Goal: Task Accomplishment & Management: Manage account settings

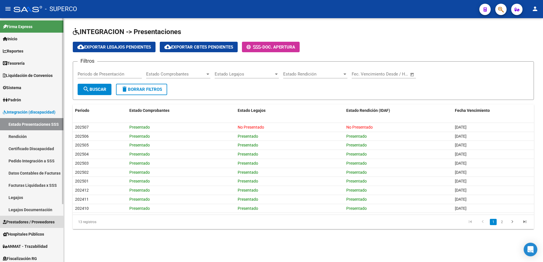
click at [20, 223] on span "Prestadores / Proveedores" at bounding box center [29, 222] width 52 height 6
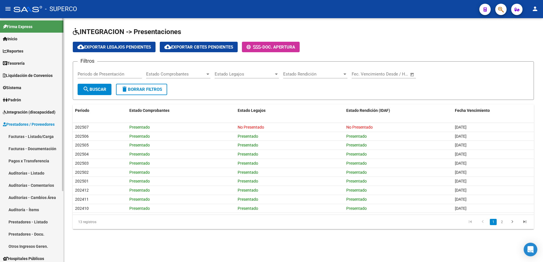
click at [26, 138] on link "Facturas - Listado/Carga" at bounding box center [31, 136] width 63 height 12
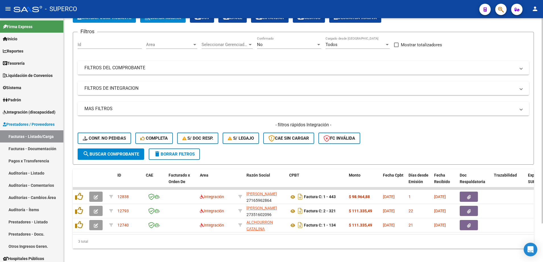
scroll to position [46, 0]
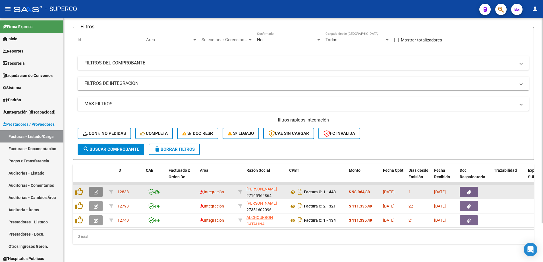
click at [92, 187] on button "button" at bounding box center [95, 192] width 13 height 10
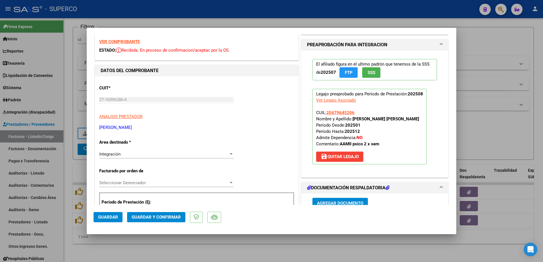
scroll to position [0, 0]
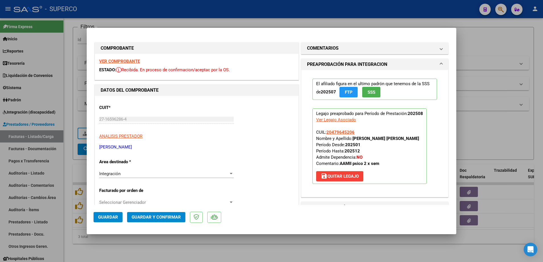
click at [132, 62] on strong "VER COMPROBANTE" at bounding box center [119, 61] width 41 height 5
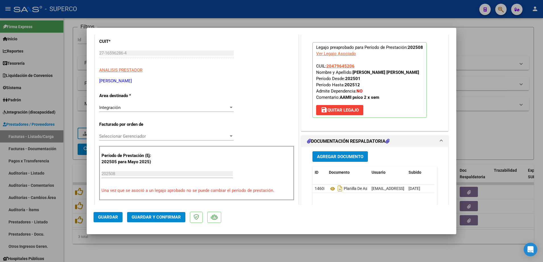
scroll to position [107, 0]
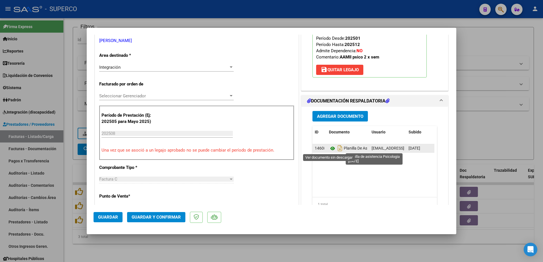
click at [329, 147] on icon at bounding box center [332, 148] width 7 height 7
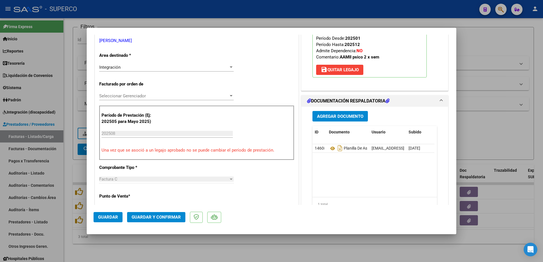
click at [171, 221] on button "Guardar y Confirmar" at bounding box center [156, 217] width 58 height 10
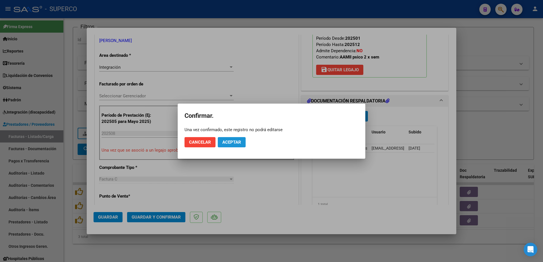
click at [227, 143] on span "Aceptar" at bounding box center [231, 142] width 19 height 5
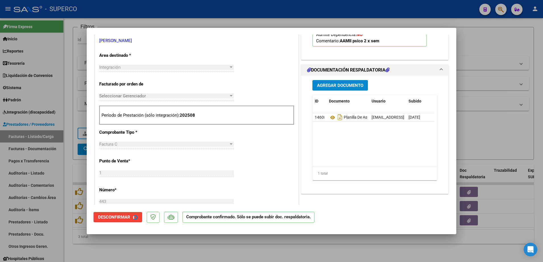
click at [223, 252] on div at bounding box center [271, 131] width 543 height 262
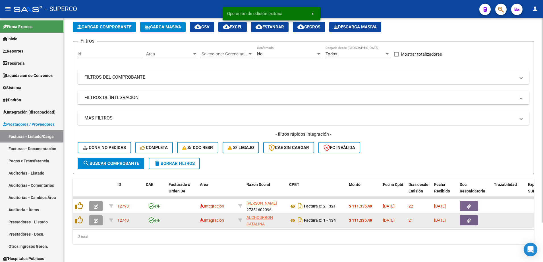
scroll to position [32, 0]
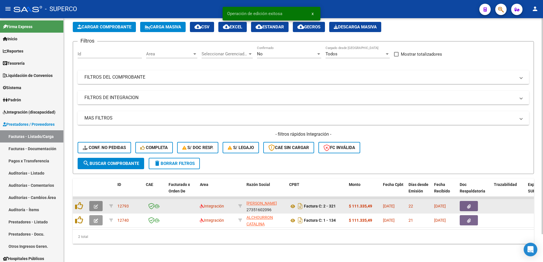
click at [97, 205] on icon "button" at bounding box center [96, 207] width 4 height 4
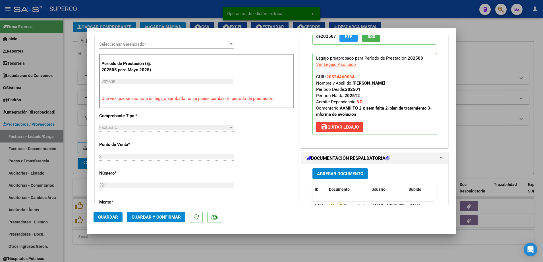
scroll to position [249, 0]
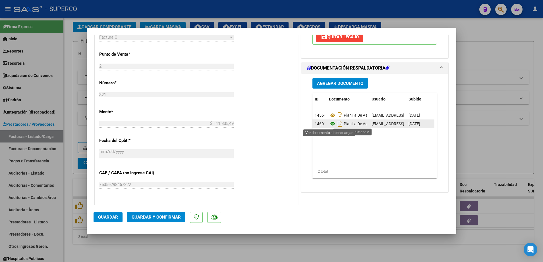
click at [329, 124] on icon at bounding box center [332, 123] width 7 height 7
click at [168, 220] on span "Guardar y Confirmar" at bounding box center [156, 217] width 49 height 5
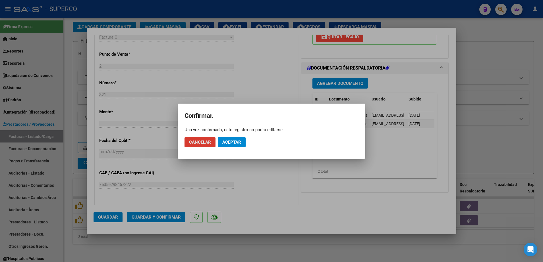
click at [235, 147] on button "Aceptar" at bounding box center [232, 142] width 28 height 10
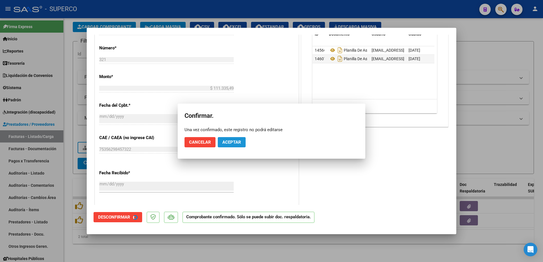
scroll to position [213, 0]
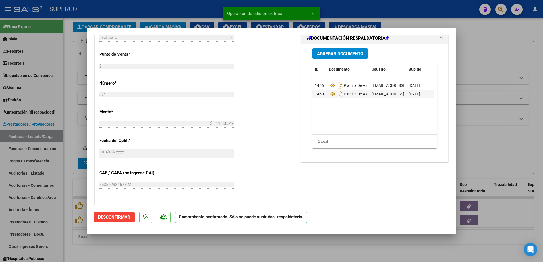
click at [214, 250] on div at bounding box center [271, 131] width 543 height 262
type input "$ 0,00"
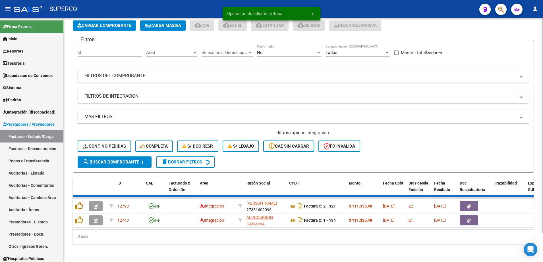
scroll to position [17, 0]
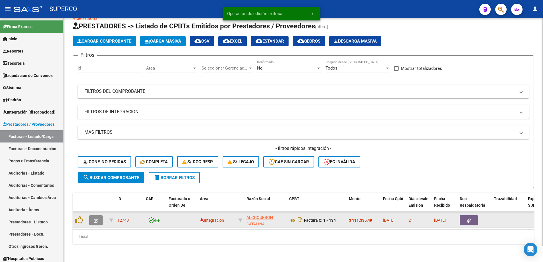
click at [95, 219] on icon "button" at bounding box center [96, 221] width 4 height 4
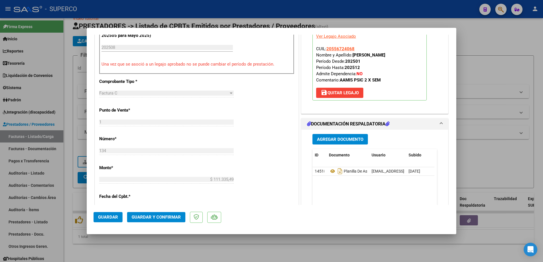
scroll to position [178, 0]
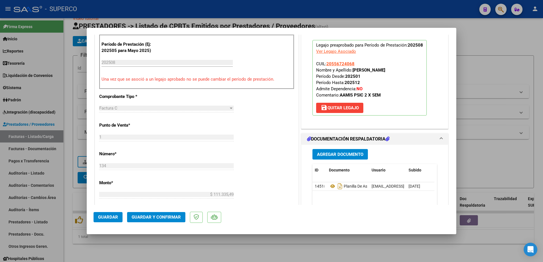
click at [234, 248] on div at bounding box center [271, 131] width 543 height 262
type input "$ 0,00"
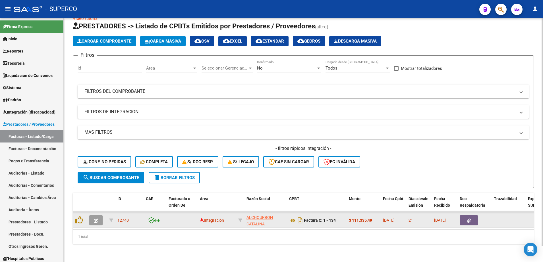
click at [93, 216] on button "button" at bounding box center [95, 220] width 13 height 10
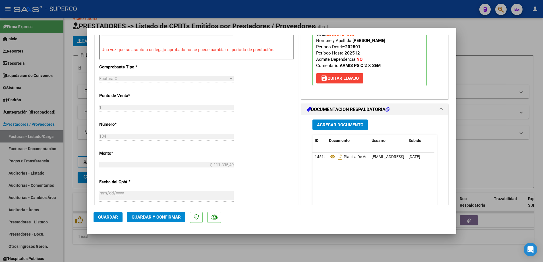
scroll to position [213, 0]
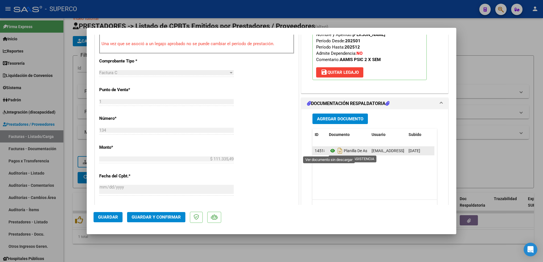
click at [329, 151] on icon at bounding box center [332, 150] width 7 height 7
click at [149, 251] on div at bounding box center [271, 131] width 543 height 262
type input "$ 0,00"
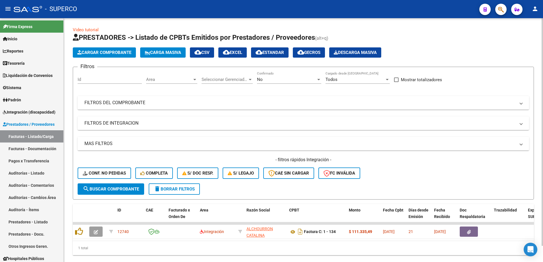
scroll to position [0, 0]
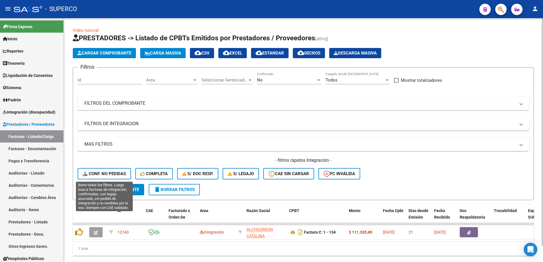
click at [108, 174] on span "Conf. no pedidas" at bounding box center [104, 173] width 43 height 5
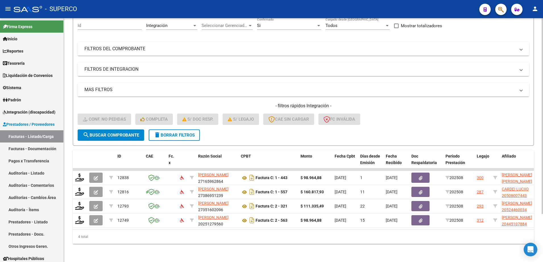
scroll to position [60, 0]
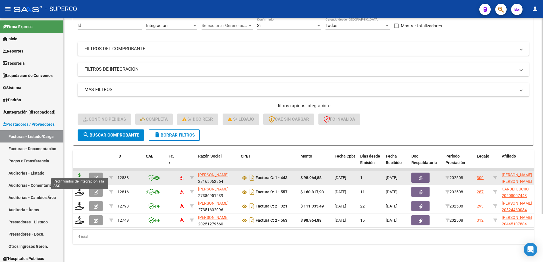
click at [77, 174] on icon at bounding box center [79, 178] width 9 height 8
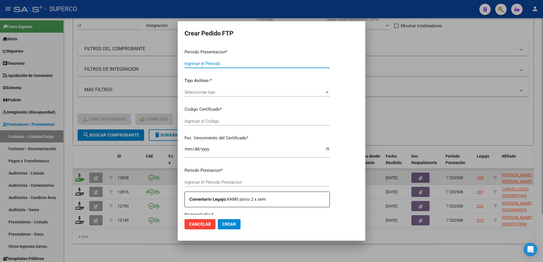
type input "202508"
type input "$ 98.964,88"
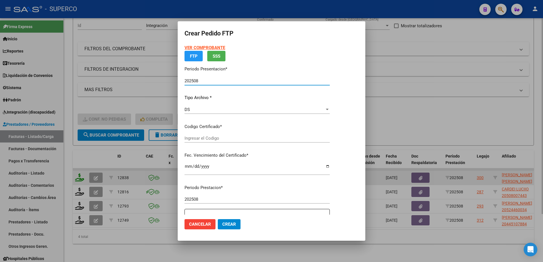
type input "2650474115"
type input "2021-10-03"
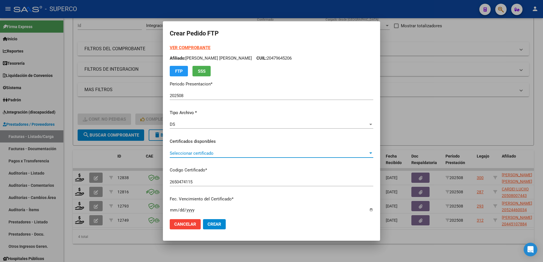
click at [287, 154] on span "Seleccionar certificado" at bounding box center [269, 153] width 198 height 5
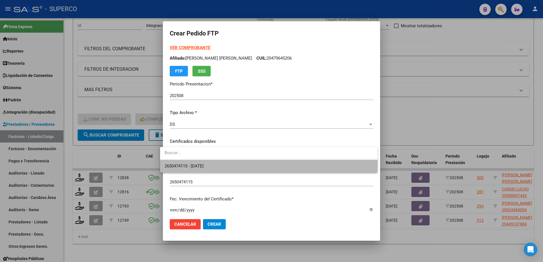
click at [279, 165] on span "2650474115 - 2021-10-03" at bounding box center [269, 166] width 208 height 13
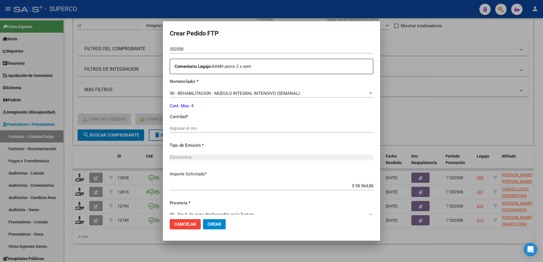
scroll to position [203, 0]
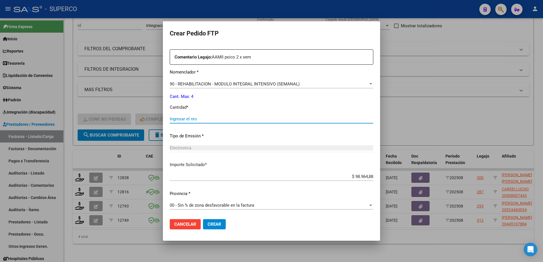
click at [250, 118] on input "Ingresar el nro" at bounding box center [271, 119] width 203 height 5
type input "4"
click at [215, 228] on button "Crear" at bounding box center [214, 224] width 23 height 10
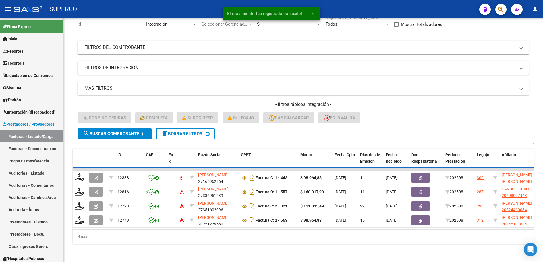
scroll to position [46, 0]
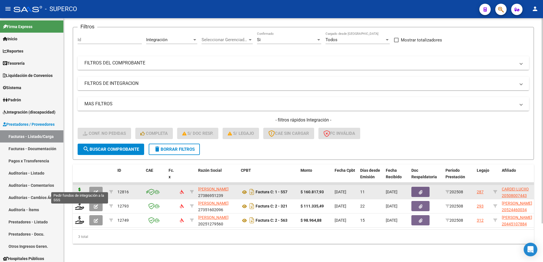
click at [80, 188] on icon at bounding box center [79, 192] width 9 height 8
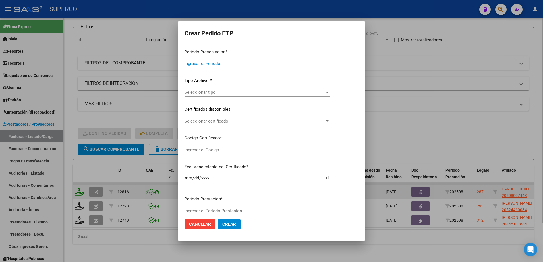
type input "202508"
type input "$ 160.817,93"
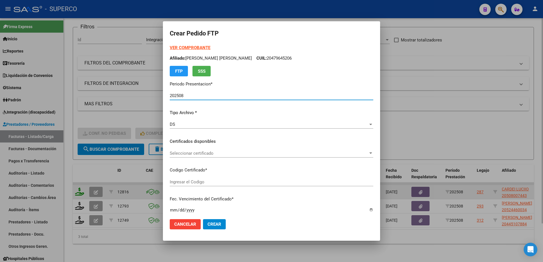
type input "arg02000508007442024032120290321bue313"
type input "2029-03-30"
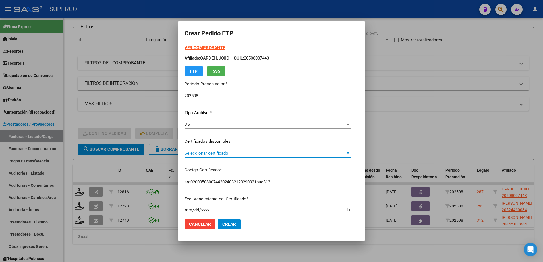
click at [287, 154] on span "Seleccionar certificado" at bounding box center [264, 153] width 161 height 5
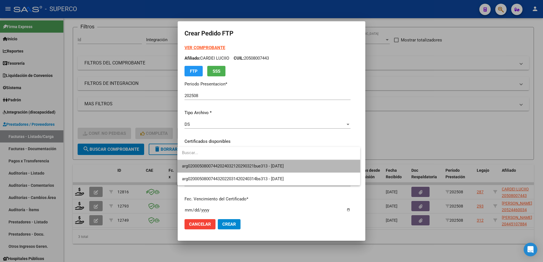
click at [282, 170] on span "arg02000508007442024032120290321bue313 - 2029-03-30" at bounding box center [269, 166] width 174 height 13
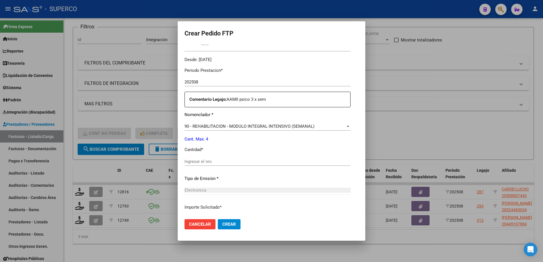
scroll to position [178, 0]
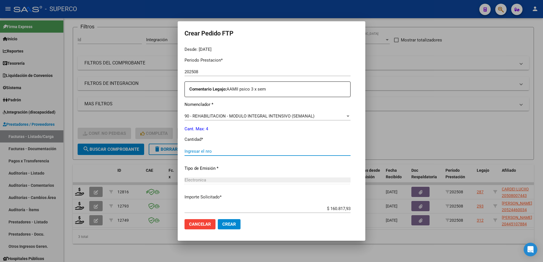
click at [279, 152] on input "Ingresar el nro" at bounding box center [267, 151] width 166 height 5
type input "4"
click at [232, 224] on span "Crear" at bounding box center [229, 224] width 14 height 5
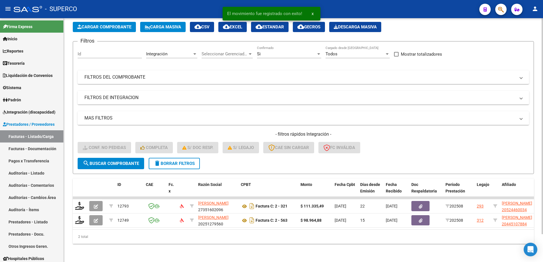
scroll to position [32, 0]
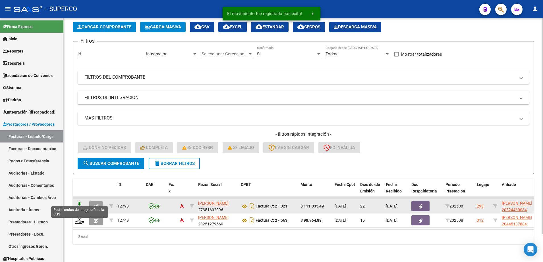
click at [75, 202] on icon at bounding box center [79, 206] width 9 height 8
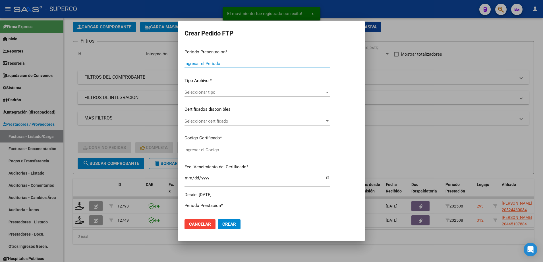
type input "202508"
type input "$ 111.335,49"
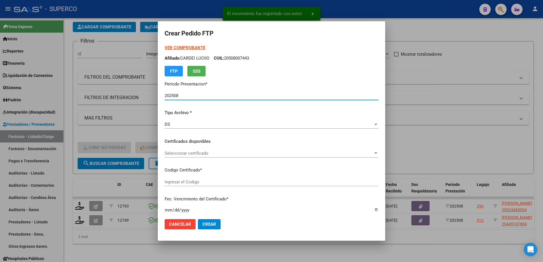
type input "ARG02000524460032022081920270819BS436"
type input "2027-08-19"
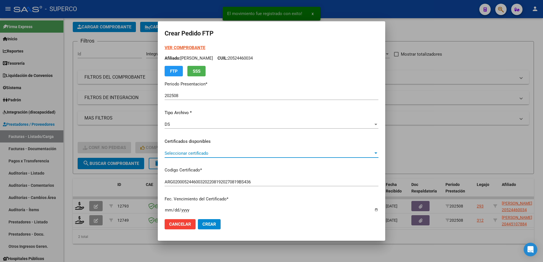
click at [264, 153] on span "Seleccionar certificado" at bounding box center [269, 153] width 209 height 5
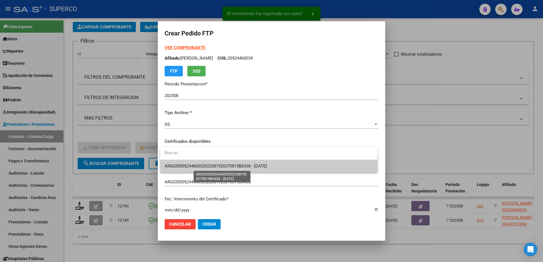
click at [260, 164] on span "ARG02000524460032022081920270819BS436 - 2027-08-19" at bounding box center [216, 166] width 102 height 5
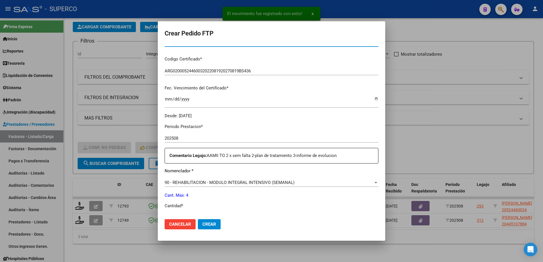
scroll to position [142, 0]
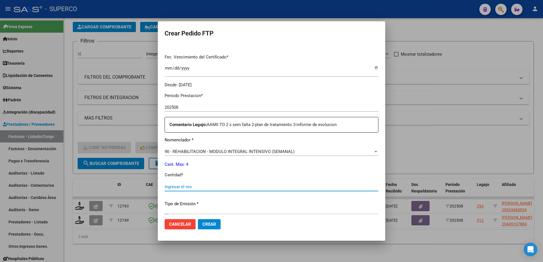
click at [258, 188] on input "Ingresar el nro" at bounding box center [272, 186] width 214 height 5
type input "4"
click at [211, 227] on button "Crear" at bounding box center [209, 224] width 23 height 10
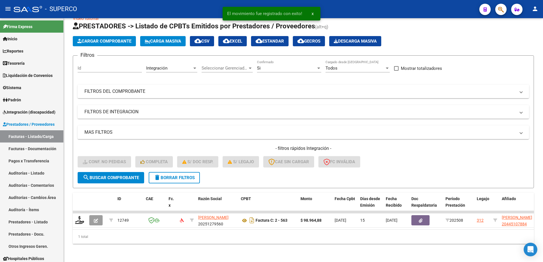
scroll to position [17, 0]
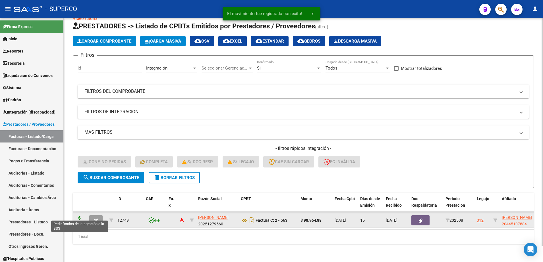
click at [79, 216] on icon at bounding box center [79, 220] width 9 height 8
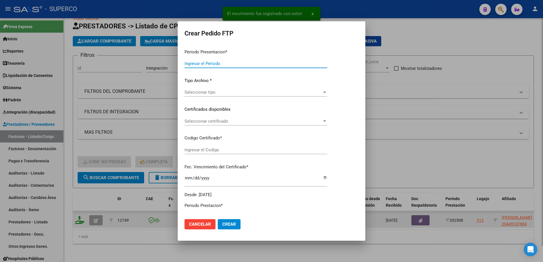
type input "202508"
type input "$ 98.964,88"
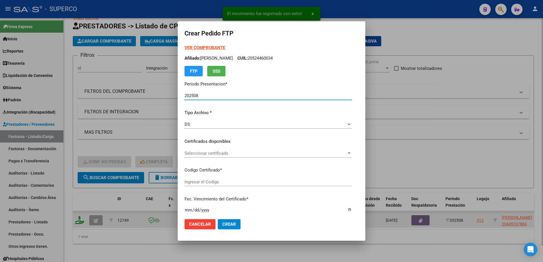
type input "ARG02000445107882018032120280321BS311"
type input "2028-03-21"
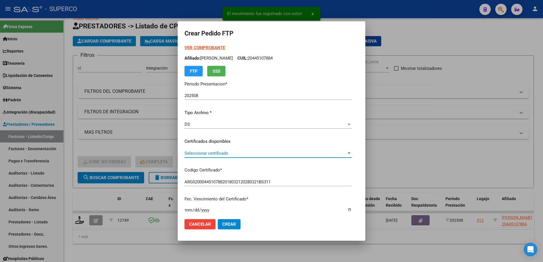
click at [251, 154] on span "Seleccionar certificado" at bounding box center [265, 153] width 162 height 5
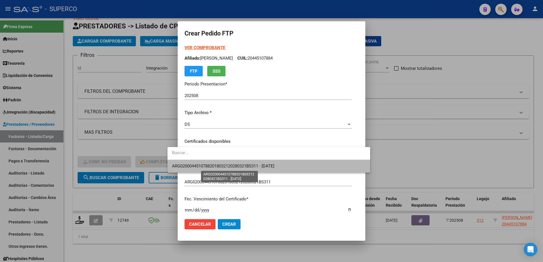
click at [250, 165] on span "ARG02000445107882018032120280321BS311 - 2028-03-21" at bounding box center [223, 166] width 102 height 5
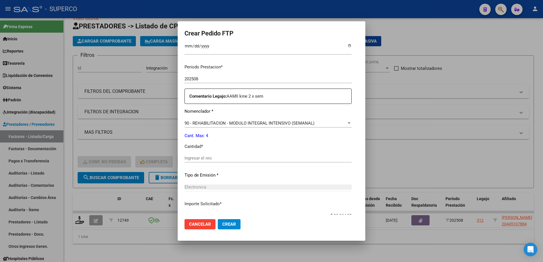
scroll to position [178, 0]
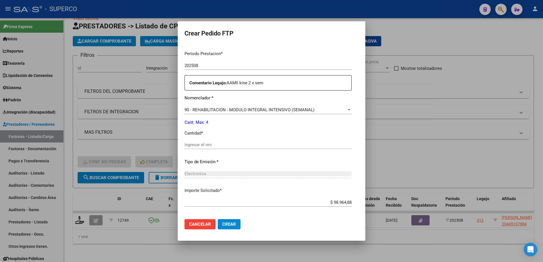
click at [239, 139] on div "Periodo Prestacion * 202508 Ingresar el Periodo Prestacion Comentario Legajo: A…" at bounding box center [267, 143] width 167 height 195
click at [235, 147] on input "Ingresar el nro" at bounding box center [267, 144] width 167 height 5
type input "4"
click at [223, 224] on span "Crear" at bounding box center [229, 224] width 14 height 5
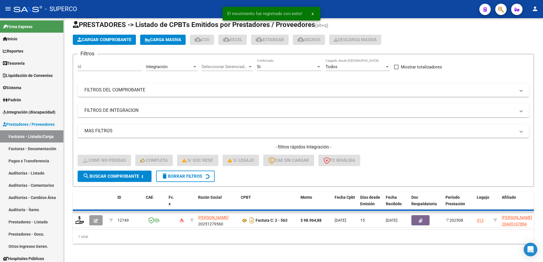
scroll to position [8, 0]
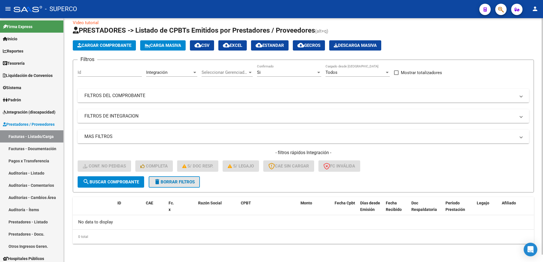
click at [168, 181] on span "delete Borrar Filtros" at bounding box center [174, 182] width 41 height 5
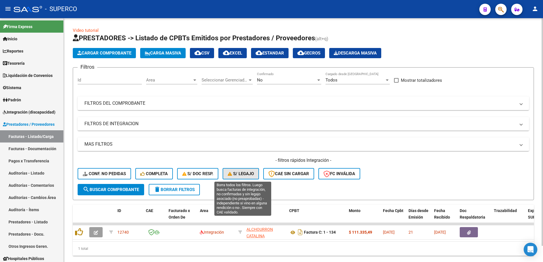
click at [249, 175] on span "S/ legajo" at bounding box center [241, 173] width 26 height 5
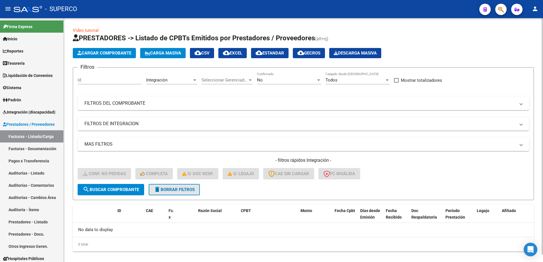
click at [189, 192] on button "delete Borrar Filtros" at bounding box center [174, 189] width 51 height 11
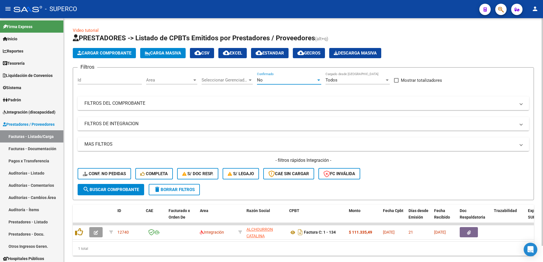
click at [309, 81] on div "No" at bounding box center [286, 80] width 59 height 5
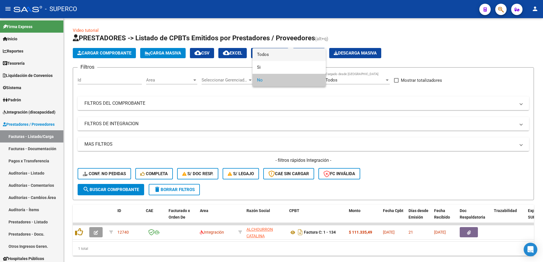
click at [286, 55] on span "Todos" at bounding box center [289, 54] width 64 height 13
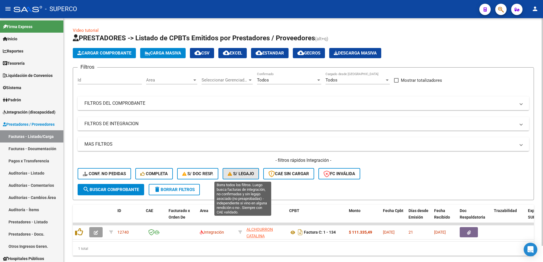
click at [243, 178] on button "S/ legajo" at bounding box center [241, 173] width 36 height 11
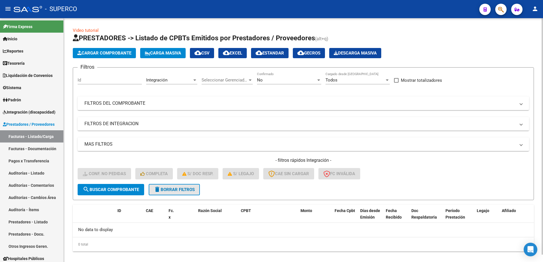
click at [171, 191] on span "delete Borrar Filtros" at bounding box center [174, 189] width 41 height 5
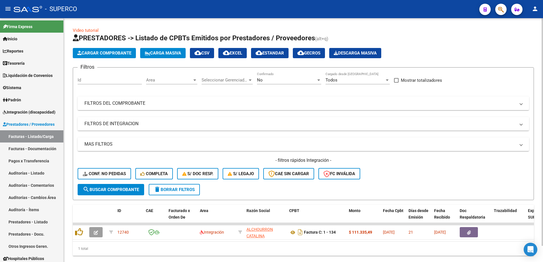
click at [313, 80] on div "No" at bounding box center [286, 80] width 59 height 5
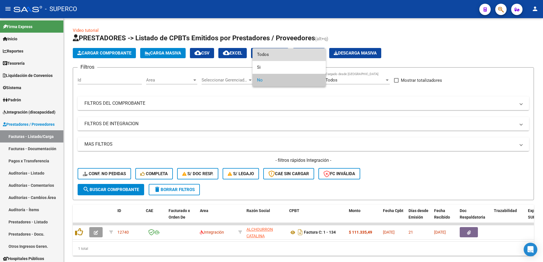
click at [287, 56] on span "Todos" at bounding box center [289, 54] width 64 height 13
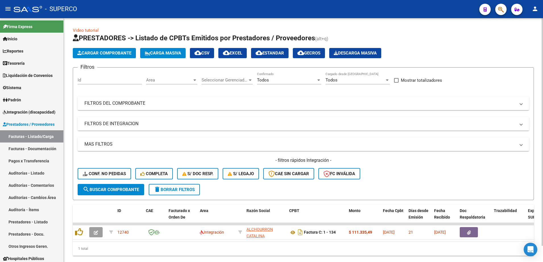
click at [178, 122] on mat-panel-title "FILTROS DE INTEGRACION" at bounding box center [299, 124] width 431 height 6
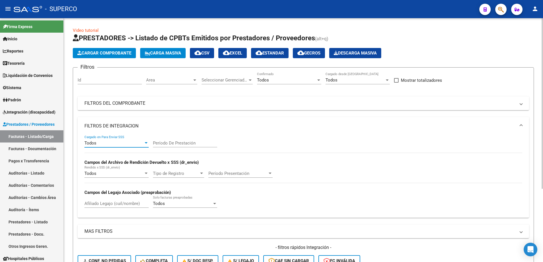
click at [126, 143] on div "Todos" at bounding box center [113, 143] width 59 height 5
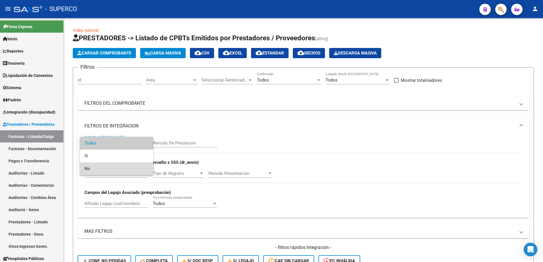
click at [106, 171] on span "No" at bounding box center [116, 169] width 64 height 13
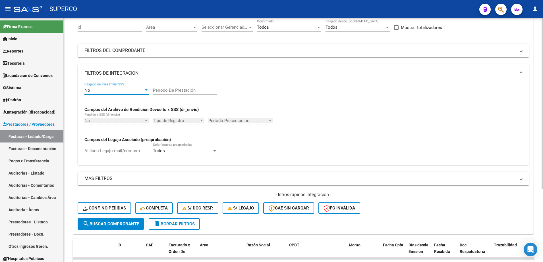
scroll to position [71, 0]
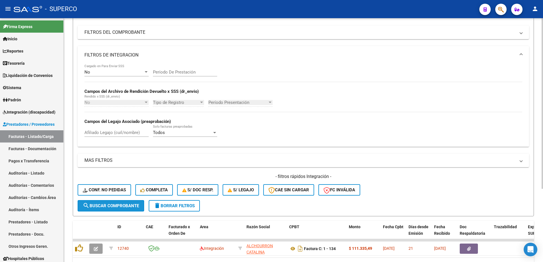
click at [134, 206] on span "search Buscar Comprobante" at bounding box center [111, 205] width 56 height 5
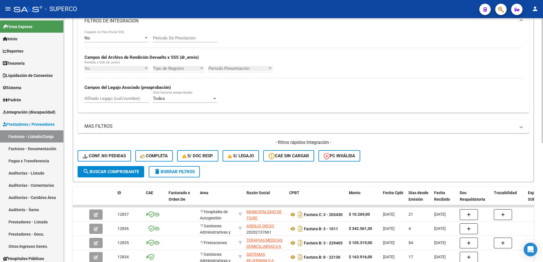
scroll to position [106, 0]
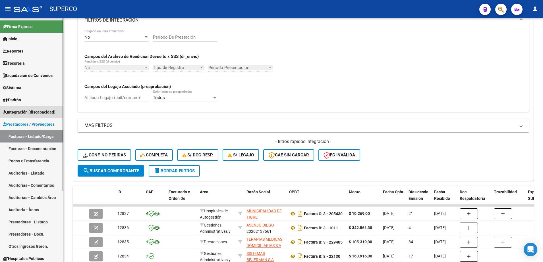
click at [34, 112] on span "Integración (discapacidad)" at bounding box center [29, 112] width 53 height 6
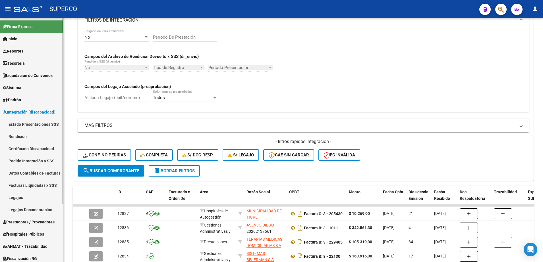
click at [33, 124] on link "Estado Presentaciones SSS" at bounding box center [31, 124] width 63 height 12
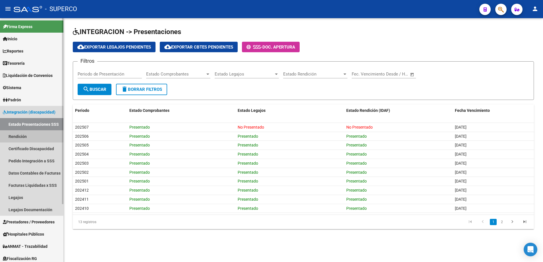
click at [21, 136] on link "Rendición" at bounding box center [31, 136] width 63 height 12
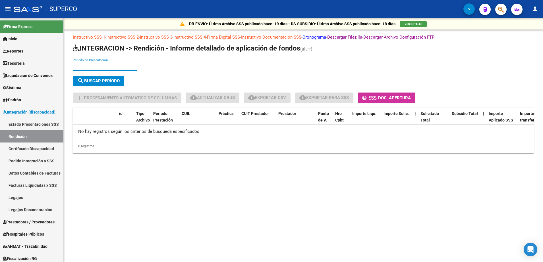
click at [94, 65] on input "Periodo de Presentación" at bounding box center [105, 66] width 64 height 5
type input "202507"
click at [92, 84] on button "search Buscar Período" at bounding box center [98, 81] width 51 height 10
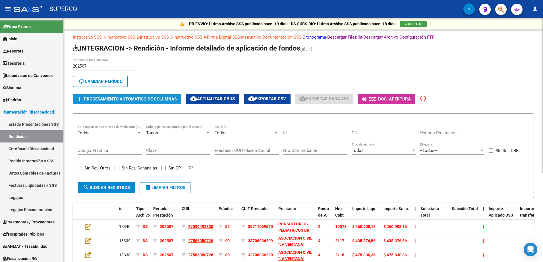
click at [148, 100] on span "Procesamiento automatico de columnas" at bounding box center [130, 99] width 93 height 5
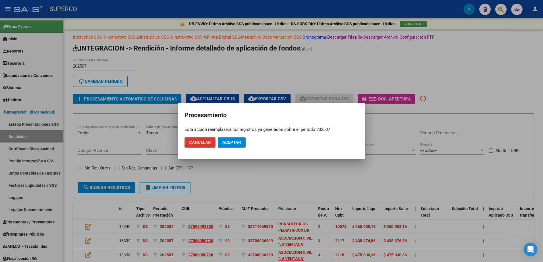
click at [233, 144] on span "Aceptar" at bounding box center [231, 142] width 19 height 5
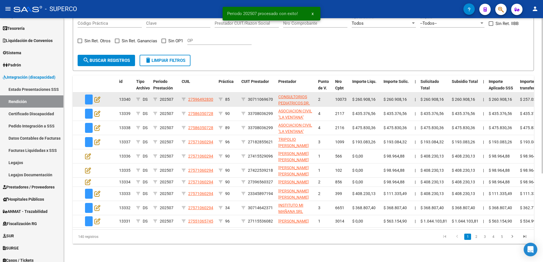
scroll to position [36, 0]
click at [97, 96] on icon at bounding box center [97, 99] width 6 height 6
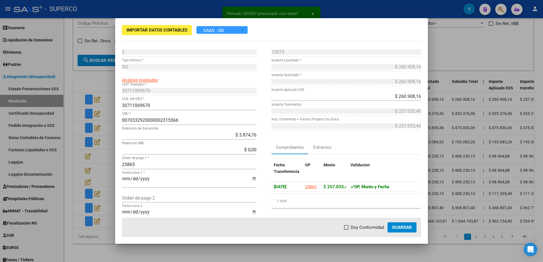
drag, startPoint x: 346, startPoint y: 228, endPoint x: 353, endPoint y: 226, distance: 7.0
click at [346, 228] on span at bounding box center [346, 227] width 5 height 5
click at [346, 230] on input "Doy Conformidad" at bounding box center [346, 230] width 0 height 0
checkbox input "true"
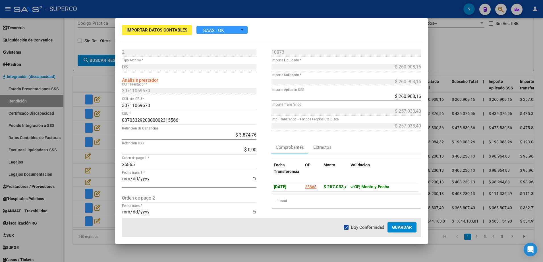
click at [402, 223] on button "Guardar" at bounding box center [401, 228] width 29 height 10
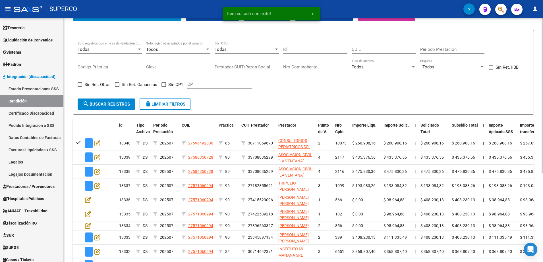
scroll to position [68, 0]
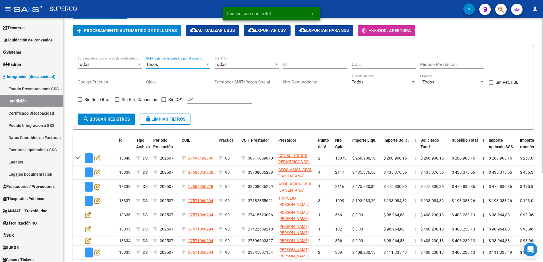
click at [198, 64] on div "Todos" at bounding box center [175, 64] width 59 height 5
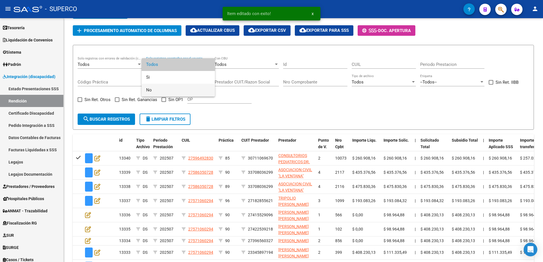
click at [173, 93] on span "No" at bounding box center [178, 90] width 64 height 13
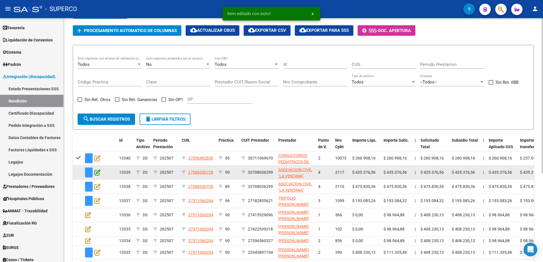
click at [98, 173] on icon at bounding box center [97, 172] width 6 height 6
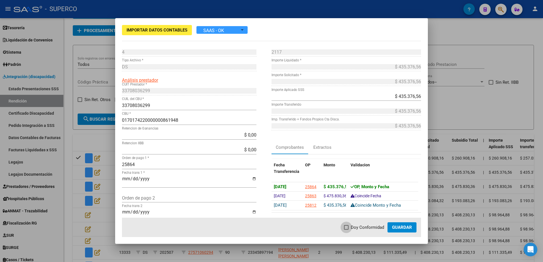
click at [353, 228] on span "Doy Conformidad" at bounding box center [367, 227] width 33 height 7
click at [346, 230] on input "Doy Conformidad" at bounding box center [346, 230] width 0 height 0
checkbox input "true"
drag, startPoint x: 394, startPoint y: 230, endPoint x: 388, endPoint y: 229, distance: 5.7
click at [392, 230] on button "Guardar" at bounding box center [401, 228] width 29 height 10
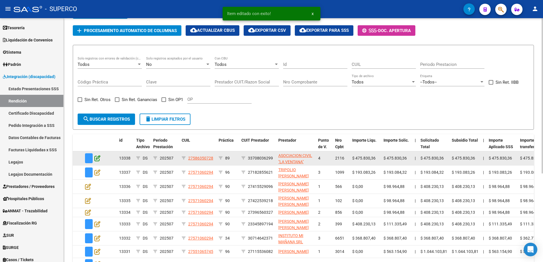
click at [99, 159] on icon at bounding box center [97, 158] width 6 height 6
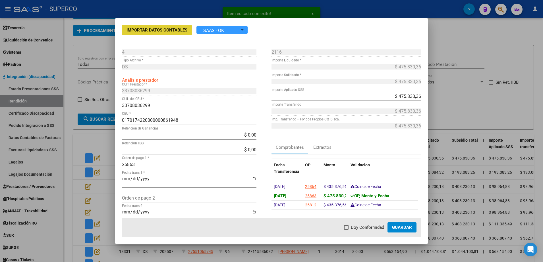
click at [348, 227] on span at bounding box center [346, 227] width 5 height 5
click at [346, 230] on input "Doy Conformidad" at bounding box center [346, 230] width 0 height 0
checkbox input "true"
click at [404, 228] on span "Guardar" at bounding box center [402, 227] width 20 height 5
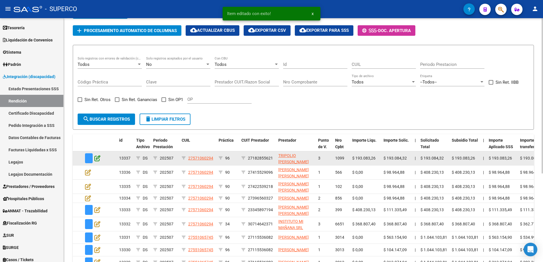
click at [97, 159] on icon at bounding box center [97, 158] width 6 height 6
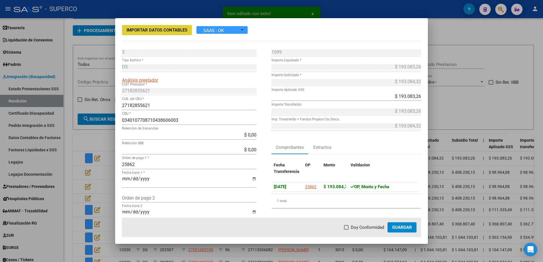
drag, startPoint x: 356, startPoint y: 227, endPoint x: 367, endPoint y: 227, distance: 10.5
click at [356, 227] on span "Doy Conformidad" at bounding box center [367, 227] width 33 height 7
click at [346, 230] on input "Doy Conformidad" at bounding box center [346, 230] width 0 height 0
checkbox input "true"
drag, startPoint x: 403, startPoint y: 228, endPoint x: 302, endPoint y: 226, distance: 101.8
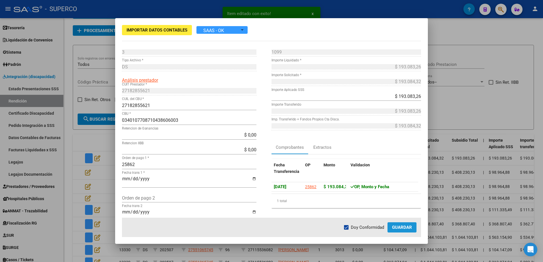
click at [403, 229] on span "Guardar" at bounding box center [402, 227] width 20 height 5
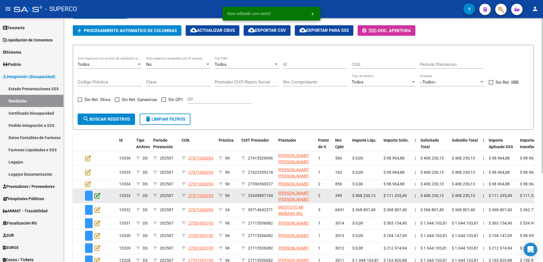
click at [98, 199] on icon at bounding box center [97, 196] width 6 height 6
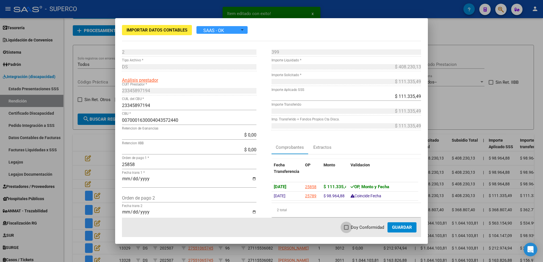
drag, startPoint x: 350, startPoint y: 227, endPoint x: 373, endPoint y: 225, distance: 23.7
click at [350, 227] on label "Doy Conformidad" at bounding box center [364, 227] width 40 height 7
click at [346, 230] on input "Doy Conformidad" at bounding box center [346, 230] width 0 height 0
checkbox input "true"
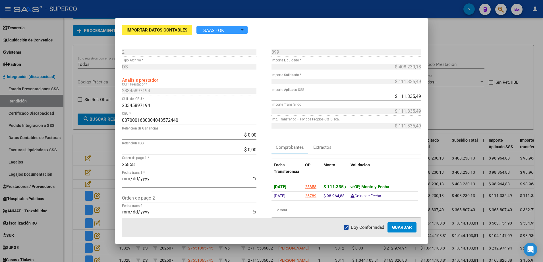
click at [401, 226] on span "Guardar" at bounding box center [402, 227] width 20 height 5
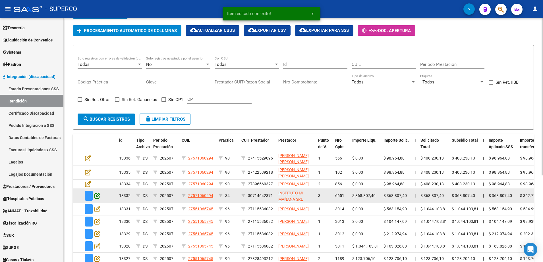
click at [99, 199] on icon at bounding box center [97, 196] width 6 height 6
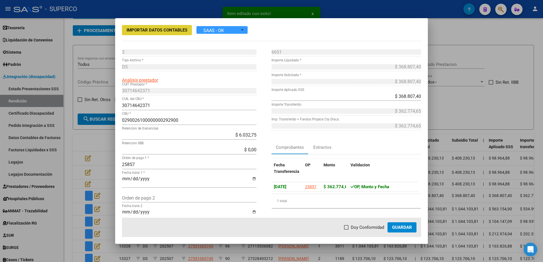
drag, startPoint x: 356, startPoint y: 227, endPoint x: 388, endPoint y: 229, distance: 32.5
click at [359, 229] on span "Doy Conformidad" at bounding box center [367, 227] width 33 height 7
click at [346, 230] on input "Doy Conformidad" at bounding box center [346, 230] width 0 height 0
checkbox input "true"
drag, startPoint x: 395, startPoint y: 228, endPoint x: 344, endPoint y: 231, distance: 51.6
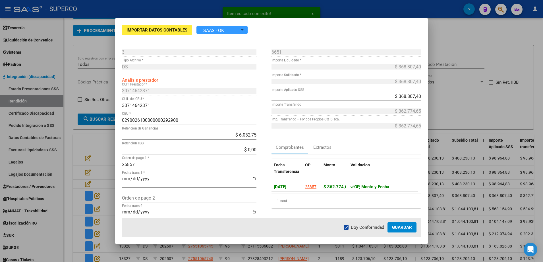
click at [380, 231] on mat-dialog-actions "Doy Conformidad Guardar" at bounding box center [271, 227] width 299 height 19
click at [406, 227] on span "Guardar" at bounding box center [402, 227] width 20 height 5
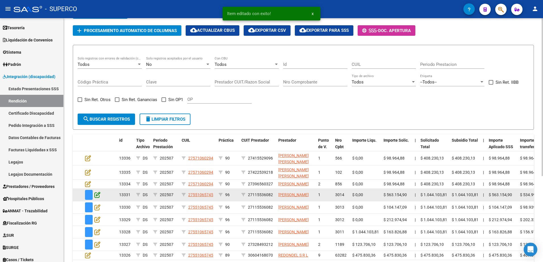
click at [98, 198] on icon at bounding box center [97, 195] width 6 height 6
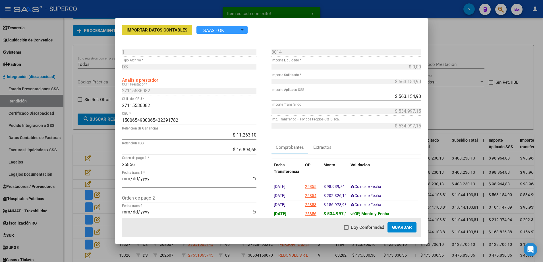
drag, startPoint x: 364, startPoint y: 228, endPoint x: 373, endPoint y: 229, distance: 8.9
click at [363, 228] on span "Doy Conformidad" at bounding box center [367, 227] width 33 height 7
click at [346, 230] on input "Doy Conformidad" at bounding box center [346, 230] width 0 height 0
checkbox input "true"
click at [418, 230] on mat-dialog-actions "Doy Conformidad Guardar" at bounding box center [271, 227] width 299 height 19
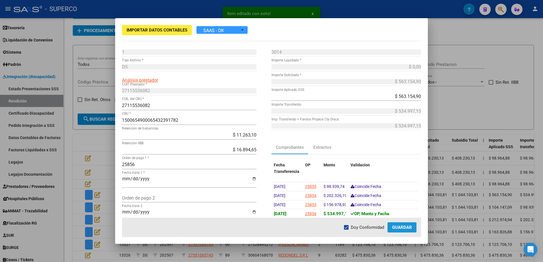
click at [406, 228] on span "Guardar" at bounding box center [402, 227] width 20 height 5
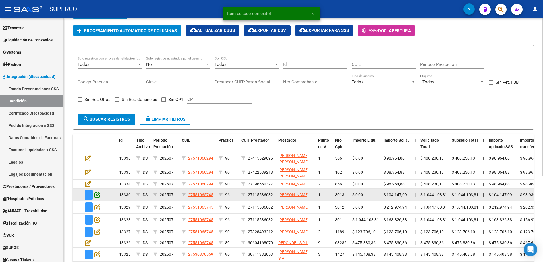
click at [98, 198] on icon at bounding box center [97, 195] width 6 height 6
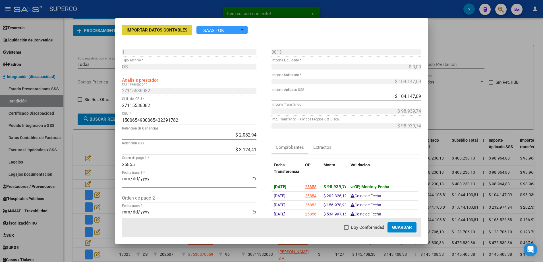
click at [371, 229] on span "Doy Conformidad" at bounding box center [367, 227] width 33 height 7
click at [346, 230] on input "Doy Conformidad" at bounding box center [346, 230] width 0 height 0
checkbox input "true"
click at [410, 230] on span "Guardar" at bounding box center [402, 227] width 20 height 5
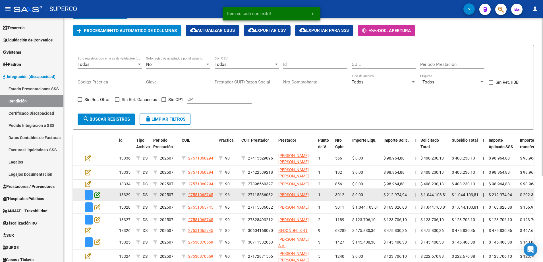
click at [97, 198] on icon at bounding box center [97, 195] width 6 height 6
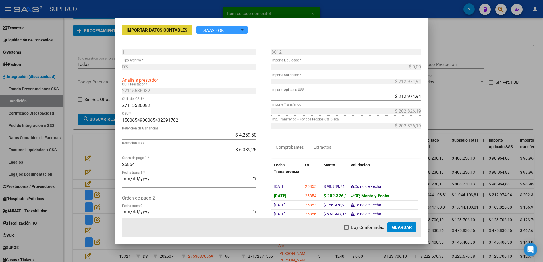
drag, startPoint x: 352, startPoint y: 228, endPoint x: 367, endPoint y: 225, distance: 15.7
click at [352, 228] on span "Doy Conformidad" at bounding box center [367, 227] width 33 height 7
click at [346, 230] on input "Doy Conformidad" at bounding box center [346, 230] width 0 height 0
checkbox input "true"
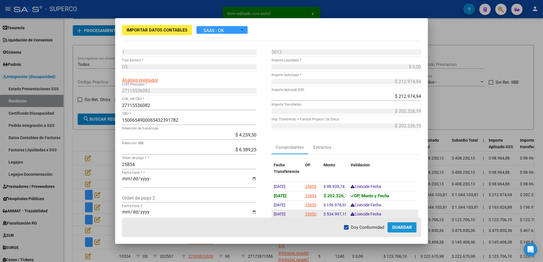
drag, startPoint x: 401, startPoint y: 229, endPoint x: 292, endPoint y: 217, distance: 109.5
click at [400, 229] on span "Guardar" at bounding box center [402, 227] width 20 height 5
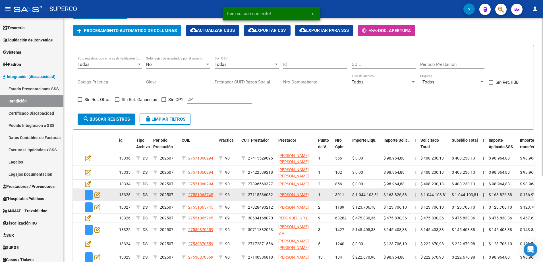
click at [101, 201] on datatable-body-cell at bounding box center [93, 195] width 20 height 12
click at [99, 198] on icon at bounding box center [97, 195] width 6 height 6
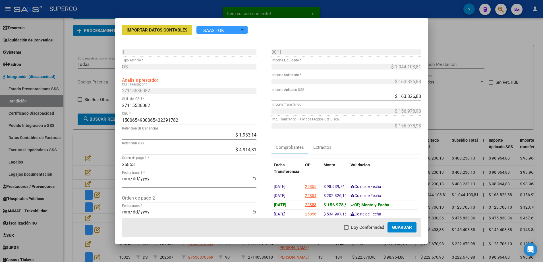
click at [344, 226] on mat-dialog-actions "Doy Conformidad Guardar" at bounding box center [271, 227] width 299 height 19
drag, startPoint x: 348, startPoint y: 227, endPoint x: 359, endPoint y: 226, distance: 10.8
click at [348, 227] on span at bounding box center [346, 227] width 5 height 5
click at [346, 230] on input "Doy Conformidad" at bounding box center [346, 230] width 0 height 0
checkbox input "true"
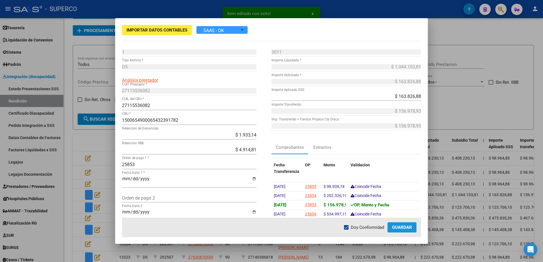
click at [395, 228] on span "Guardar" at bounding box center [402, 227] width 20 height 5
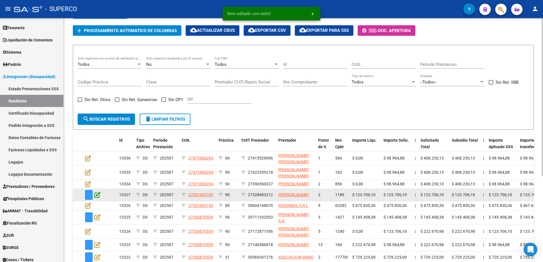
click at [97, 198] on icon at bounding box center [97, 195] width 6 height 6
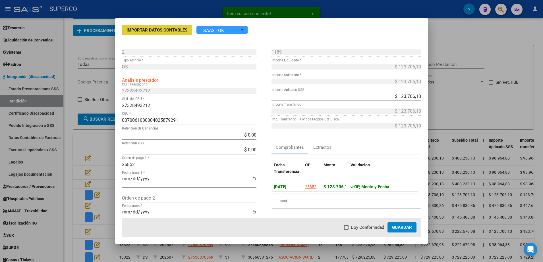
click at [365, 225] on span "Doy Conformidad" at bounding box center [367, 227] width 33 height 7
click at [346, 230] on input "Doy Conformidad" at bounding box center [346, 230] width 0 height 0
checkbox input "true"
click at [401, 228] on span "Guardar" at bounding box center [402, 227] width 20 height 5
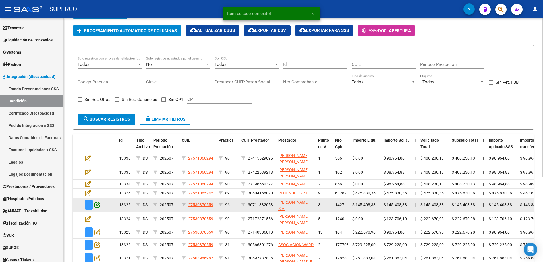
click at [98, 208] on icon at bounding box center [97, 205] width 6 height 6
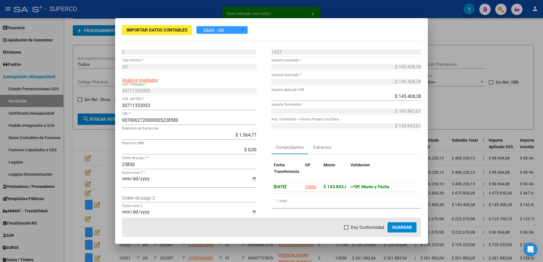
drag, startPoint x: 358, startPoint y: 229, endPoint x: 375, endPoint y: 226, distance: 17.5
click at [358, 229] on span "Doy Conformidad" at bounding box center [367, 227] width 33 height 7
click at [346, 230] on input "Doy Conformidad" at bounding box center [346, 230] width 0 height 0
checkbox input "true"
click at [401, 228] on span "Guardar" at bounding box center [402, 227] width 20 height 5
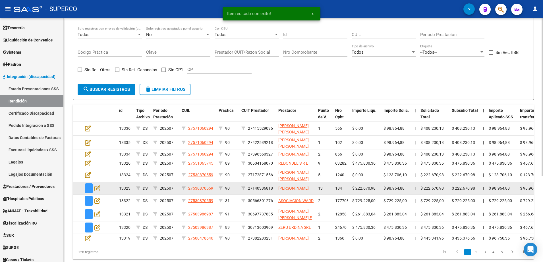
scroll to position [133, 0]
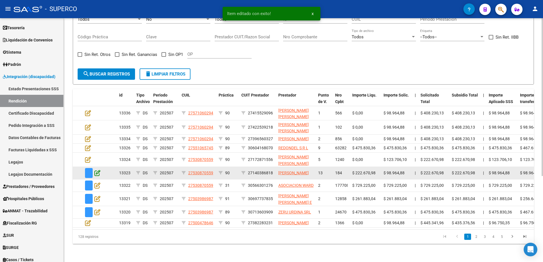
click at [99, 170] on icon at bounding box center [97, 173] width 6 height 6
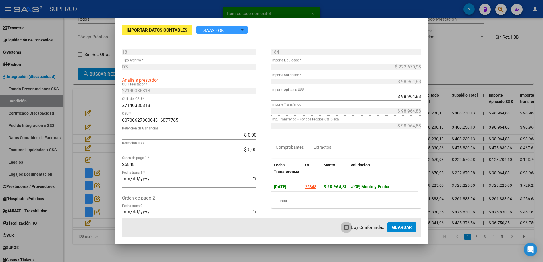
drag, startPoint x: 357, startPoint y: 227, endPoint x: 398, endPoint y: 232, distance: 41.0
click at [358, 227] on span "Doy Conformidad" at bounding box center [367, 227] width 33 height 7
click at [346, 230] on input "Doy Conformidad" at bounding box center [346, 230] width 0 height 0
checkbox input "true"
drag, startPoint x: 404, startPoint y: 230, endPoint x: 400, endPoint y: 231, distance: 4.5
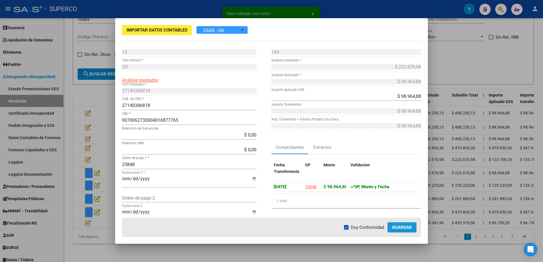
click at [404, 230] on span "Guardar" at bounding box center [402, 227] width 20 height 5
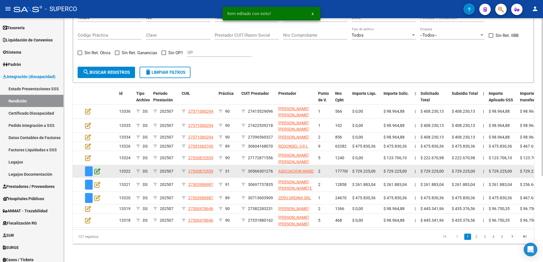
click at [95, 168] on icon at bounding box center [97, 171] width 6 height 6
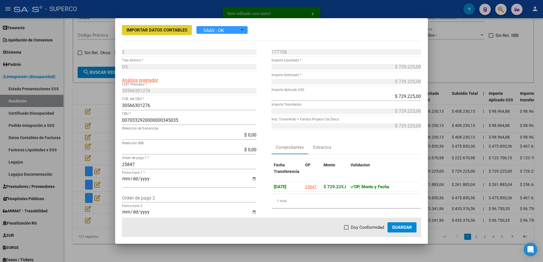
drag, startPoint x: 350, startPoint y: 228, endPoint x: 380, endPoint y: 230, distance: 30.2
click at [351, 229] on label "Doy Conformidad" at bounding box center [364, 227] width 40 height 7
click at [346, 230] on input "Doy Conformidad" at bounding box center [346, 230] width 0 height 0
checkbox input "true"
click at [402, 229] on span "Guardar" at bounding box center [402, 227] width 20 height 5
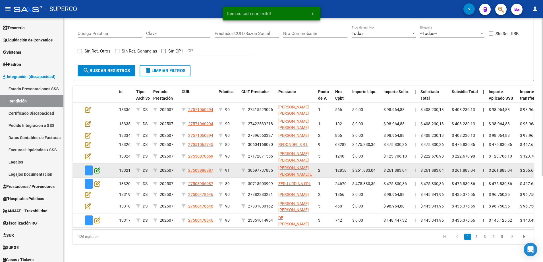
click at [97, 167] on icon at bounding box center [97, 170] width 6 height 6
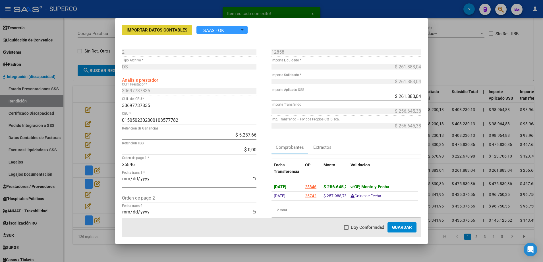
click at [350, 228] on label "Doy Conformidad" at bounding box center [364, 227] width 40 height 7
click at [346, 230] on input "Doy Conformidad" at bounding box center [346, 230] width 0 height 0
checkbox input "true"
click at [396, 227] on span "Guardar" at bounding box center [402, 227] width 20 height 5
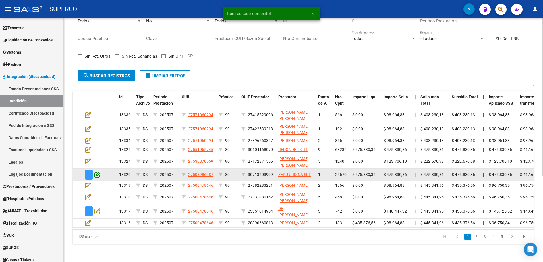
click at [98, 172] on icon at bounding box center [97, 175] width 6 height 6
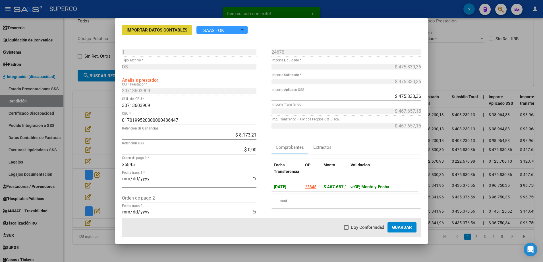
click at [364, 227] on span "Doy Conformidad" at bounding box center [367, 227] width 33 height 7
click at [346, 230] on input "Doy Conformidad" at bounding box center [346, 230] width 0 height 0
checkbox input "true"
click at [404, 228] on span "Guardar" at bounding box center [402, 227] width 20 height 5
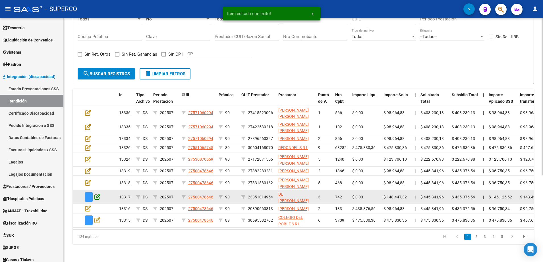
click at [99, 194] on icon at bounding box center [97, 197] width 6 height 6
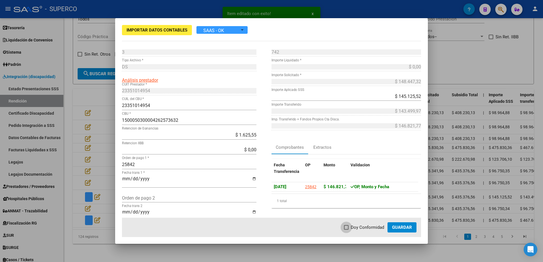
click at [367, 230] on span "Doy Conformidad" at bounding box center [367, 227] width 33 height 7
click at [346, 230] on input "Doy Conformidad" at bounding box center [346, 230] width 0 height 0
checkbox input "true"
click at [402, 228] on span "Guardar" at bounding box center [402, 227] width 20 height 5
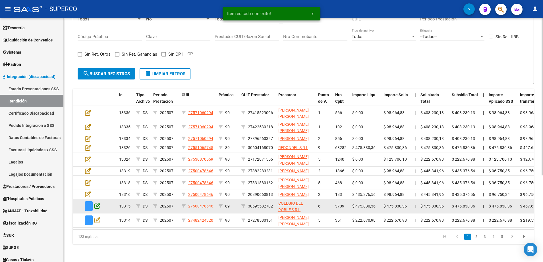
click at [96, 203] on icon at bounding box center [97, 206] width 6 height 6
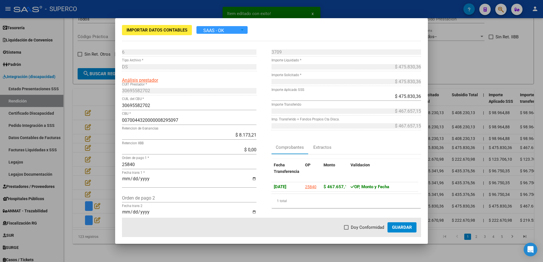
click at [366, 228] on span "Doy Conformidad" at bounding box center [367, 227] width 33 height 7
click at [346, 230] on input "Doy Conformidad" at bounding box center [346, 230] width 0 height 0
checkbox input "true"
click at [396, 228] on span "Guardar" at bounding box center [402, 227] width 20 height 5
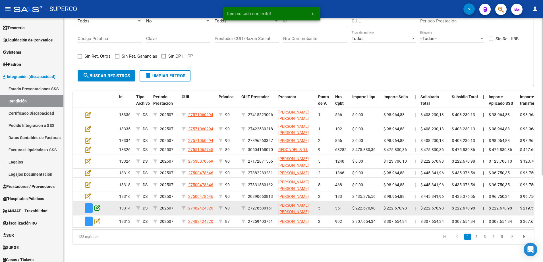
click at [99, 205] on icon at bounding box center [97, 208] width 6 height 6
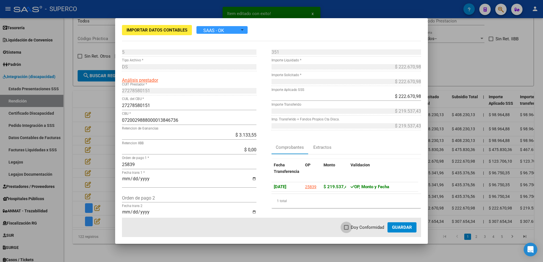
click at [348, 227] on span at bounding box center [346, 227] width 5 height 5
click at [346, 230] on input "Doy Conformidad" at bounding box center [346, 230] width 0 height 0
checkbox input "true"
click at [400, 230] on button "Guardar" at bounding box center [401, 228] width 29 height 10
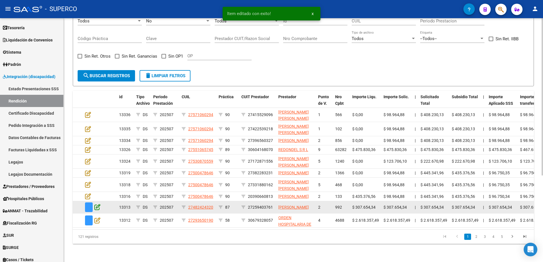
click at [98, 204] on icon at bounding box center [97, 207] width 6 height 6
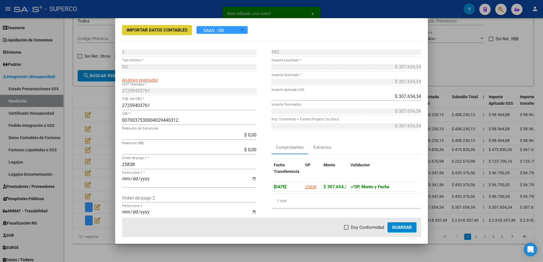
click at [369, 225] on span "Doy Conformidad" at bounding box center [367, 227] width 33 height 7
click at [346, 230] on input "Doy Conformidad" at bounding box center [346, 230] width 0 height 0
checkbox input "true"
click at [406, 226] on span "Guardar" at bounding box center [402, 227] width 20 height 5
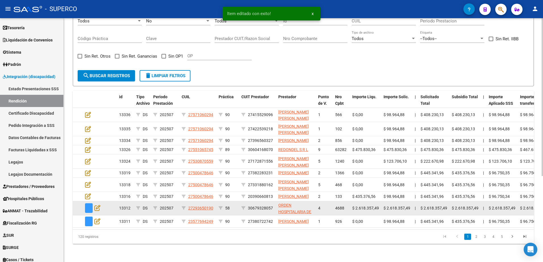
click at [101, 204] on datatable-body-cell at bounding box center [93, 208] width 20 height 14
click at [98, 205] on icon at bounding box center [97, 208] width 6 height 6
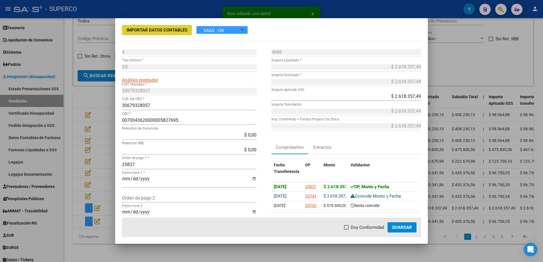
click at [368, 227] on span "Doy Conformidad" at bounding box center [367, 227] width 33 height 7
click at [346, 230] on input "Doy Conformidad" at bounding box center [346, 230] width 0 height 0
checkbox input "true"
click at [392, 226] on button "Guardar" at bounding box center [401, 228] width 29 height 10
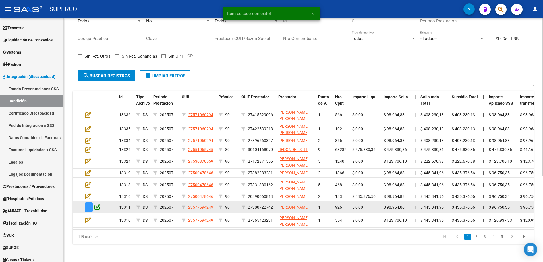
click at [100, 204] on icon at bounding box center [97, 207] width 6 height 6
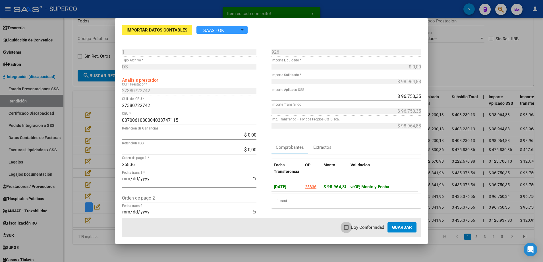
click at [364, 229] on span "Doy Conformidad" at bounding box center [367, 227] width 33 height 7
click at [346, 230] on input "Doy Conformidad" at bounding box center [346, 230] width 0 height 0
checkbox input "true"
click at [415, 229] on button "Guardar" at bounding box center [401, 228] width 29 height 10
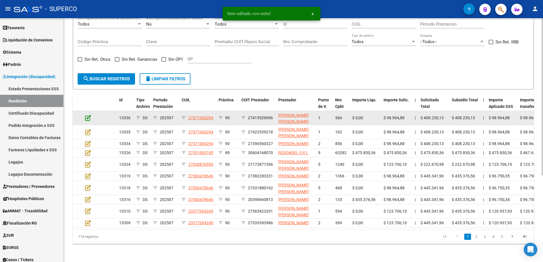
click at [87, 115] on icon at bounding box center [88, 118] width 6 height 6
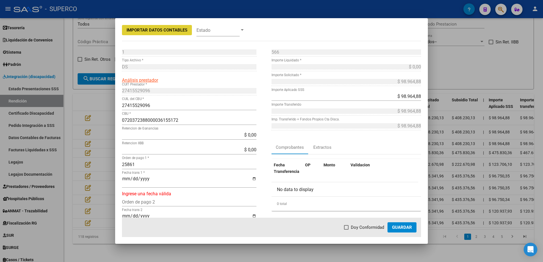
click at [375, 252] on div at bounding box center [271, 131] width 543 height 262
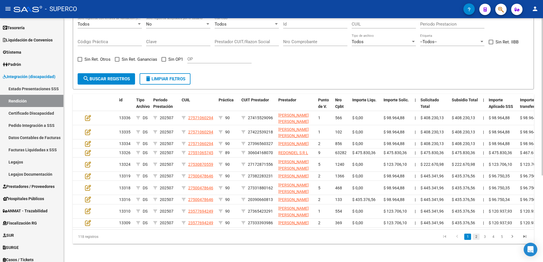
click at [476, 238] on link "2" at bounding box center [476, 237] width 7 height 6
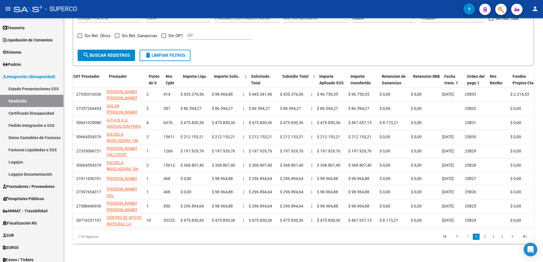
scroll to position [0, 173]
click at [485, 236] on link "3" at bounding box center [484, 237] width 7 height 6
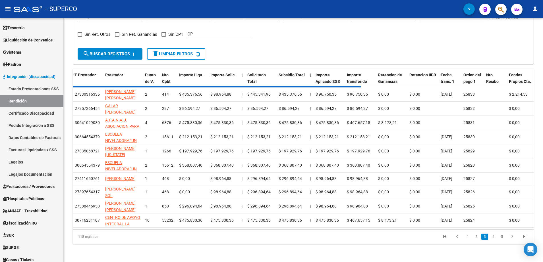
scroll to position [129, 0]
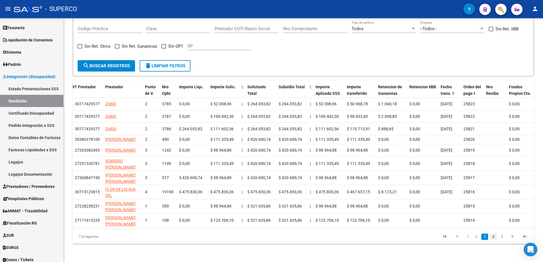
click at [493, 238] on link "4" at bounding box center [493, 237] width 7 height 6
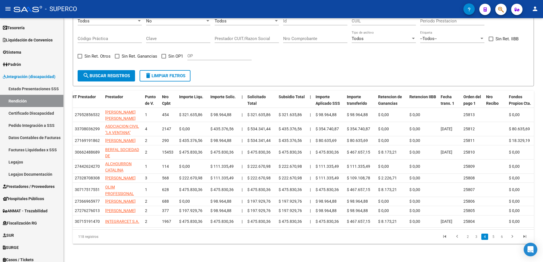
click at [494, 240] on link "5" at bounding box center [493, 237] width 7 height 6
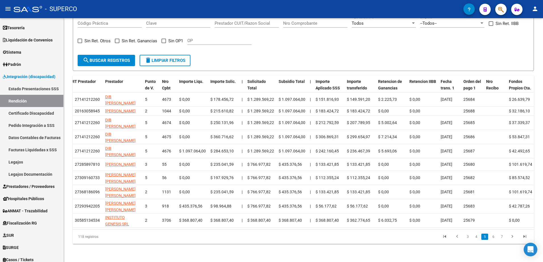
click at [375, 43] on div "Todos Solo registros con errores de validación (control 623 instructivo de rend…" at bounding box center [303, 24] width 451 height 53
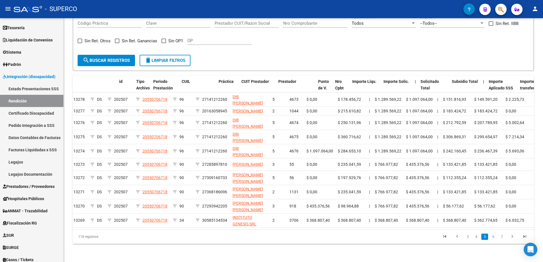
scroll to position [0, 0]
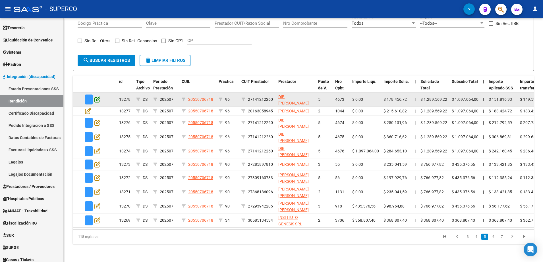
click at [97, 99] on icon at bounding box center [97, 99] width 6 height 6
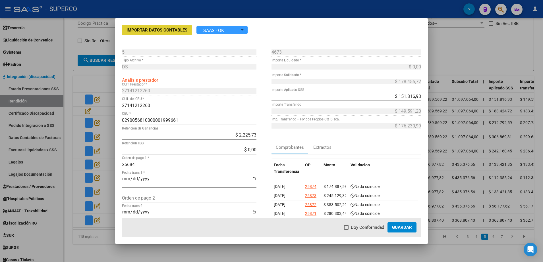
drag, startPoint x: 349, startPoint y: 228, endPoint x: 371, endPoint y: 227, distance: 21.9
click at [348, 228] on span at bounding box center [346, 227] width 5 height 5
click at [346, 230] on input "Doy Conformidad" at bounding box center [346, 230] width 0 height 0
checkbox input "true"
click at [396, 226] on span "Guardar" at bounding box center [402, 227] width 20 height 5
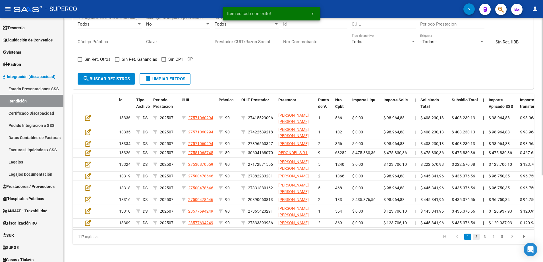
click at [475, 240] on link "2" at bounding box center [476, 237] width 7 height 6
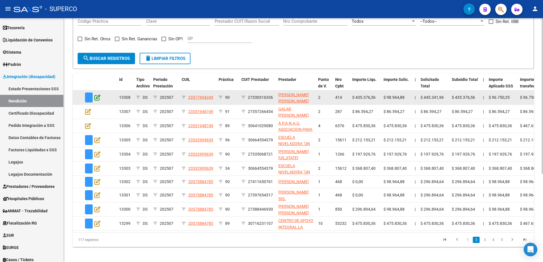
click at [98, 97] on icon at bounding box center [97, 97] width 6 height 6
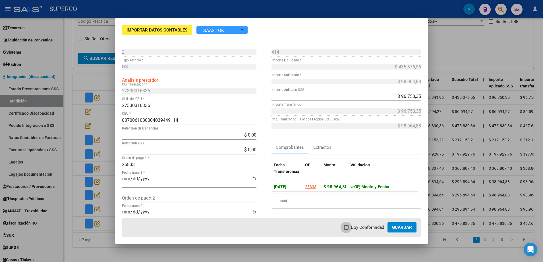
drag, startPoint x: 349, startPoint y: 225, endPoint x: 412, endPoint y: 230, distance: 63.5
click at [350, 226] on label "Doy Conformidad" at bounding box center [364, 227] width 40 height 7
click at [346, 230] on input "Doy Conformidad" at bounding box center [346, 230] width 0 height 0
checkbox input "true"
click at [409, 229] on span "Guardar" at bounding box center [402, 227] width 20 height 5
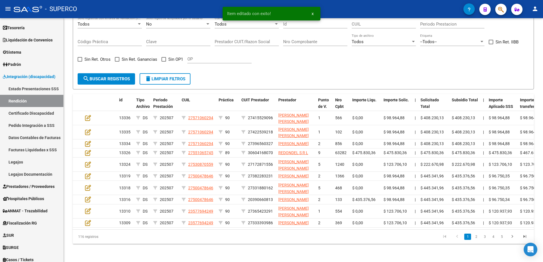
click at [476, 242] on li "2" at bounding box center [476, 237] width 9 height 10
click at [476, 240] on link "2" at bounding box center [476, 237] width 7 height 6
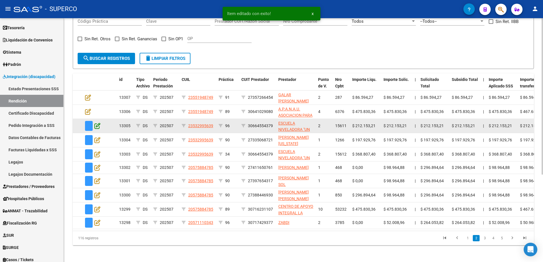
click at [99, 126] on icon at bounding box center [97, 126] width 6 height 6
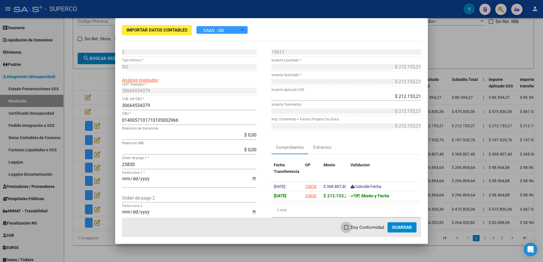
drag, startPoint x: 348, startPoint y: 228, endPoint x: 382, endPoint y: 226, distance: 34.1
click at [350, 228] on label "Doy Conformidad" at bounding box center [364, 227] width 40 height 7
click at [346, 230] on input "Doy Conformidad" at bounding box center [346, 230] width 0 height 0
checkbox input "true"
click at [404, 227] on span "Guardar" at bounding box center [402, 227] width 20 height 5
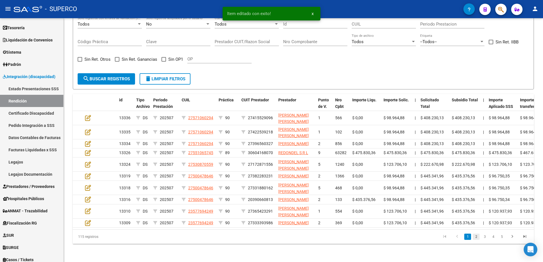
click at [477, 240] on link "2" at bounding box center [476, 237] width 7 height 6
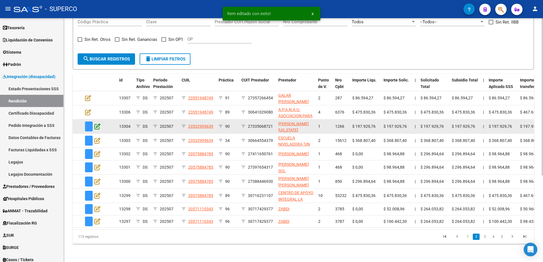
click at [94, 123] on icon at bounding box center [97, 126] width 6 height 6
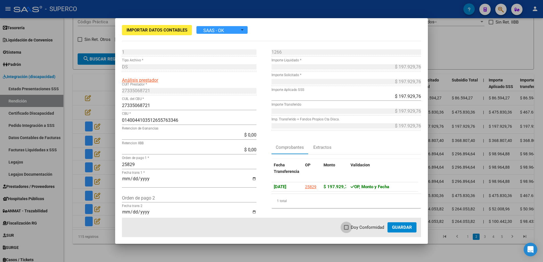
click at [345, 226] on span at bounding box center [346, 227] width 5 height 5
click at [346, 230] on input "Doy Conformidad" at bounding box center [346, 230] width 0 height 0
checkbox input "true"
click at [399, 225] on span "Guardar" at bounding box center [402, 227] width 20 height 5
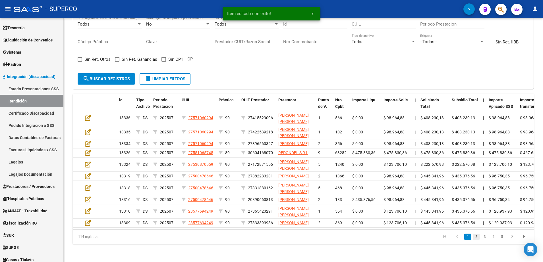
click at [475, 240] on link "2" at bounding box center [476, 237] width 7 height 6
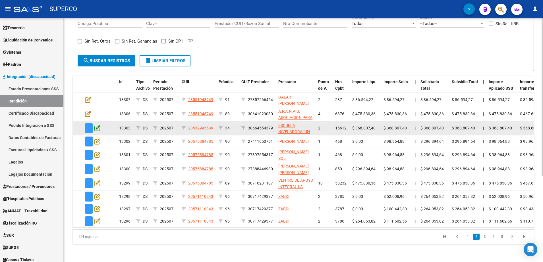
click at [98, 127] on icon at bounding box center [97, 128] width 6 height 6
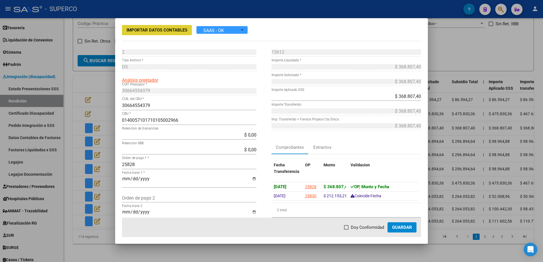
click at [339, 228] on mat-dialog-actions "Doy Conformidad Guardar" at bounding box center [271, 227] width 299 height 19
click at [353, 230] on span "Doy Conformidad" at bounding box center [367, 227] width 33 height 7
click at [346, 230] on input "Doy Conformidad" at bounding box center [346, 230] width 0 height 0
checkbox input "true"
click at [394, 226] on span "Guardar" at bounding box center [402, 227] width 20 height 5
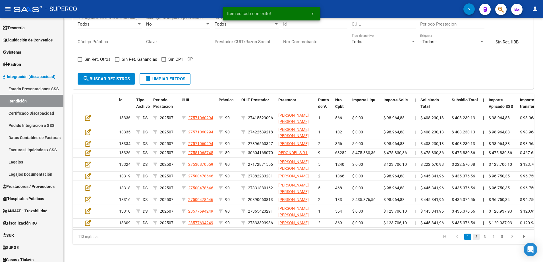
click at [477, 240] on link "2" at bounding box center [476, 237] width 7 height 6
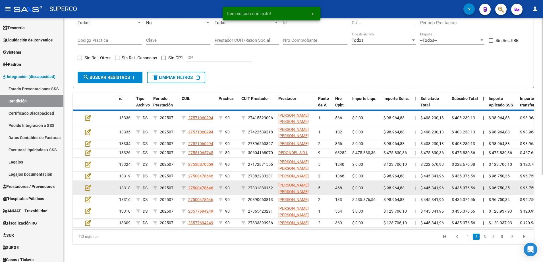
scroll to position [128, 0]
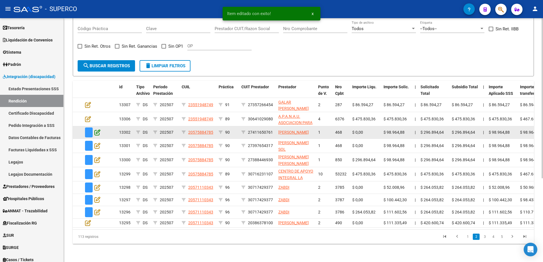
click at [95, 129] on icon at bounding box center [97, 132] width 6 height 6
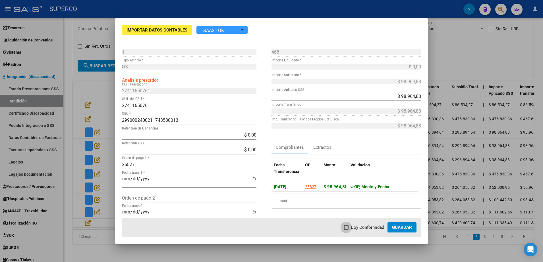
click at [352, 227] on span "Doy Conformidad" at bounding box center [367, 227] width 33 height 7
click at [346, 230] on input "Doy Conformidad" at bounding box center [346, 230] width 0 height 0
checkbox input "true"
click at [408, 228] on span "Guardar" at bounding box center [402, 227] width 20 height 5
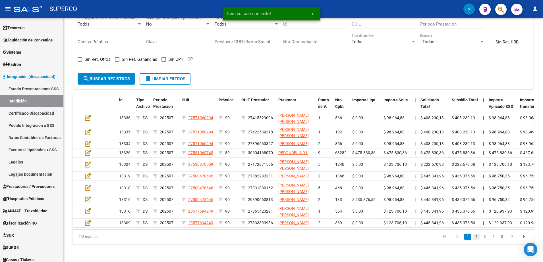
click at [476, 240] on link "2" at bounding box center [476, 237] width 7 height 6
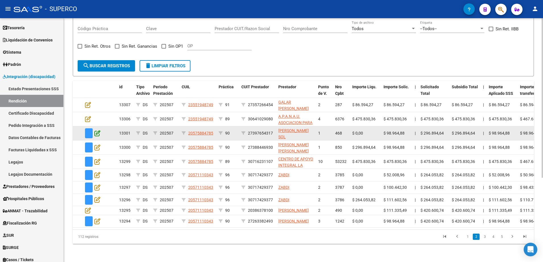
click at [99, 130] on icon at bounding box center [97, 133] width 6 height 6
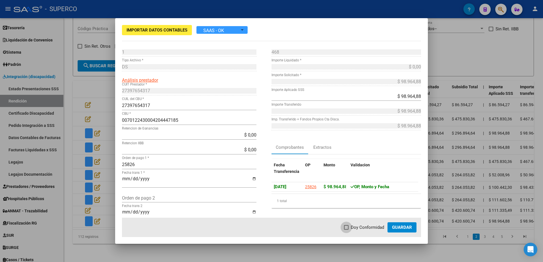
click at [348, 229] on span at bounding box center [346, 227] width 5 height 5
click at [346, 230] on input "Doy Conformidad" at bounding box center [346, 230] width 0 height 0
checkbox input "true"
click at [395, 227] on span "Guardar" at bounding box center [402, 227] width 20 height 5
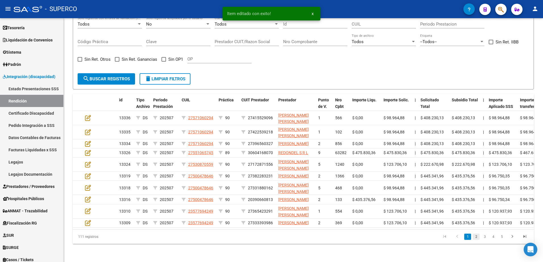
click at [475, 240] on link "2" at bounding box center [476, 237] width 7 height 6
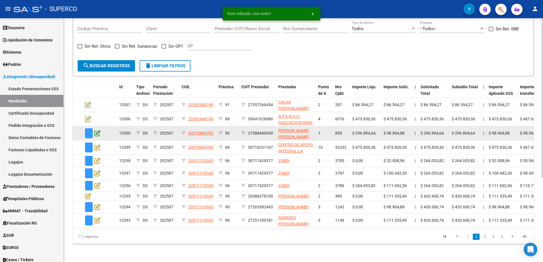
click at [99, 130] on icon at bounding box center [97, 133] width 6 height 6
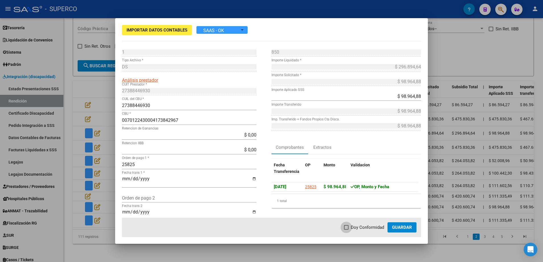
click at [349, 230] on label "Doy Conformidad" at bounding box center [364, 227] width 40 height 7
click at [346, 230] on input "Doy Conformidad" at bounding box center [346, 230] width 0 height 0
checkbox input "true"
click at [412, 230] on button "Guardar" at bounding box center [401, 228] width 29 height 10
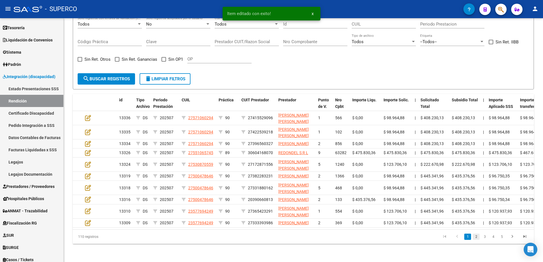
click at [477, 240] on link "2" at bounding box center [476, 237] width 7 height 6
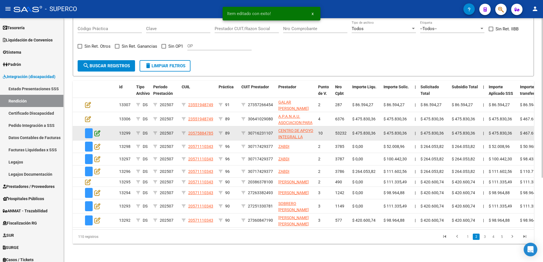
click at [99, 130] on icon at bounding box center [97, 133] width 6 height 6
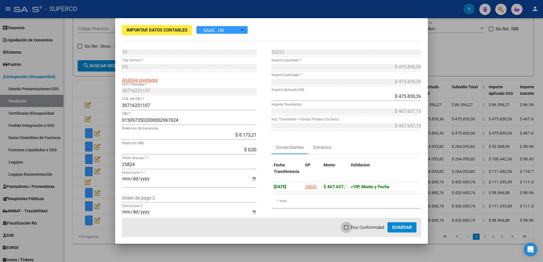
drag, startPoint x: 357, startPoint y: 228, endPoint x: 405, endPoint y: 226, distance: 47.5
click at [359, 227] on span "Doy Conformidad" at bounding box center [367, 227] width 33 height 7
click at [346, 230] on input "Doy Conformidad" at bounding box center [346, 230] width 0 height 0
checkbox input "true"
click at [412, 227] on span "Guardar" at bounding box center [402, 227] width 20 height 5
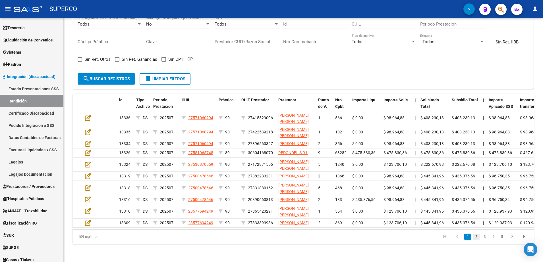
click at [473, 240] on link "2" at bounding box center [476, 237] width 7 height 6
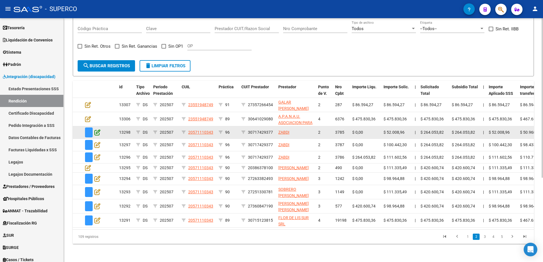
click at [97, 129] on icon at bounding box center [97, 132] width 6 height 6
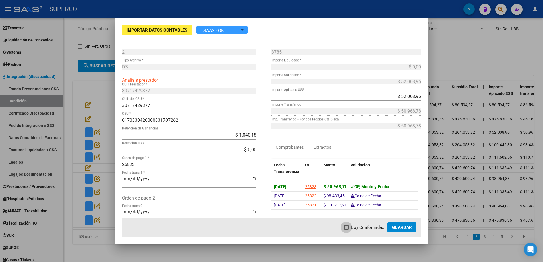
click at [356, 228] on span "Doy Conformidad" at bounding box center [367, 227] width 33 height 7
click at [346, 230] on input "Doy Conformidad" at bounding box center [346, 230] width 0 height 0
checkbox input "true"
click at [391, 225] on button "Guardar" at bounding box center [401, 228] width 29 height 10
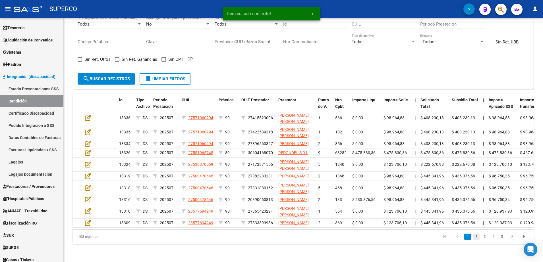
click at [477, 240] on link "2" at bounding box center [476, 237] width 7 height 6
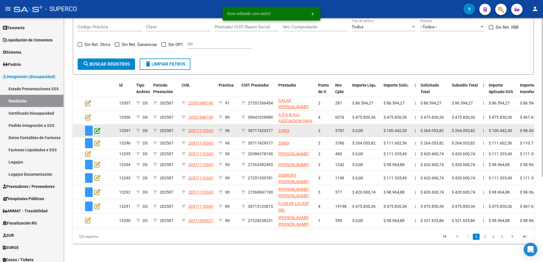
click at [97, 128] on icon at bounding box center [97, 131] width 6 height 6
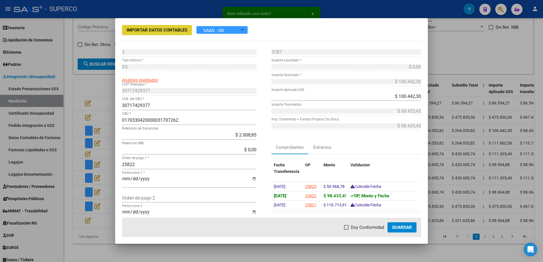
click at [362, 230] on span "Doy Conformidad" at bounding box center [367, 227] width 33 height 7
click at [346, 230] on input "Doy Conformidad" at bounding box center [346, 230] width 0 height 0
checkbox input "true"
click at [404, 229] on span "Guardar" at bounding box center [402, 227] width 20 height 5
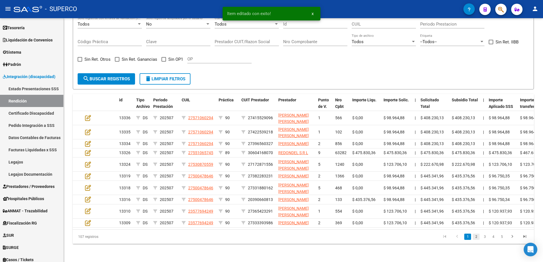
click at [477, 240] on link "2" at bounding box center [476, 237] width 7 height 6
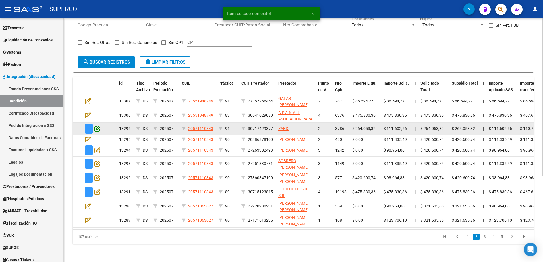
click at [98, 129] on icon at bounding box center [97, 129] width 6 height 6
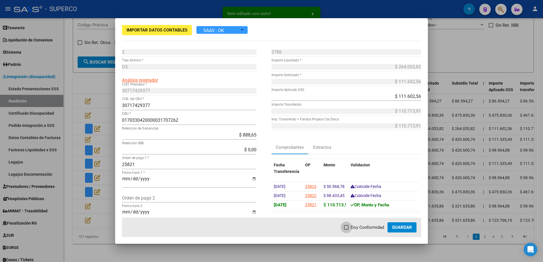
drag, startPoint x: 366, startPoint y: 231, endPoint x: 380, endPoint y: 229, distance: 13.5
click at [367, 231] on span "Doy Conformidad" at bounding box center [367, 227] width 33 height 7
click at [346, 230] on input "Doy Conformidad" at bounding box center [346, 230] width 0 height 0
checkbox input "true"
click at [410, 229] on span "Guardar" at bounding box center [402, 227] width 20 height 5
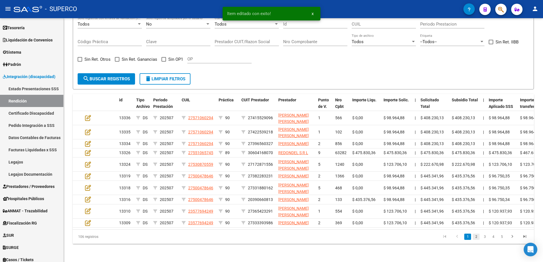
click at [477, 240] on link "2" at bounding box center [476, 237] width 7 height 6
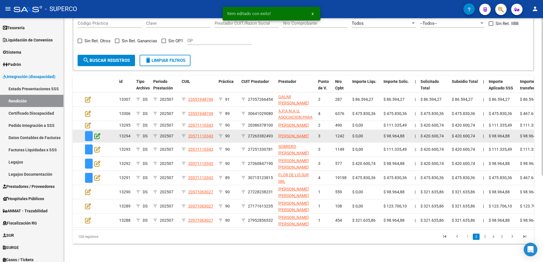
click at [97, 136] on icon at bounding box center [97, 136] width 6 height 6
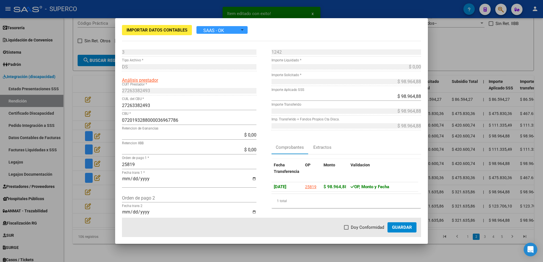
click at [340, 228] on mat-dialog-actions "Doy Conformidad Guardar" at bounding box center [271, 227] width 299 height 19
click at [347, 228] on span at bounding box center [346, 227] width 5 height 5
click at [346, 230] on input "Doy Conformidad" at bounding box center [346, 230] width 0 height 0
checkbox input "true"
click at [398, 230] on span "Guardar" at bounding box center [402, 227] width 20 height 5
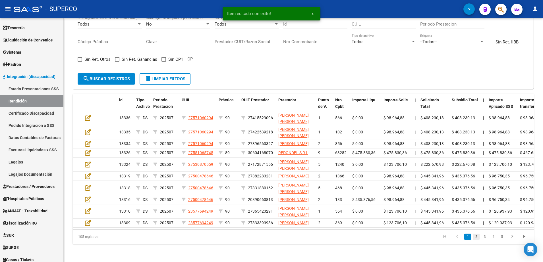
click at [476, 240] on link "2" at bounding box center [476, 237] width 7 height 6
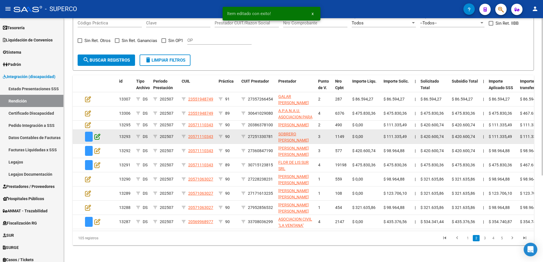
click at [98, 139] on icon at bounding box center [97, 137] width 6 height 6
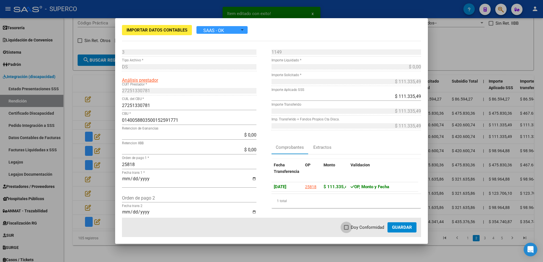
drag, startPoint x: 351, startPoint y: 228, endPoint x: 401, endPoint y: 230, distance: 50.3
click at [355, 228] on label "Doy Conformidad" at bounding box center [364, 227] width 40 height 7
click at [346, 230] on input "Doy Conformidad" at bounding box center [346, 230] width 0 height 0
checkbox input "true"
click at [403, 229] on span "Guardar" at bounding box center [402, 227] width 20 height 5
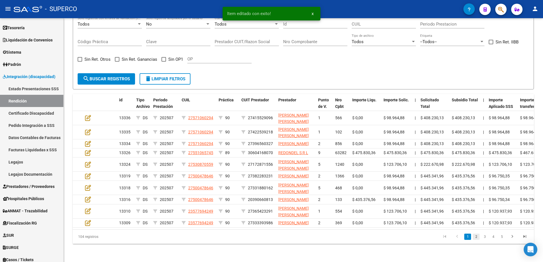
click at [477, 240] on link "2" at bounding box center [476, 237] width 7 height 6
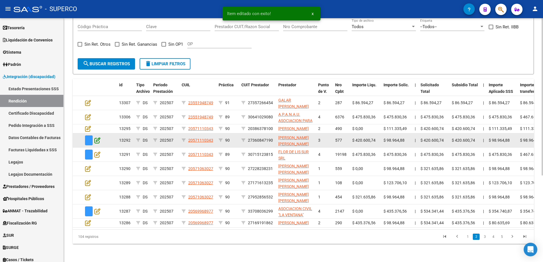
click at [98, 137] on icon at bounding box center [97, 140] width 6 height 6
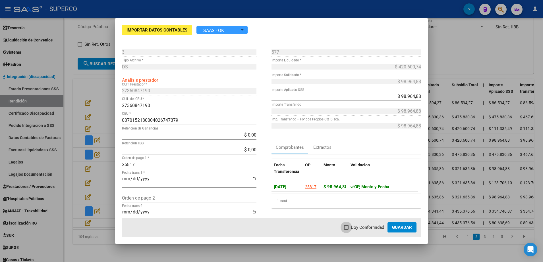
click at [355, 227] on span "Doy Conformidad" at bounding box center [367, 227] width 33 height 7
click at [346, 230] on input "Doy Conformidad" at bounding box center [346, 230] width 0 height 0
checkbox input "true"
click at [404, 227] on span "Guardar" at bounding box center [402, 227] width 20 height 5
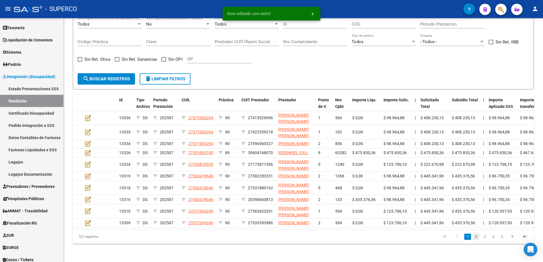
click at [479, 240] on link "2" at bounding box center [476, 237] width 7 height 6
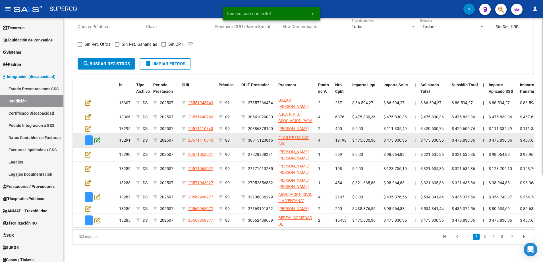
click at [99, 137] on icon at bounding box center [97, 140] width 6 height 6
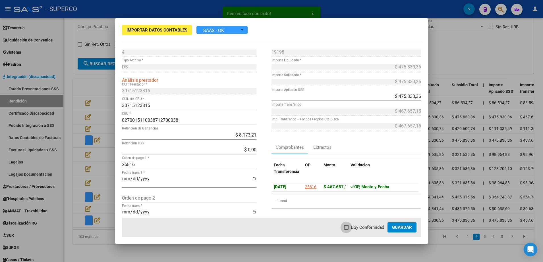
click at [353, 227] on span "Doy Conformidad" at bounding box center [367, 227] width 33 height 7
click at [346, 230] on input "Doy Conformidad" at bounding box center [346, 230] width 0 height 0
checkbox input "true"
click at [398, 231] on button "Guardar" at bounding box center [401, 228] width 29 height 10
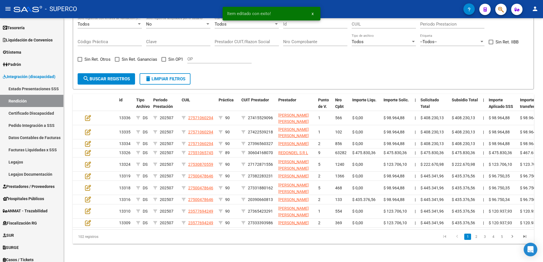
click at [472, 242] on li "2" at bounding box center [476, 237] width 9 height 10
click at [476, 240] on link "2" at bounding box center [476, 237] width 7 height 6
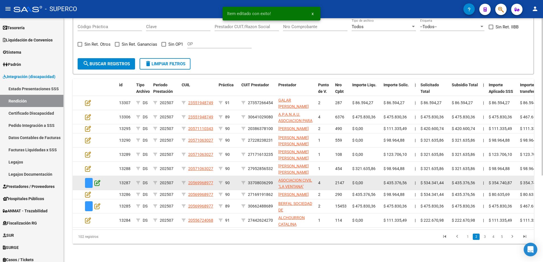
click at [97, 181] on icon at bounding box center [97, 183] width 6 height 6
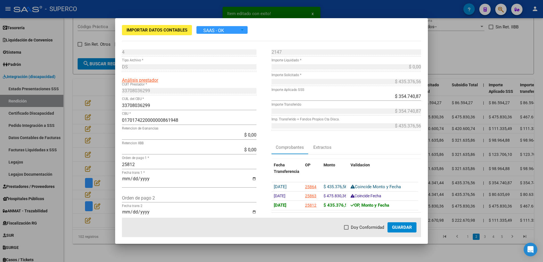
drag, startPoint x: 352, startPoint y: 226, endPoint x: 362, endPoint y: 225, distance: 10.2
click at [354, 225] on span "Doy Conformidad" at bounding box center [367, 227] width 33 height 7
click at [346, 230] on input "Doy Conformidad" at bounding box center [346, 230] width 0 height 0
checkbox input "true"
click at [396, 227] on span "Guardar" at bounding box center [402, 227] width 20 height 5
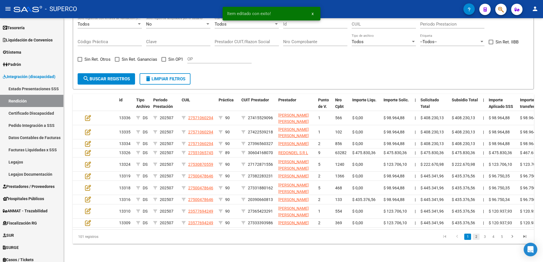
click at [475, 240] on link "2" at bounding box center [476, 237] width 7 height 6
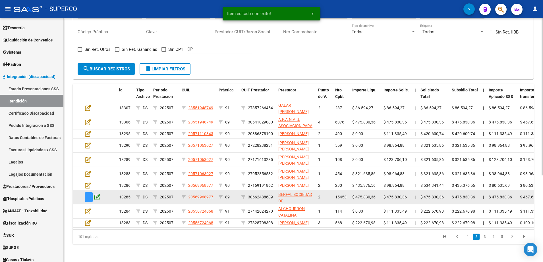
click at [100, 194] on icon at bounding box center [97, 197] width 6 height 6
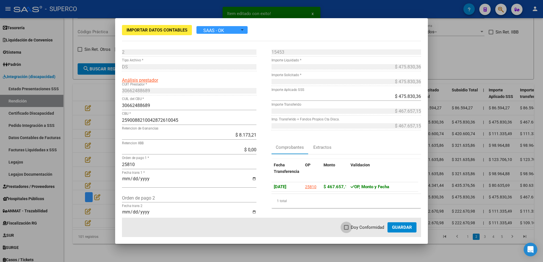
drag, startPoint x: 363, startPoint y: 228, endPoint x: 381, endPoint y: 232, distance: 18.2
click at [363, 228] on span "Doy Conformidad" at bounding box center [367, 227] width 33 height 7
click at [346, 230] on input "Doy Conformidad" at bounding box center [346, 230] width 0 height 0
checkbox input "true"
click at [404, 228] on span "Guardar" at bounding box center [402, 227] width 20 height 5
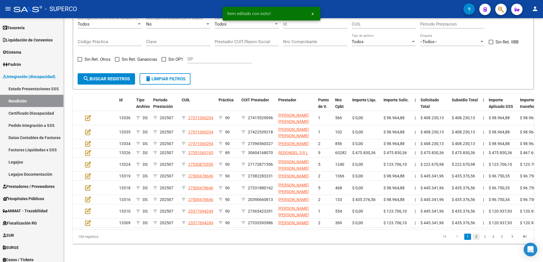
click at [475, 240] on link "2" at bounding box center [476, 237] width 7 height 6
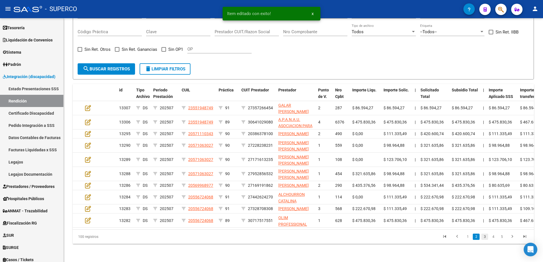
click at [485, 240] on link "3" at bounding box center [484, 237] width 7 height 6
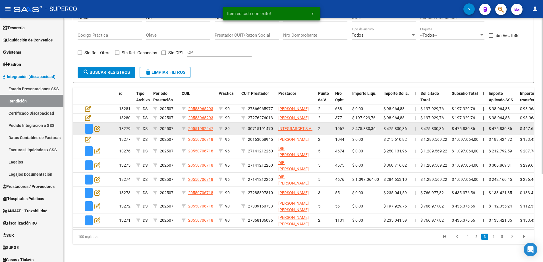
click at [102, 126] on datatable-body-cell at bounding box center [93, 129] width 20 height 12
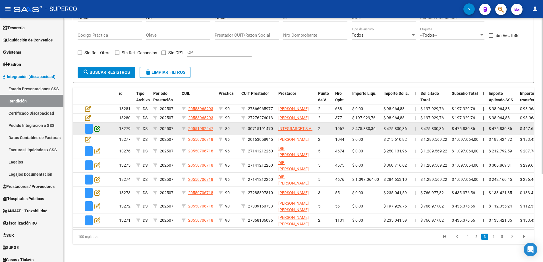
click at [99, 126] on icon at bounding box center [97, 129] width 6 height 6
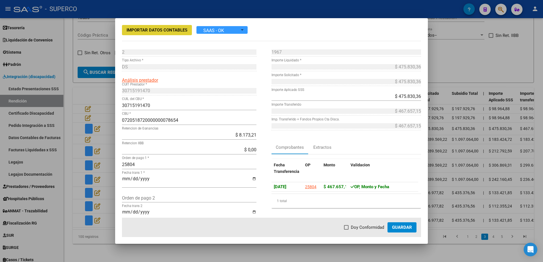
drag, startPoint x: 358, startPoint y: 225, endPoint x: 385, endPoint y: 227, distance: 27.6
click at [358, 225] on span "Doy Conformidad" at bounding box center [367, 227] width 33 height 7
click at [346, 230] on input "Doy Conformidad" at bounding box center [346, 230] width 0 height 0
checkbox input "true"
click at [397, 226] on span "Guardar" at bounding box center [402, 227] width 20 height 5
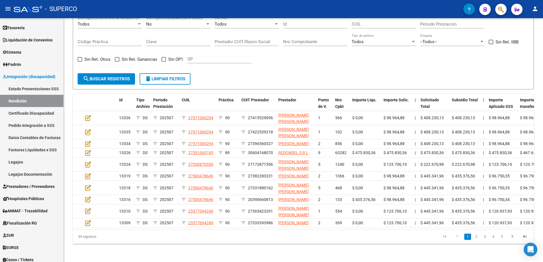
click at [484, 240] on link "3" at bounding box center [484, 237] width 7 height 6
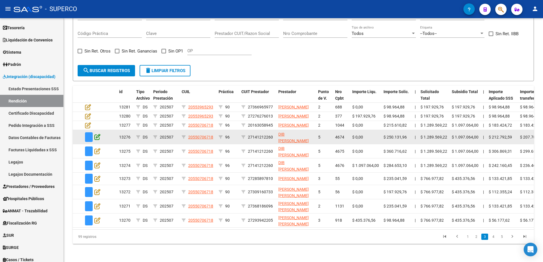
click at [97, 140] on icon at bounding box center [97, 137] width 6 height 6
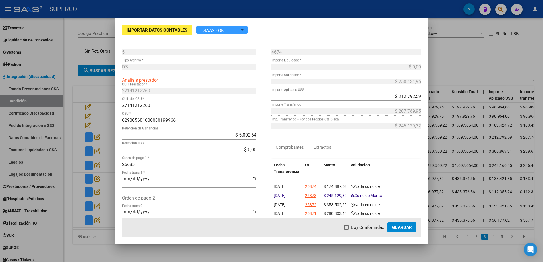
click at [346, 223] on mat-dialog-actions "Doy Conformidad Guardar" at bounding box center [271, 227] width 299 height 19
click at [348, 226] on span at bounding box center [346, 227] width 5 height 5
click at [346, 230] on input "Doy Conformidad" at bounding box center [346, 230] width 0 height 0
checkbox input "true"
click at [400, 227] on span "Guardar" at bounding box center [402, 227] width 20 height 5
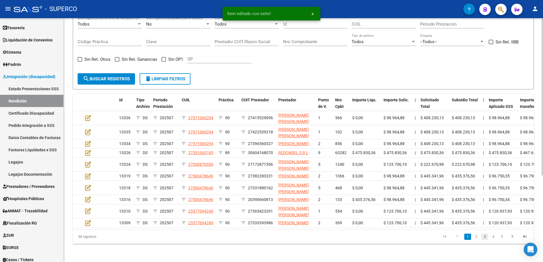
click at [482, 240] on link "3" at bounding box center [484, 237] width 7 height 6
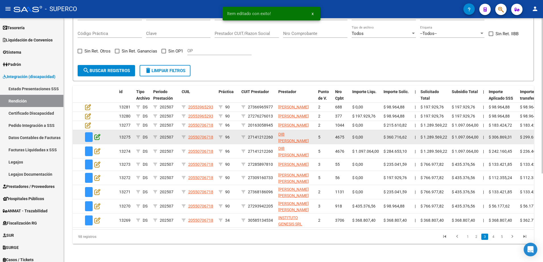
click at [97, 140] on icon at bounding box center [97, 137] width 6 height 6
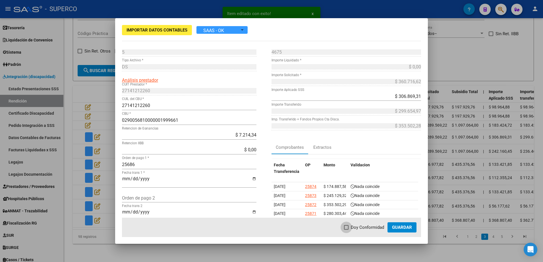
click at [354, 230] on span "Doy Conformidad" at bounding box center [367, 227] width 33 height 7
click at [346, 230] on input "Doy Conformidad" at bounding box center [346, 230] width 0 height 0
checkbox input "true"
click at [396, 228] on span "Guardar" at bounding box center [402, 227] width 20 height 5
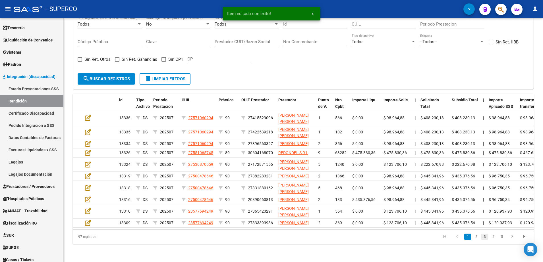
click at [484, 240] on link "3" at bounding box center [484, 237] width 7 height 6
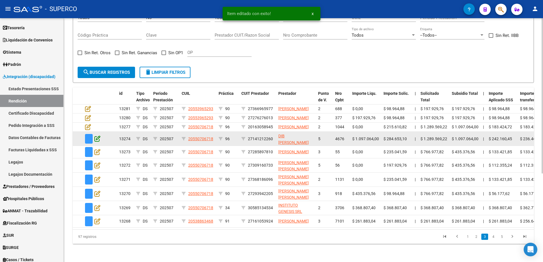
click at [97, 139] on icon at bounding box center [97, 139] width 6 height 6
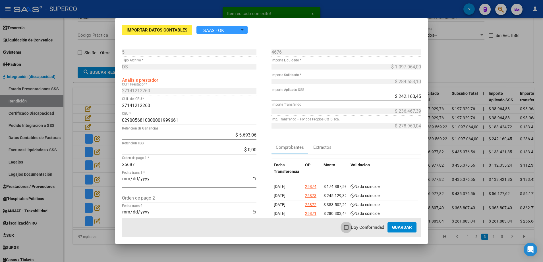
click at [345, 229] on span at bounding box center [346, 227] width 5 height 5
click at [346, 230] on input "Doy Conformidad" at bounding box center [346, 230] width 0 height 0
checkbox input "true"
click at [402, 228] on span "Guardar" at bounding box center [402, 227] width 20 height 5
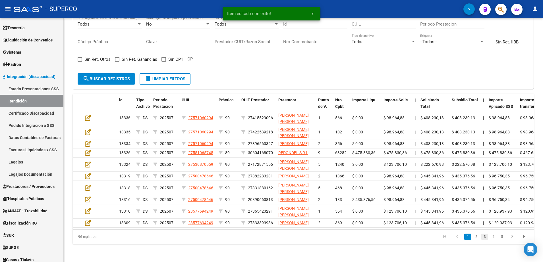
click at [482, 240] on link "3" at bounding box center [484, 237] width 7 height 6
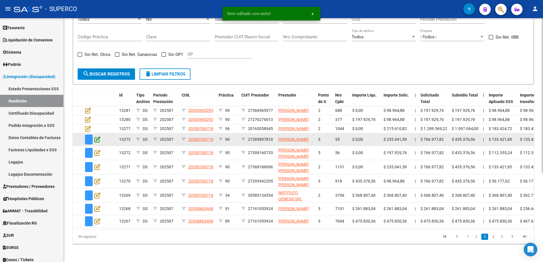
click at [99, 141] on icon at bounding box center [97, 139] width 6 height 6
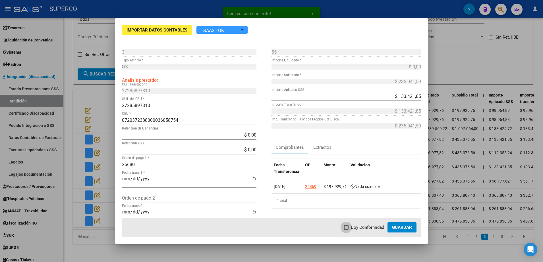
click at [358, 229] on span "Doy Conformidad" at bounding box center [367, 227] width 33 height 7
click at [346, 230] on input "Doy Conformidad" at bounding box center [346, 230] width 0 height 0
checkbox input "true"
click at [410, 227] on span "Guardar" at bounding box center [402, 227] width 20 height 5
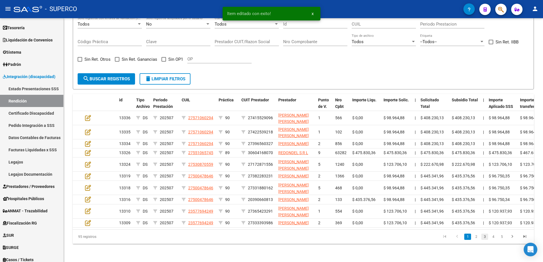
click at [485, 240] on link "3" at bounding box center [484, 237] width 7 height 6
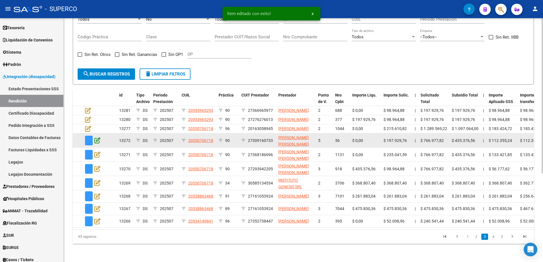
click at [95, 142] on icon at bounding box center [97, 140] width 6 height 6
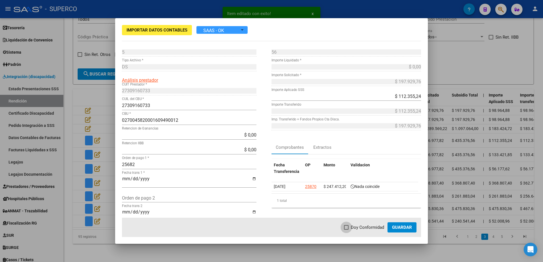
click at [371, 228] on span "Doy Conformidad" at bounding box center [367, 227] width 33 height 7
click at [346, 230] on input "Doy Conformidad" at bounding box center [346, 230] width 0 height 0
checkbox input "true"
click at [403, 228] on span "Guardar" at bounding box center [402, 227] width 20 height 5
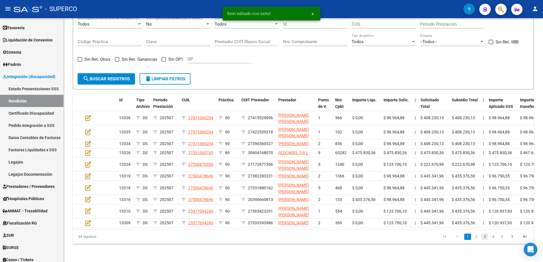
click at [485, 240] on link "3" at bounding box center [484, 237] width 7 height 6
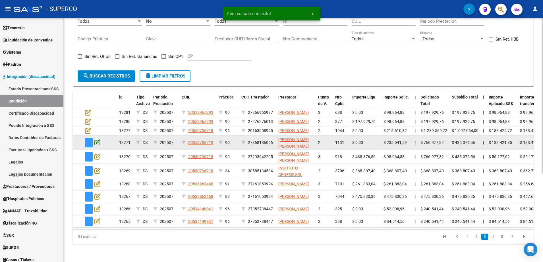
click at [97, 141] on icon at bounding box center [97, 142] width 6 height 6
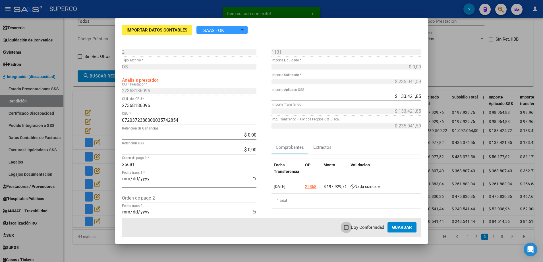
click at [356, 227] on span "Doy Conformidad" at bounding box center [367, 227] width 33 height 7
click at [346, 230] on input "Doy Conformidad" at bounding box center [346, 230] width 0 height 0
checkbox input "true"
click at [395, 228] on span "Guardar" at bounding box center [402, 227] width 20 height 5
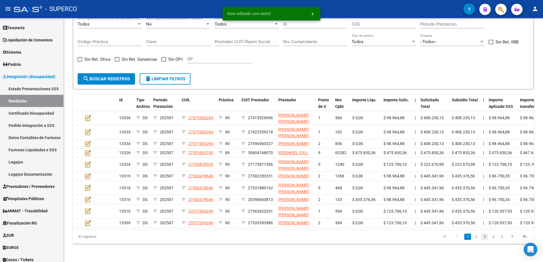
click at [486, 240] on link "3" at bounding box center [484, 237] width 7 height 6
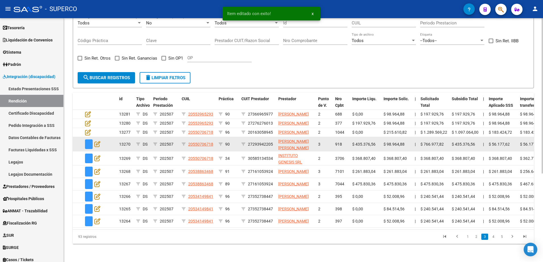
click at [101, 145] on datatable-body-cell at bounding box center [93, 144] width 20 height 14
click at [96, 141] on icon at bounding box center [97, 144] width 6 height 6
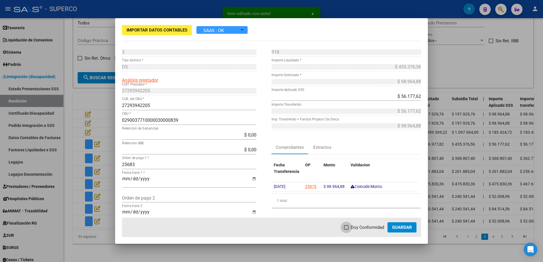
drag, startPoint x: 363, startPoint y: 226, endPoint x: 373, endPoint y: 227, distance: 10.3
click at [363, 226] on span "Doy Conformidad" at bounding box center [367, 227] width 33 height 7
click at [346, 230] on input "Doy Conformidad" at bounding box center [346, 230] width 0 height 0
checkbox input "true"
drag, startPoint x: 401, startPoint y: 228, endPoint x: 490, endPoint y: 238, distance: 89.7
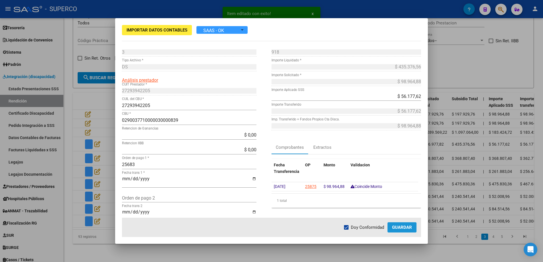
click at [402, 228] on span "Guardar" at bounding box center [402, 227] width 20 height 5
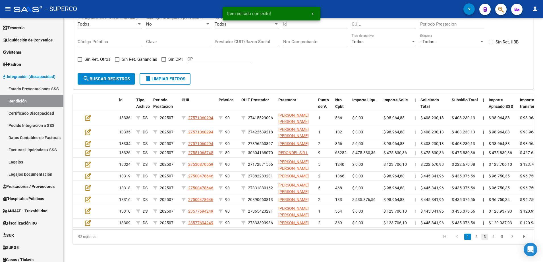
click at [484, 240] on link "3" at bounding box center [484, 237] width 7 height 6
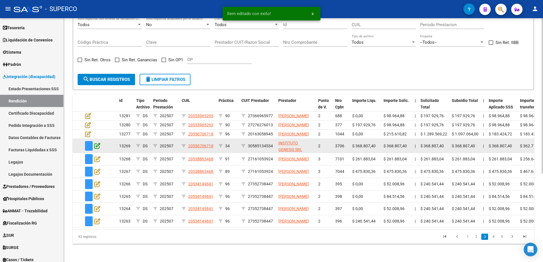
click at [97, 143] on icon at bounding box center [97, 146] width 6 height 6
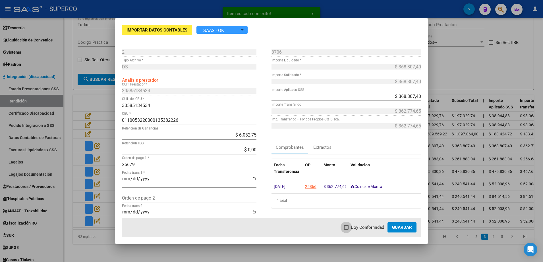
click at [348, 228] on span at bounding box center [346, 227] width 5 height 5
click at [346, 230] on input "Doy Conformidad" at bounding box center [346, 230] width 0 height 0
checkbox input "true"
click at [394, 228] on span "Guardar" at bounding box center [402, 227] width 20 height 5
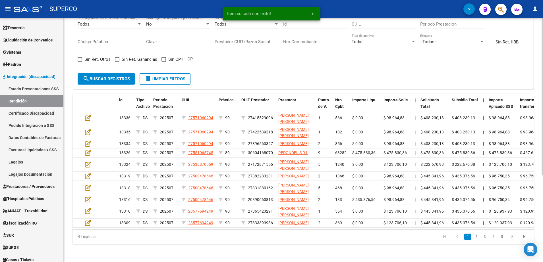
click at [483, 240] on link "3" at bounding box center [484, 237] width 7 height 6
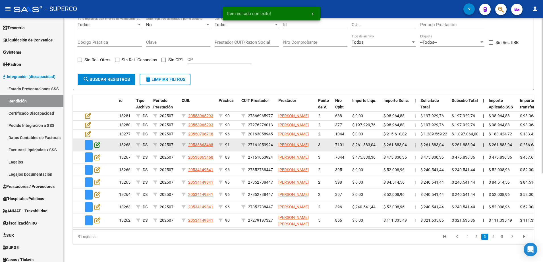
click at [98, 144] on icon at bounding box center [97, 145] width 6 height 6
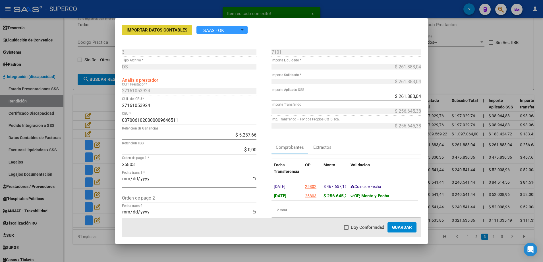
click at [359, 228] on span "Doy Conformidad" at bounding box center [367, 227] width 33 height 7
click at [346, 230] on input "Doy Conformidad" at bounding box center [346, 230] width 0 height 0
checkbox input "true"
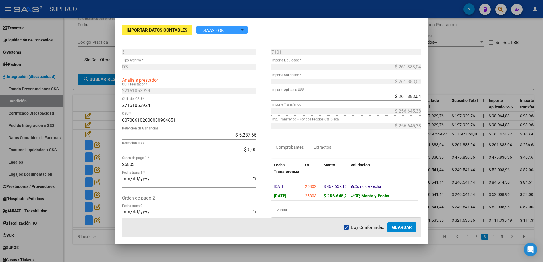
click at [401, 229] on span "Guardar" at bounding box center [402, 227] width 20 height 5
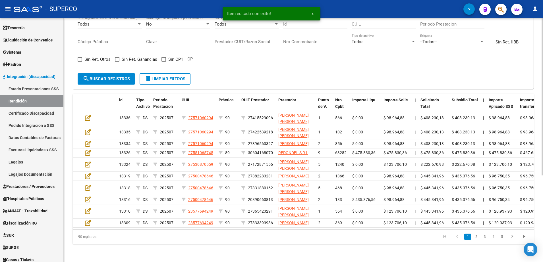
drag, startPoint x: 483, startPoint y: 245, endPoint x: 438, endPoint y: 233, distance: 46.9
click at [484, 240] on link "3" at bounding box center [484, 237] width 7 height 6
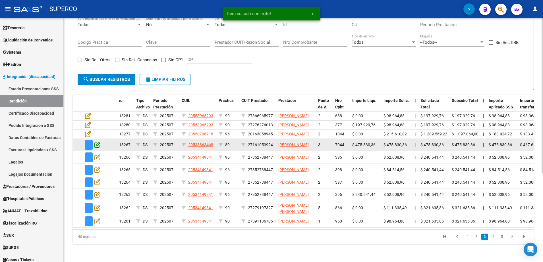
click at [95, 142] on icon at bounding box center [97, 145] width 6 height 6
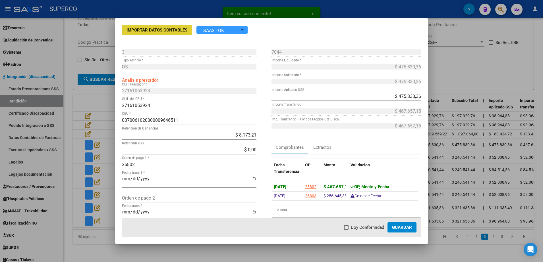
click at [355, 227] on span "Doy Conformidad" at bounding box center [367, 227] width 33 height 7
click at [346, 230] on input "Doy Conformidad" at bounding box center [346, 230] width 0 height 0
checkbox input "true"
click at [399, 227] on span "Guardar" at bounding box center [402, 227] width 20 height 5
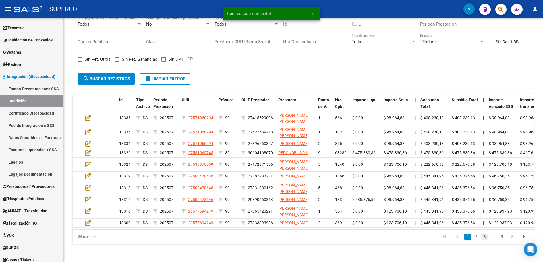
click at [485, 240] on link "3" at bounding box center [484, 237] width 7 height 6
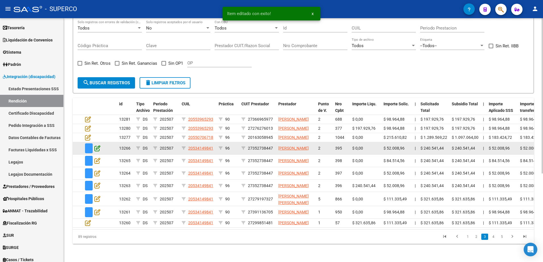
click at [99, 145] on icon at bounding box center [97, 148] width 6 height 6
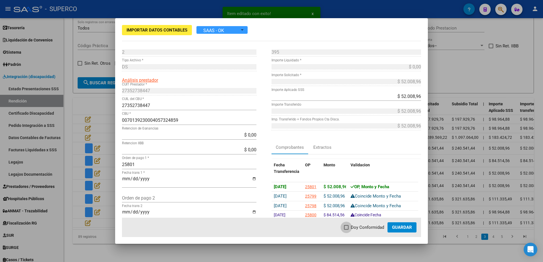
drag, startPoint x: 365, startPoint y: 226, endPoint x: 380, endPoint y: 227, distance: 15.3
click at [365, 226] on span "Doy Conformidad" at bounding box center [367, 227] width 33 height 7
click at [346, 230] on input "Doy Conformidad" at bounding box center [346, 230] width 0 height 0
checkbox input "true"
click at [406, 227] on span "Guardar" at bounding box center [402, 227] width 20 height 5
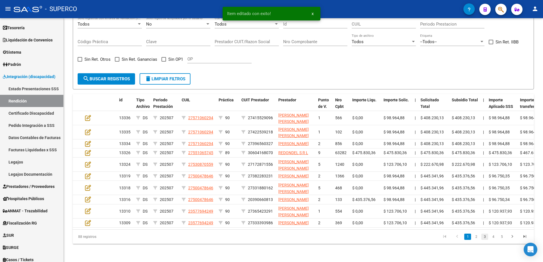
click at [481, 240] on link "3" at bounding box center [484, 237] width 7 height 6
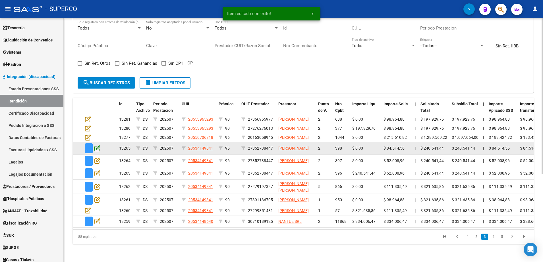
click at [97, 145] on icon at bounding box center [97, 148] width 6 height 6
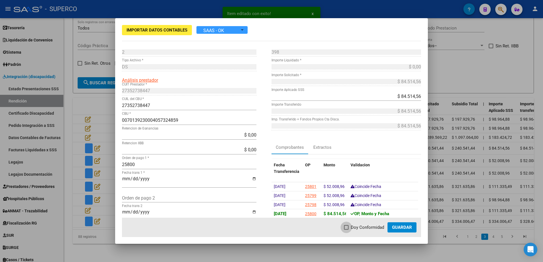
drag, startPoint x: 368, startPoint y: 227, endPoint x: 397, endPoint y: 228, distance: 29.1
click at [369, 227] on span "Doy Conformidad" at bounding box center [367, 227] width 33 height 7
click at [346, 230] on input "Doy Conformidad" at bounding box center [346, 230] width 0 height 0
checkbox input "true"
click at [398, 228] on span "Guardar" at bounding box center [402, 227] width 20 height 5
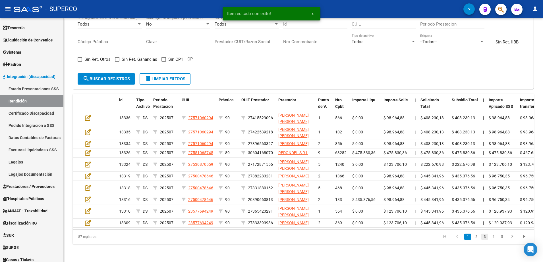
click at [487, 240] on link "3" at bounding box center [484, 237] width 7 height 6
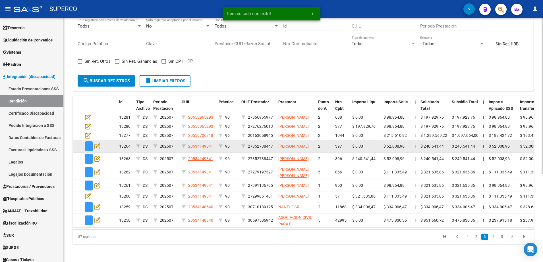
click at [97, 145] on app-edit-rendicion at bounding box center [97, 146] width 6 height 7
click at [97, 143] on icon at bounding box center [97, 146] width 6 height 6
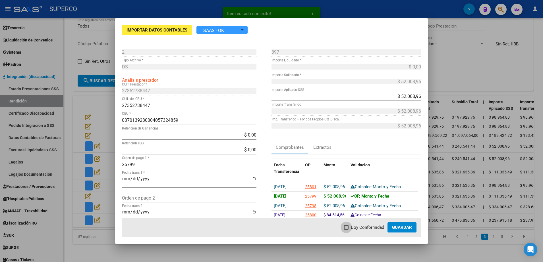
click at [347, 229] on span at bounding box center [346, 227] width 5 height 5
click at [346, 230] on input "Doy Conformidad" at bounding box center [346, 230] width 0 height 0
checkbox input "true"
click at [395, 228] on span "Guardar" at bounding box center [402, 227] width 20 height 5
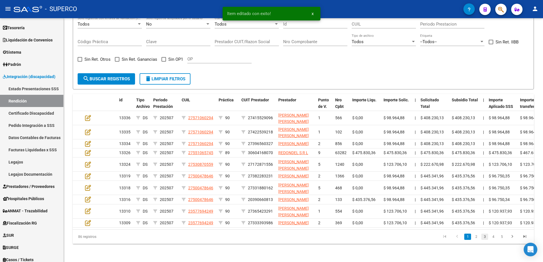
click at [484, 240] on link "3" at bounding box center [484, 237] width 7 height 6
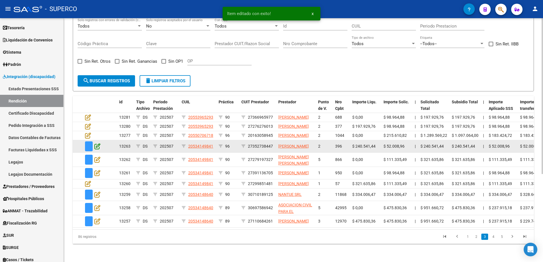
click at [99, 143] on icon at bounding box center [97, 146] width 6 height 6
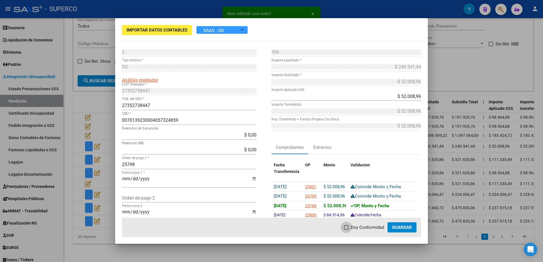
click at [367, 228] on span "Doy Conformidad" at bounding box center [367, 227] width 33 height 7
click at [346, 230] on input "Doy Conformidad" at bounding box center [346, 230] width 0 height 0
checkbox input "true"
click at [406, 230] on button "Guardar" at bounding box center [401, 228] width 29 height 10
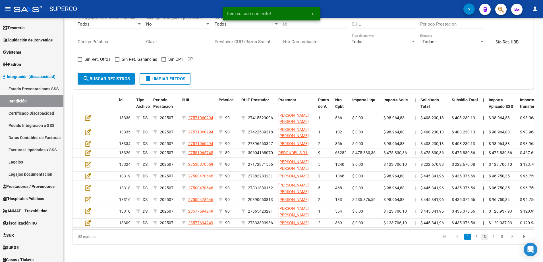
click at [484, 240] on link "3" at bounding box center [484, 237] width 7 height 6
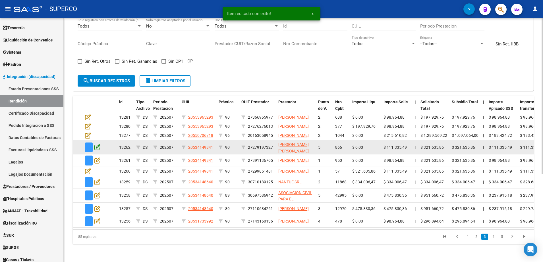
click at [99, 144] on icon at bounding box center [97, 147] width 6 height 6
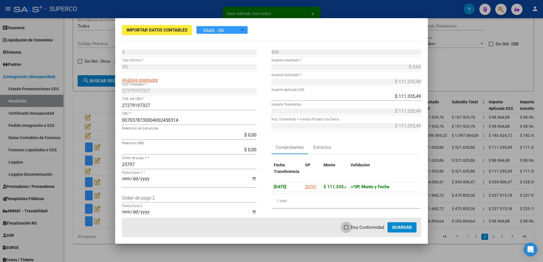
click at [348, 229] on span at bounding box center [346, 227] width 5 height 5
click at [346, 230] on input "Doy Conformidad" at bounding box center [346, 230] width 0 height 0
checkbox input "true"
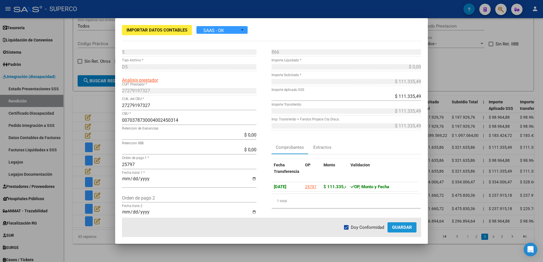
click at [402, 228] on span "Guardar" at bounding box center [402, 227] width 20 height 5
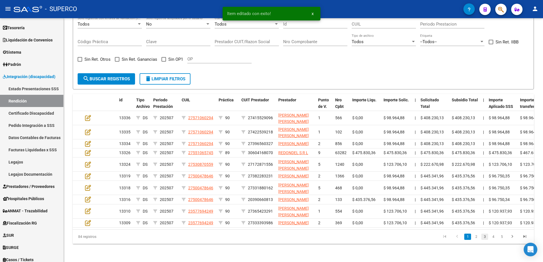
click at [485, 240] on link "3" at bounding box center [484, 237] width 7 height 6
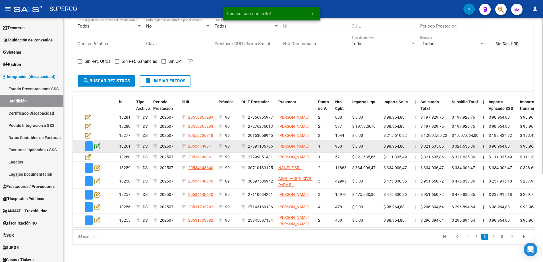
click at [97, 143] on icon at bounding box center [97, 146] width 6 height 6
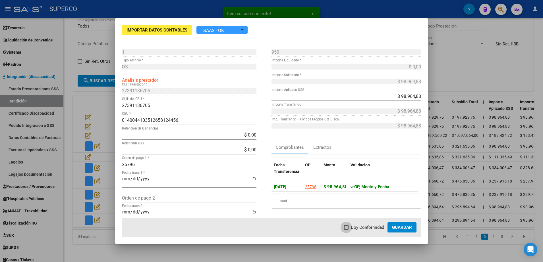
drag, startPoint x: 365, startPoint y: 226, endPoint x: 422, endPoint y: 228, distance: 57.5
click at [365, 226] on span "Doy Conformidad" at bounding box center [367, 227] width 33 height 7
click at [346, 230] on input "Doy Conformidad" at bounding box center [346, 230] width 0 height 0
checkbox input "true"
click at [403, 229] on span "Guardar" at bounding box center [402, 227] width 20 height 5
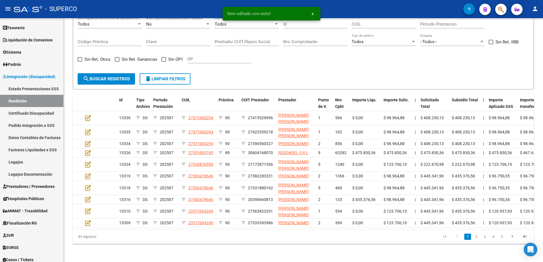
click at [489, 242] on li "3" at bounding box center [484, 237] width 9 height 10
click at [482, 240] on link "3" at bounding box center [484, 237] width 7 height 6
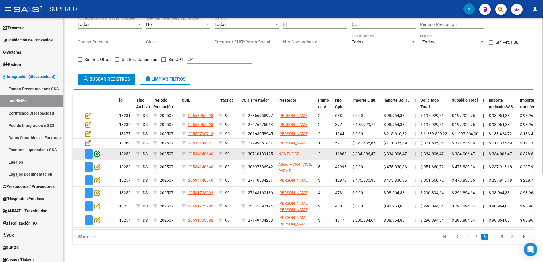
click at [97, 155] on icon at bounding box center [97, 154] width 6 height 6
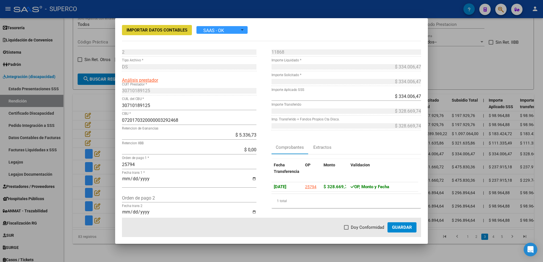
click at [361, 231] on mat-dialog-actions "Doy Conformidad Guardar" at bounding box center [271, 227] width 299 height 19
click at [347, 226] on span at bounding box center [346, 227] width 5 height 5
click at [346, 230] on input "Doy Conformidad" at bounding box center [346, 230] width 0 height 0
checkbox input "true"
click at [407, 224] on button "Guardar" at bounding box center [401, 228] width 29 height 10
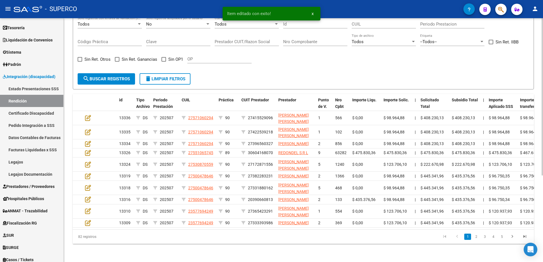
drag, startPoint x: 487, startPoint y: 244, endPoint x: 484, endPoint y: 245, distance: 3.3
click at [487, 240] on link "3" at bounding box center [484, 237] width 7 height 6
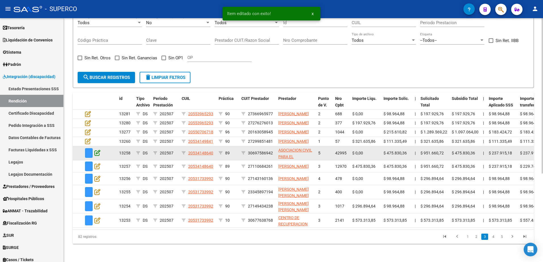
click at [99, 155] on icon at bounding box center [97, 153] width 6 height 6
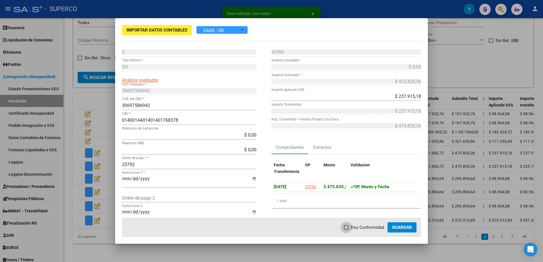
click at [350, 229] on label "Doy Conformidad" at bounding box center [364, 227] width 40 height 7
click at [346, 230] on input "Doy Conformidad" at bounding box center [346, 230] width 0 height 0
checkbox input "true"
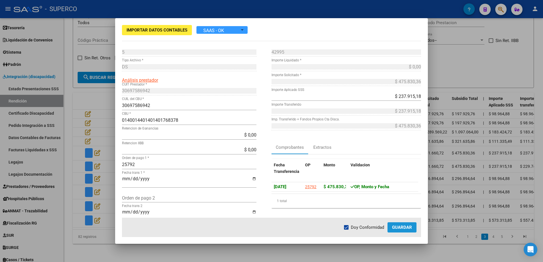
click at [410, 227] on span "Guardar" at bounding box center [402, 227] width 20 height 5
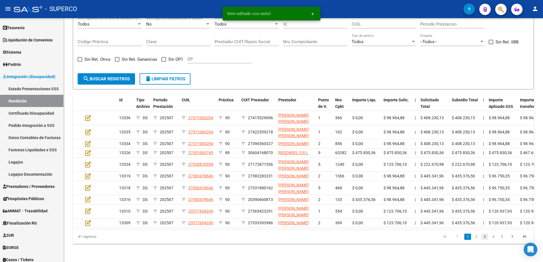
click at [483, 240] on link "3" at bounding box center [484, 237] width 7 height 6
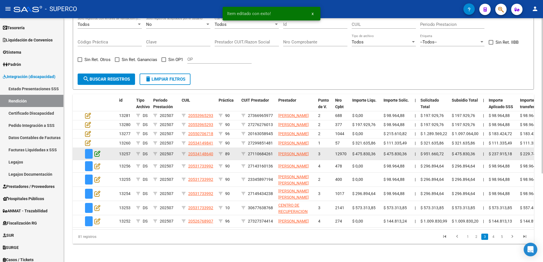
click at [97, 157] on icon at bounding box center [97, 154] width 6 height 6
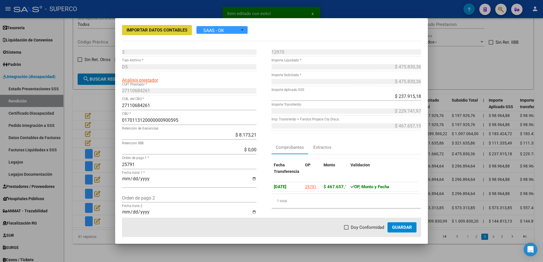
click at [350, 224] on label "Doy Conformidad" at bounding box center [364, 227] width 40 height 7
click at [346, 230] on input "Doy Conformidad" at bounding box center [346, 230] width 0 height 0
checkbox input "true"
click at [400, 225] on span "Guardar" at bounding box center [402, 227] width 20 height 5
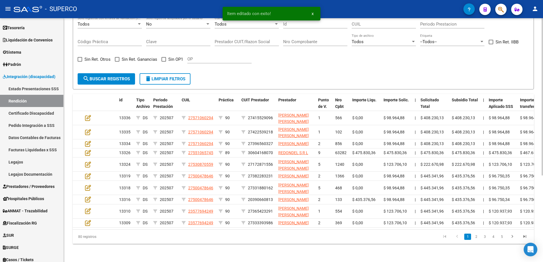
drag, startPoint x: 483, startPoint y: 246, endPoint x: 406, endPoint y: 237, distance: 77.2
click at [483, 240] on link "3" at bounding box center [484, 237] width 7 height 6
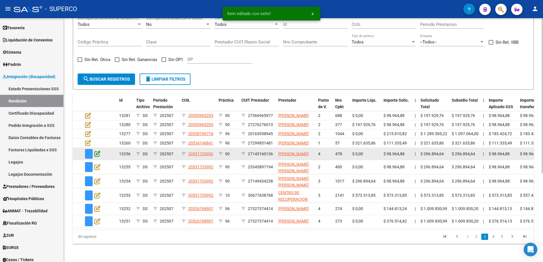
click at [98, 157] on icon at bounding box center [97, 154] width 6 height 6
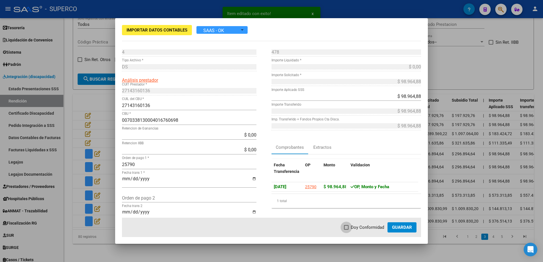
click at [352, 227] on span "Doy Conformidad" at bounding box center [367, 227] width 33 height 7
click at [346, 230] on input "Doy Conformidad" at bounding box center [346, 230] width 0 height 0
checkbox input "true"
drag, startPoint x: 399, startPoint y: 227, endPoint x: 447, endPoint y: 233, distance: 47.9
click at [399, 227] on span "Guardar" at bounding box center [402, 227] width 20 height 5
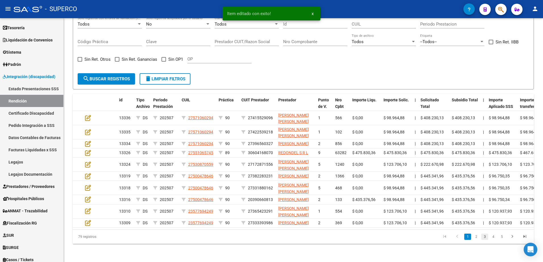
drag, startPoint x: 485, startPoint y: 246, endPoint x: 439, endPoint y: 240, distance: 46.2
click at [485, 240] on link "3" at bounding box center [484, 237] width 7 height 6
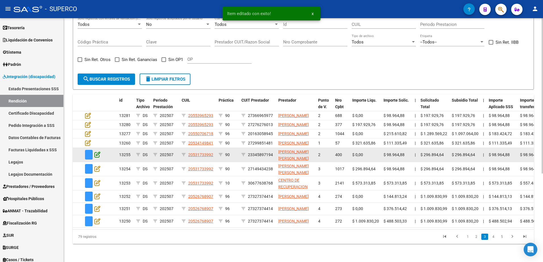
click at [98, 158] on icon at bounding box center [97, 154] width 6 height 6
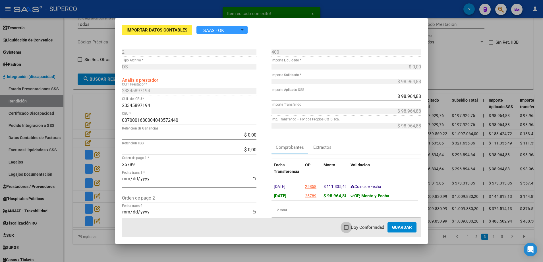
drag, startPoint x: 371, startPoint y: 228, endPoint x: 399, endPoint y: 224, distance: 28.1
click at [373, 228] on span "Doy Conformidad" at bounding box center [367, 227] width 33 height 7
click at [346, 230] on input "Doy Conformidad" at bounding box center [346, 230] width 0 height 0
checkbox input "true"
click at [401, 225] on button "Guardar" at bounding box center [401, 228] width 29 height 10
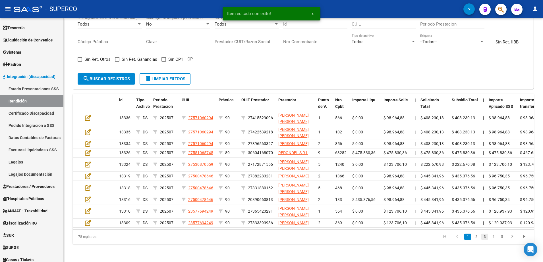
click at [484, 240] on link "3" at bounding box center [484, 237] width 7 height 6
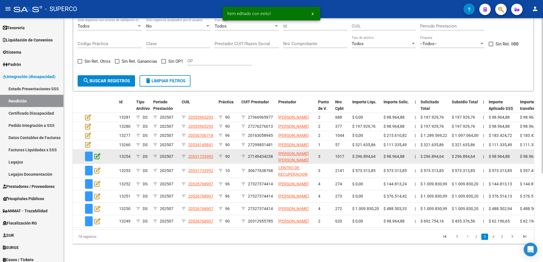
click at [95, 157] on icon at bounding box center [97, 156] width 6 height 6
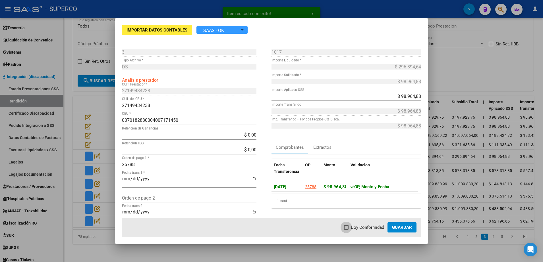
drag, startPoint x: 357, startPoint y: 227, endPoint x: 382, endPoint y: 230, distance: 25.5
click at [360, 227] on span "Doy Conformidad" at bounding box center [367, 227] width 33 height 7
click at [346, 230] on input "Doy Conformidad" at bounding box center [346, 230] width 0 height 0
checkbox input "true"
click at [400, 228] on span "Guardar" at bounding box center [402, 227] width 20 height 5
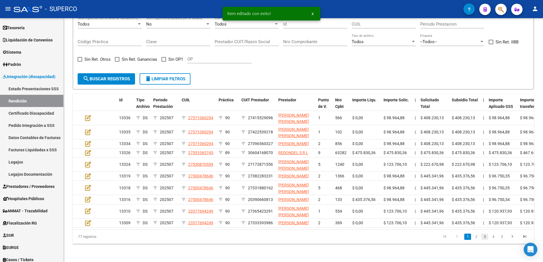
click at [482, 240] on link "3" at bounding box center [484, 237] width 7 height 6
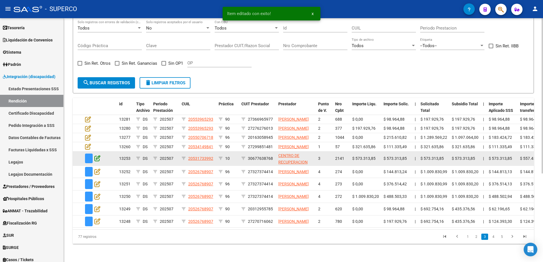
click at [95, 157] on icon at bounding box center [97, 158] width 6 height 6
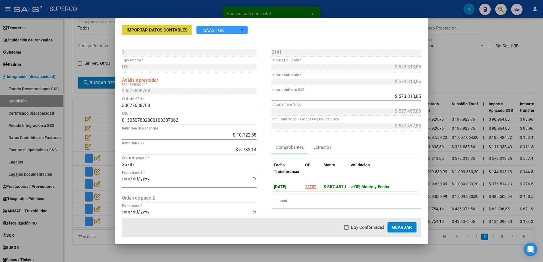
click at [362, 226] on span "Doy Conformidad" at bounding box center [367, 227] width 33 height 7
click at [346, 230] on input "Doy Conformidad" at bounding box center [346, 230] width 0 height 0
checkbox input "true"
click at [408, 227] on span "Guardar" at bounding box center [402, 227] width 20 height 5
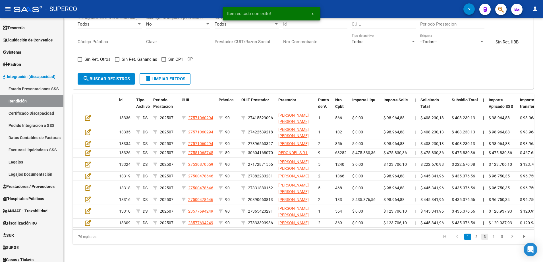
click at [485, 240] on link "3" at bounding box center [484, 237] width 7 height 6
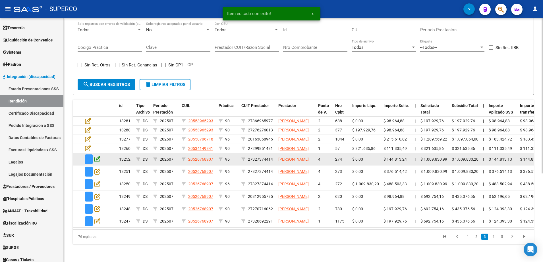
click at [100, 157] on icon at bounding box center [97, 159] width 6 height 6
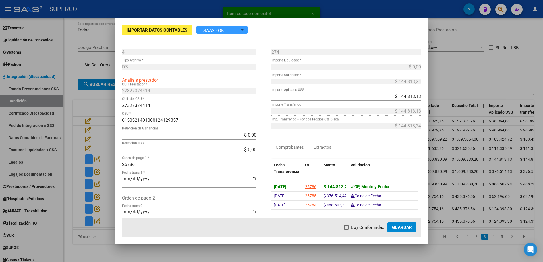
drag, startPoint x: 343, startPoint y: 225, endPoint x: 360, endPoint y: 226, distance: 16.8
click at [344, 225] on mat-dialog-actions "Doy Conformidad Guardar" at bounding box center [271, 227] width 299 height 19
drag, startPoint x: 358, startPoint y: 227, endPoint x: 363, endPoint y: 228, distance: 5.2
click at [358, 227] on span "Doy Conformidad" at bounding box center [367, 227] width 33 height 7
click at [346, 230] on input "Doy Conformidad" at bounding box center [346, 230] width 0 height 0
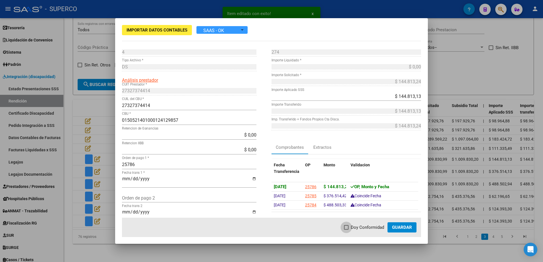
checkbox input "true"
drag, startPoint x: 384, startPoint y: 230, endPoint x: 395, endPoint y: 229, distance: 10.8
click at [387, 230] on mat-dialog-actions "Doy Conformidad Guardar" at bounding box center [271, 227] width 299 height 19
click at [395, 229] on span "Guardar" at bounding box center [402, 227] width 20 height 5
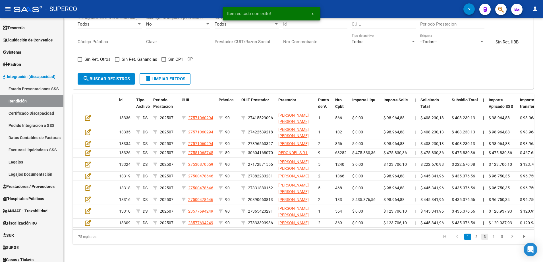
click at [484, 240] on link "3" at bounding box center [484, 237] width 7 height 6
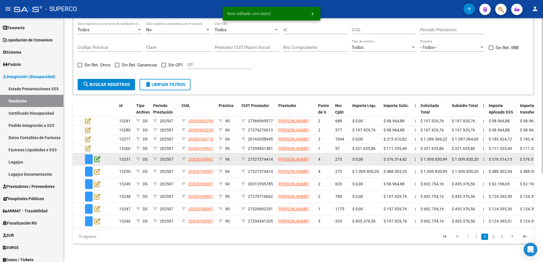
click at [98, 157] on icon at bounding box center [97, 159] width 6 height 6
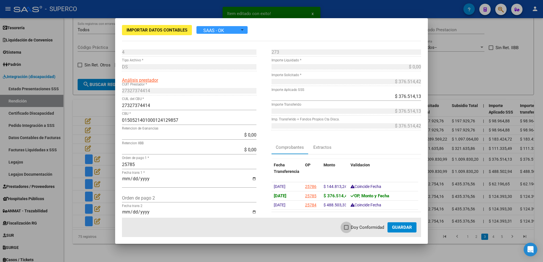
drag, startPoint x: 347, startPoint y: 229, endPoint x: 371, endPoint y: 228, distance: 24.2
click at [350, 229] on label "Doy Conformidad" at bounding box center [364, 227] width 40 height 7
click at [346, 230] on input "Doy Conformidad" at bounding box center [346, 230] width 0 height 0
checkbox input "true"
drag, startPoint x: 394, startPoint y: 227, endPoint x: 398, endPoint y: 227, distance: 4.0
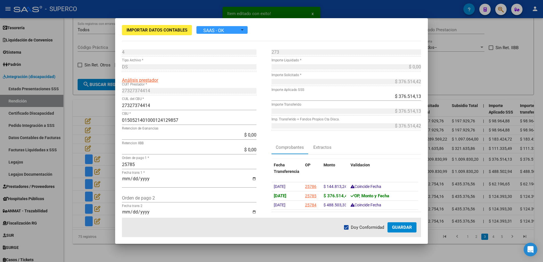
click at [397, 227] on span "Guardar" at bounding box center [402, 227] width 20 height 5
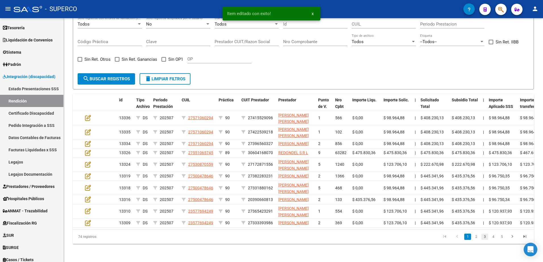
click at [487, 240] on link "3" at bounding box center [484, 237] width 7 height 6
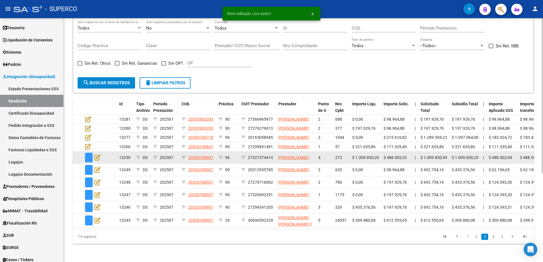
click at [93, 157] on div at bounding box center [92, 158] width 15 height 10
click at [98, 157] on icon at bounding box center [97, 157] width 6 height 6
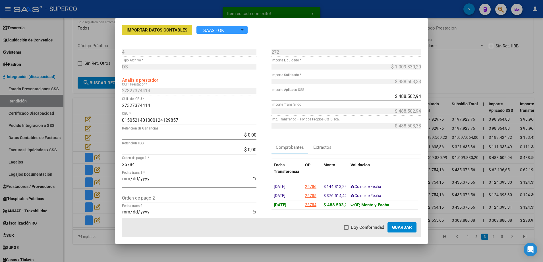
click at [374, 227] on span "Doy Conformidad" at bounding box center [367, 227] width 33 height 7
click at [346, 230] on input "Doy Conformidad" at bounding box center [346, 230] width 0 height 0
checkbox input "true"
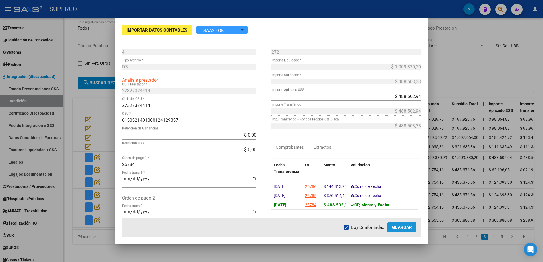
click at [410, 226] on span "Guardar" at bounding box center [402, 227] width 20 height 5
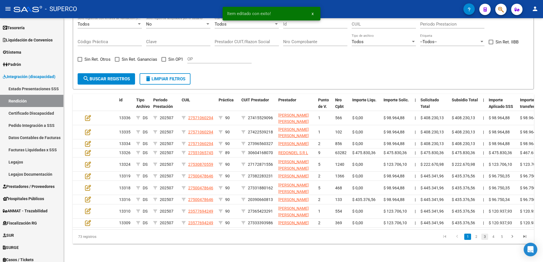
click at [484, 240] on link "3" at bounding box center [484, 237] width 7 height 6
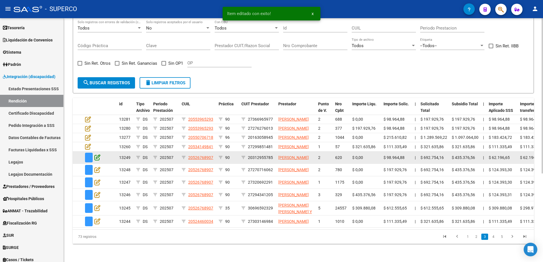
click at [99, 155] on icon at bounding box center [97, 157] width 6 height 6
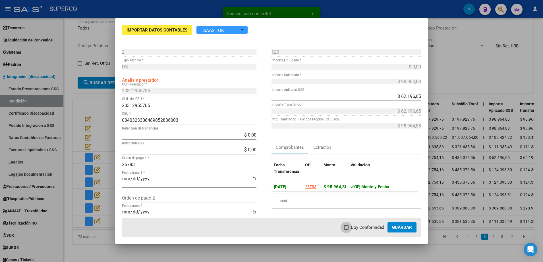
click at [362, 228] on span "Doy Conformidad" at bounding box center [367, 227] width 33 height 7
click at [346, 230] on input "Doy Conformidad" at bounding box center [346, 230] width 0 height 0
checkbox input "true"
click at [396, 229] on span "Guardar" at bounding box center [402, 227] width 20 height 5
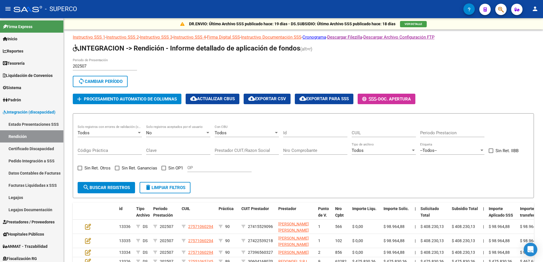
scroll to position [128, 0]
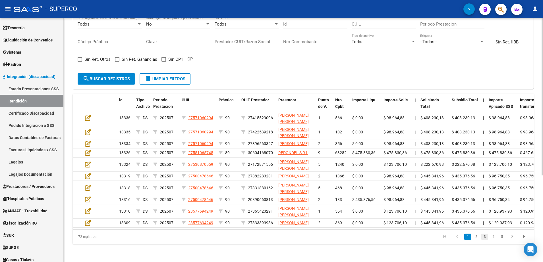
click at [485, 240] on link "3" at bounding box center [484, 237] width 7 height 6
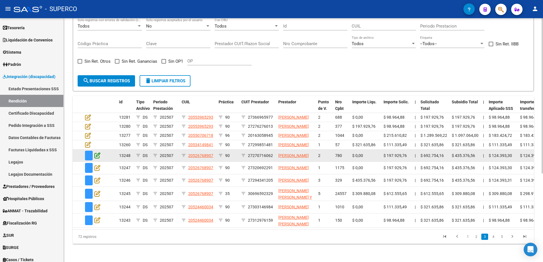
click at [95, 156] on icon at bounding box center [97, 155] width 6 height 6
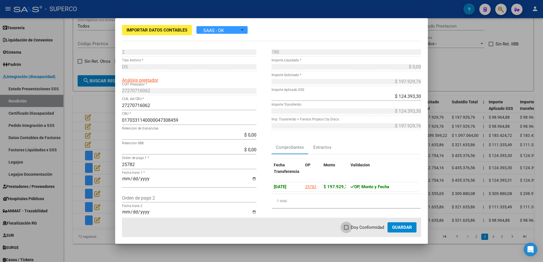
drag, startPoint x: 363, startPoint y: 227, endPoint x: 390, endPoint y: 230, distance: 27.2
click at [364, 227] on span "Doy Conformidad" at bounding box center [367, 227] width 33 height 7
click at [346, 230] on input "Doy Conformidad" at bounding box center [346, 230] width 0 height 0
checkbox input "true"
click at [412, 226] on span "Guardar" at bounding box center [402, 227] width 20 height 5
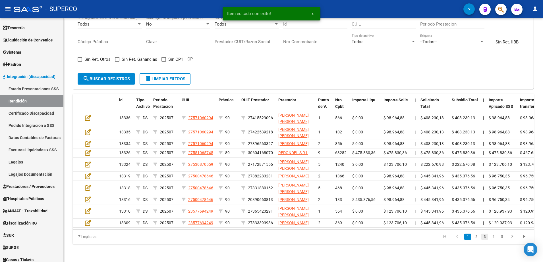
drag, startPoint x: 483, startPoint y: 245, endPoint x: 310, endPoint y: 242, distance: 173.1
click at [482, 240] on link "3" at bounding box center [484, 237] width 7 height 6
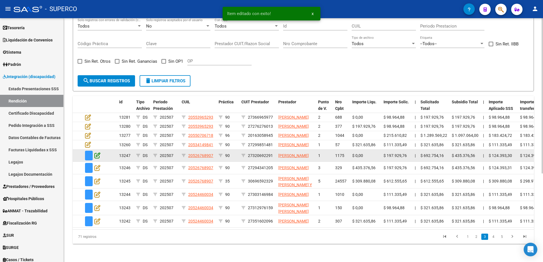
click at [99, 157] on icon at bounding box center [97, 155] width 6 height 6
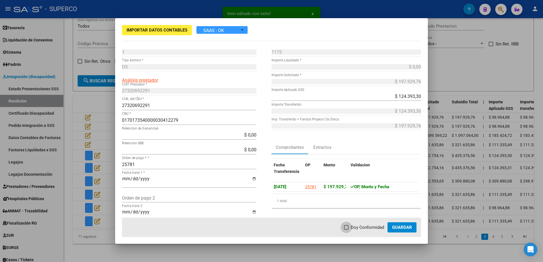
click at [360, 229] on span "Doy Conformidad" at bounding box center [367, 227] width 33 height 7
click at [346, 230] on input "Doy Conformidad" at bounding box center [346, 230] width 0 height 0
checkbox input "true"
click at [400, 227] on span "Guardar" at bounding box center [402, 227] width 20 height 5
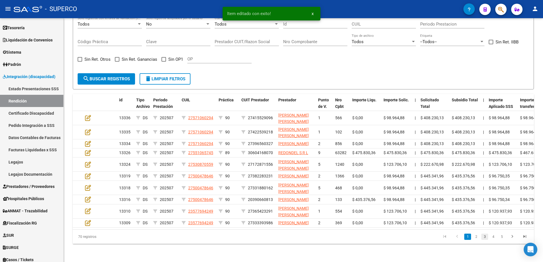
click at [485, 240] on link "3" at bounding box center [484, 237] width 7 height 6
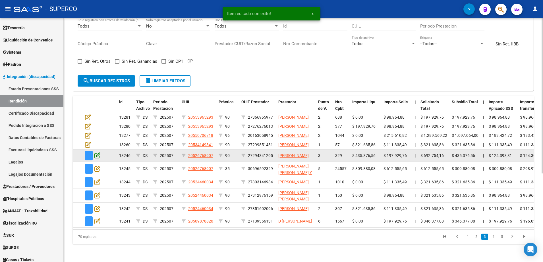
click at [95, 155] on icon at bounding box center [97, 155] width 6 height 6
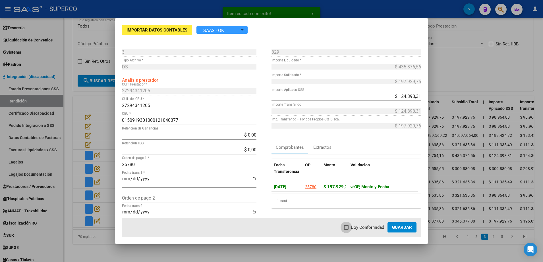
drag, startPoint x: 369, startPoint y: 227, endPoint x: 390, endPoint y: 226, distance: 21.4
click at [369, 227] on span "Doy Conformidad" at bounding box center [367, 227] width 33 height 7
click at [346, 230] on input "Doy Conformidad" at bounding box center [346, 230] width 0 height 0
checkbox input "true"
click at [401, 228] on span "Guardar" at bounding box center [402, 227] width 20 height 5
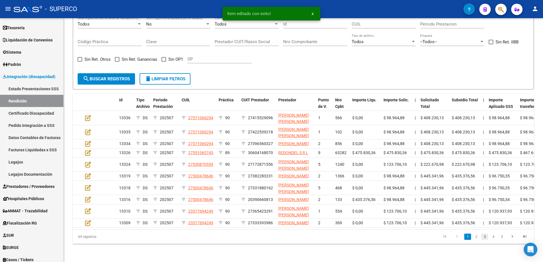
click at [486, 240] on link "3" at bounding box center [484, 237] width 7 height 6
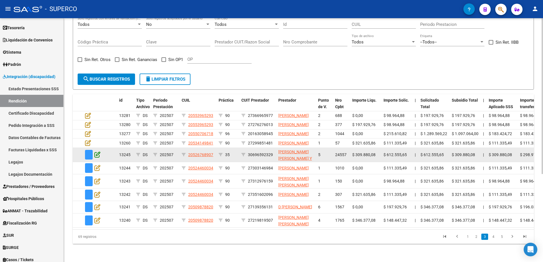
click at [95, 157] on icon at bounding box center [97, 154] width 6 height 6
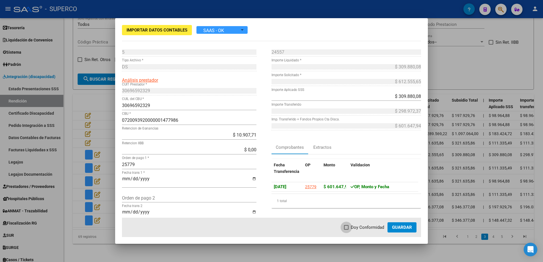
click at [351, 225] on label "Doy Conformidad" at bounding box center [364, 227] width 40 height 7
click at [346, 230] on input "Doy Conformidad" at bounding box center [346, 230] width 0 height 0
checkbox input "true"
click at [405, 225] on button "Guardar" at bounding box center [401, 228] width 29 height 10
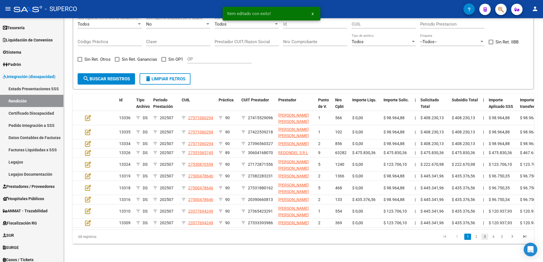
click at [484, 240] on link "3" at bounding box center [484, 237] width 7 height 6
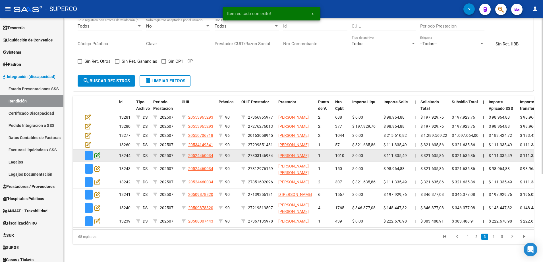
click at [98, 158] on icon at bounding box center [97, 155] width 6 height 6
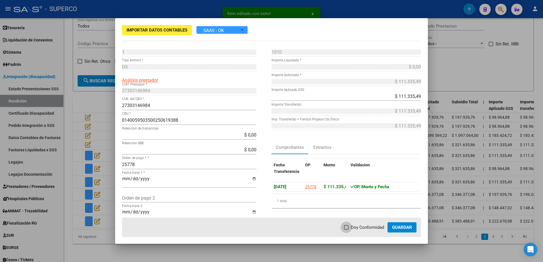
click at [363, 228] on span "Doy Conformidad" at bounding box center [367, 227] width 33 height 7
click at [346, 230] on input "Doy Conformidad" at bounding box center [346, 230] width 0 height 0
checkbox input "true"
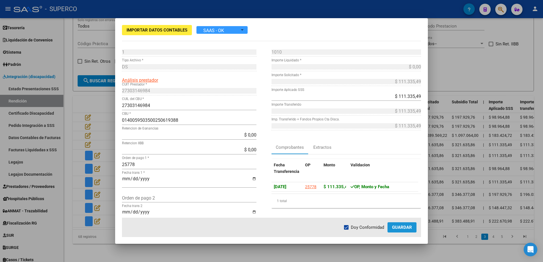
click at [399, 227] on span "Guardar" at bounding box center [402, 227] width 20 height 5
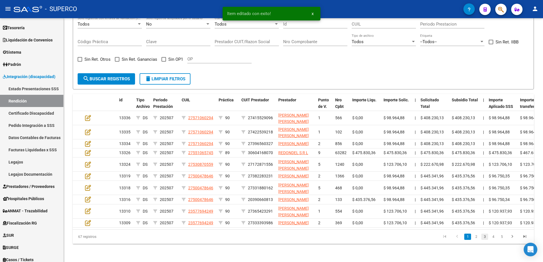
click at [484, 240] on link "3" at bounding box center [484, 237] width 7 height 6
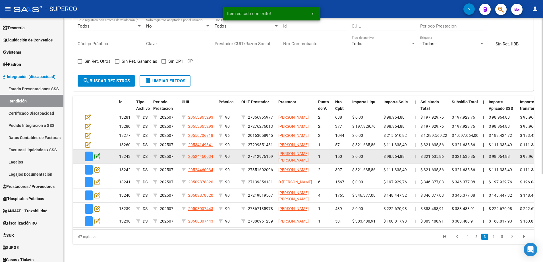
click at [99, 156] on icon at bounding box center [97, 156] width 6 height 6
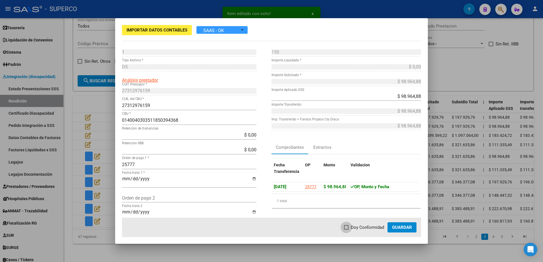
drag, startPoint x: 360, startPoint y: 228, endPoint x: 386, endPoint y: 225, distance: 26.6
click at [361, 227] on span "Doy Conformidad" at bounding box center [367, 227] width 33 height 7
click at [346, 230] on input "Doy Conformidad" at bounding box center [346, 230] width 0 height 0
checkbox input "true"
drag, startPoint x: 399, startPoint y: 227, endPoint x: 424, endPoint y: 231, distance: 25.7
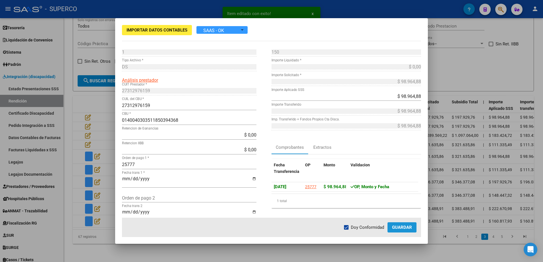
click at [399, 227] on span "Guardar" at bounding box center [402, 227] width 20 height 5
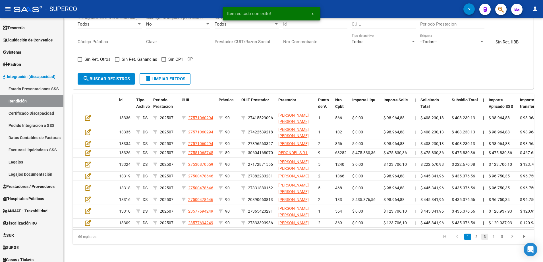
click at [486, 240] on link "3" at bounding box center [484, 237] width 7 height 6
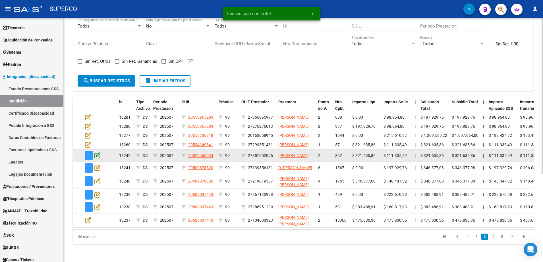
click at [97, 154] on icon at bounding box center [97, 155] width 6 height 6
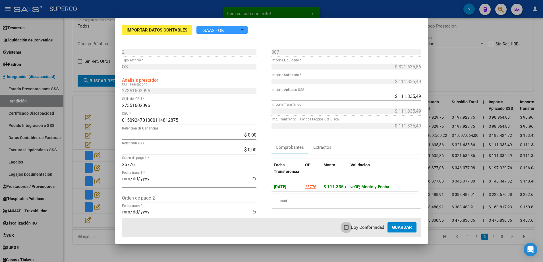
drag, startPoint x: 350, startPoint y: 228, endPoint x: 385, endPoint y: 229, distance: 34.4
click at [352, 229] on label "Doy Conformidad" at bounding box center [364, 227] width 40 height 7
click at [346, 230] on input "Doy Conformidad" at bounding box center [346, 230] width 0 height 0
checkbox input "true"
click at [408, 229] on span "Guardar" at bounding box center [402, 227] width 20 height 5
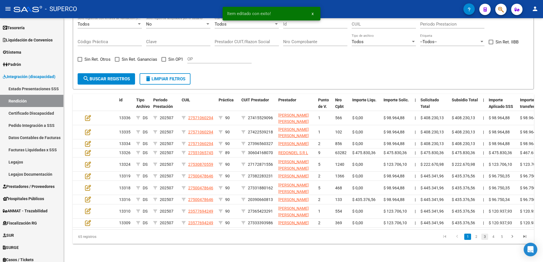
click at [483, 240] on link "3" at bounding box center [484, 237] width 7 height 6
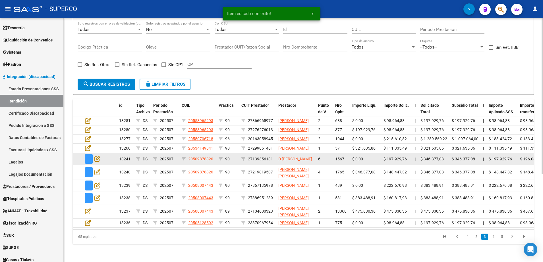
click at [99, 159] on app-edit-rendicion at bounding box center [97, 159] width 6 height 7
click at [99, 156] on icon at bounding box center [97, 159] width 6 height 6
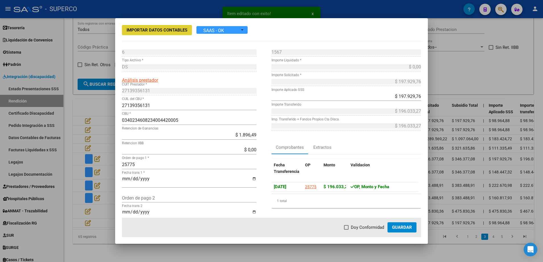
click at [351, 227] on label "Doy Conformidad" at bounding box center [364, 227] width 40 height 7
click at [346, 230] on input "Doy Conformidad" at bounding box center [346, 230] width 0 height 0
checkbox input "true"
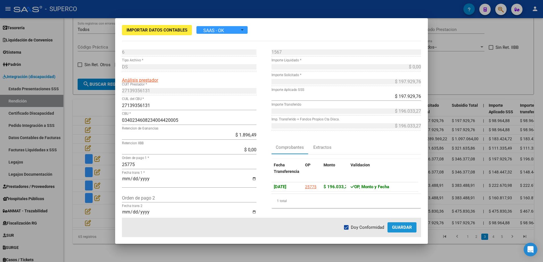
click at [414, 224] on button "Guardar" at bounding box center [401, 228] width 29 height 10
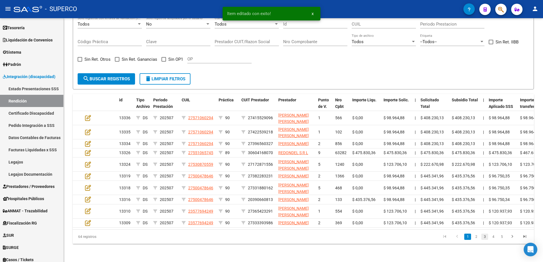
click at [484, 240] on link "3" at bounding box center [484, 237] width 7 height 6
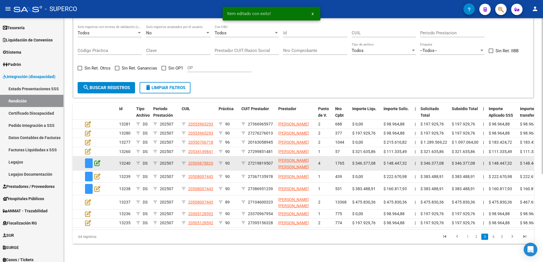
click at [99, 160] on icon at bounding box center [97, 163] width 6 height 6
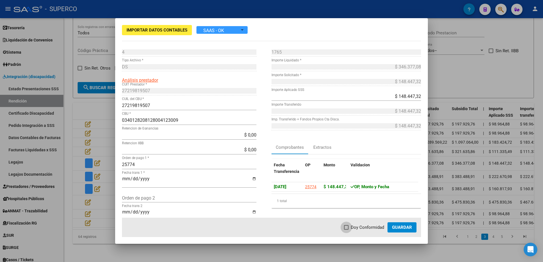
click at [353, 226] on span "Doy Conformidad" at bounding box center [367, 227] width 33 height 7
click at [346, 230] on input "Doy Conformidad" at bounding box center [346, 230] width 0 height 0
checkbox input "true"
click at [400, 225] on span "Guardar" at bounding box center [402, 227] width 20 height 5
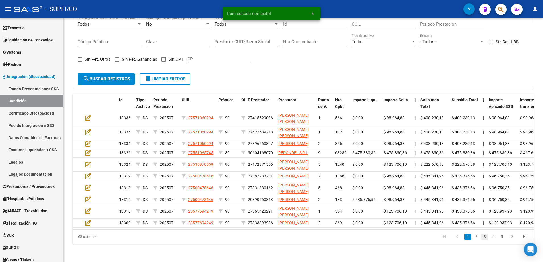
click at [485, 240] on link "3" at bounding box center [484, 237] width 7 height 6
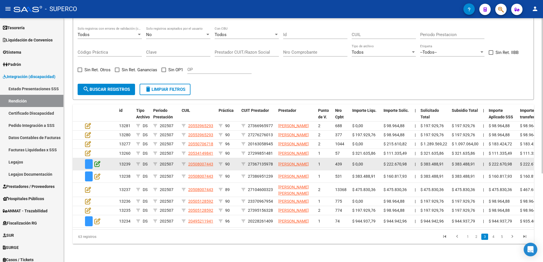
click at [100, 161] on icon at bounding box center [97, 164] width 6 height 6
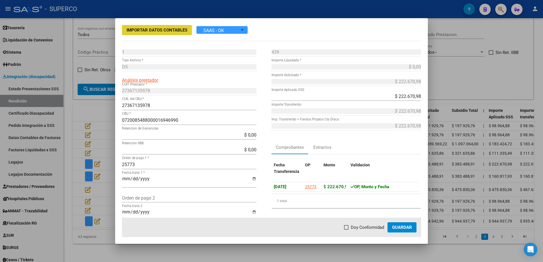
drag, startPoint x: 351, startPoint y: 228, endPoint x: 356, endPoint y: 229, distance: 5.2
click at [352, 229] on label "Doy Conformidad" at bounding box center [364, 227] width 40 height 7
click at [346, 230] on input "Doy Conformidad" at bounding box center [346, 230] width 0 height 0
checkbox input "true"
click at [411, 230] on button "Guardar" at bounding box center [401, 228] width 29 height 10
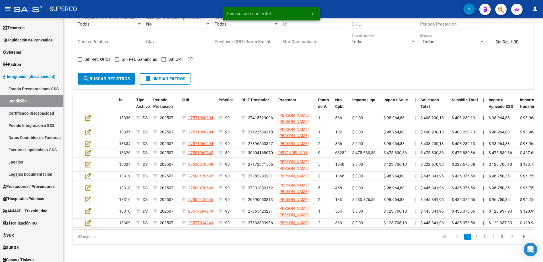
click at [480, 242] on li "2" at bounding box center [476, 237] width 9 height 10
click at [485, 240] on link "3" at bounding box center [484, 237] width 7 height 6
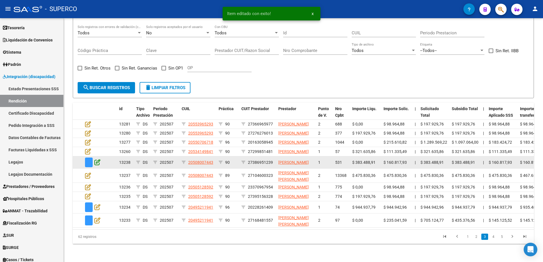
click at [98, 159] on icon at bounding box center [97, 162] width 6 height 6
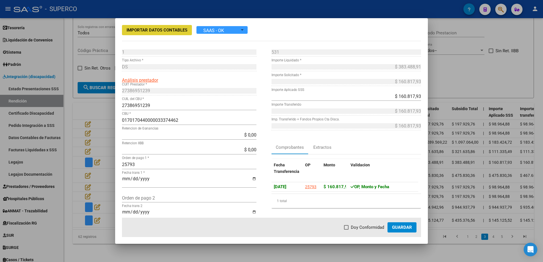
click at [351, 225] on label "Doy Conformidad" at bounding box center [364, 227] width 40 height 7
click at [346, 230] on input "Doy Conformidad" at bounding box center [346, 230] width 0 height 0
checkbox input "true"
click at [397, 228] on span "Guardar" at bounding box center [402, 227] width 20 height 5
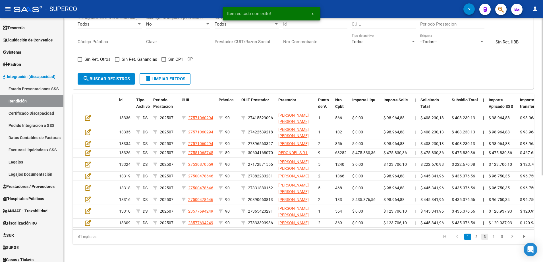
click at [486, 240] on link "3" at bounding box center [484, 237] width 7 height 6
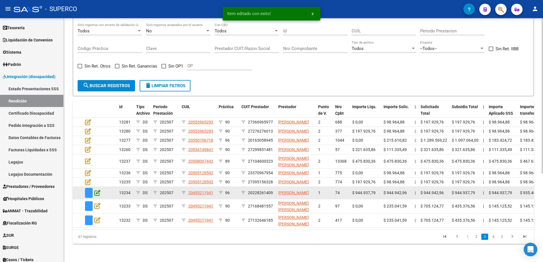
click at [97, 196] on icon at bounding box center [97, 193] width 6 height 6
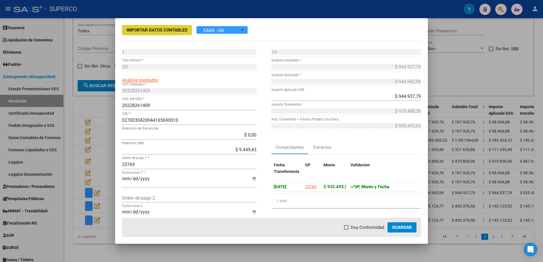
drag, startPoint x: 356, startPoint y: 228, endPoint x: 358, endPoint y: 231, distance: 3.6
click at [356, 228] on span "Doy Conformidad" at bounding box center [367, 227] width 33 height 7
click at [346, 230] on input "Doy Conformidad" at bounding box center [346, 230] width 0 height 0
checkbox input "true"
click at [407, 229] on span "Guardar" at bounding box center [402, 227] width 20 height 5
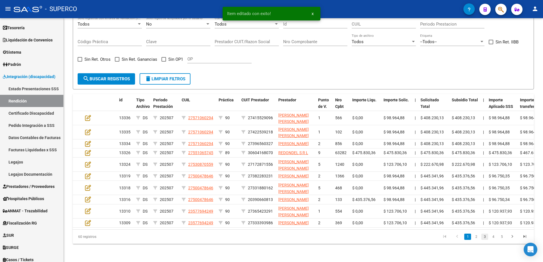
click at [484, 240] on link "3" at bounding box center [484, 237] width 7 height 6
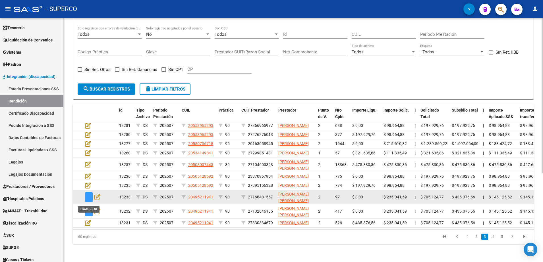
click at [92, 199] on span at bounding box center [89, 197] width 8 height 10
click at [97, 199] on icon at bounding box center [97, 197] width 6 height 6
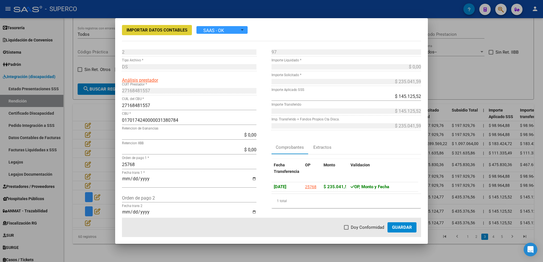
drag, startPoint x: 354, startPoint y: 228, endPoint x: 362, endPoint y: 228, distance: 8.2
click at [354, 228] on span "Doy Conformidad" at bounding box center [367, 227] width 33 height 7
click at [346, 230] on input "Doy Conformidad" at bounding box center [346, 230] width 0 height 0
checkbox input "true"
click at [416, 226] on button "Guardar" at bounding box center [401, 228] width 29 height 10
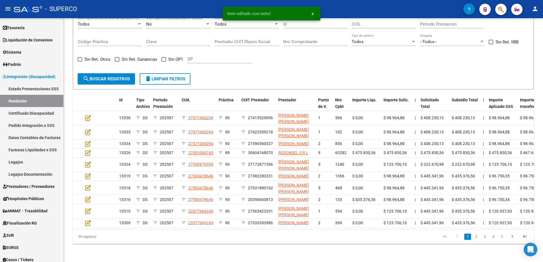
click at [486, 242] on li "3" at bounding box center [484, 237] width 9 height 10
click at [484, 240] on link "3" at bounding box center [484, 237] width 7 height 6
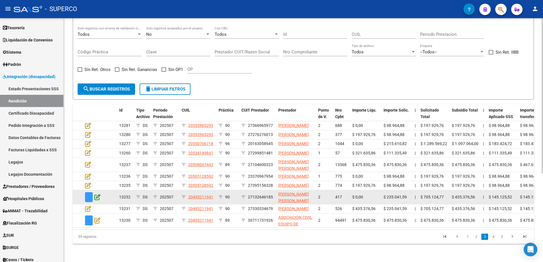
click at [99, 198] on icon at bounding box center [97, 197] width 6 height 6
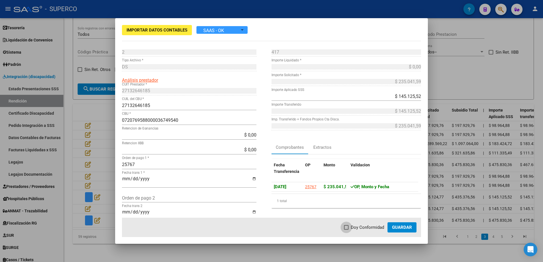
drag, startPoint x: 345, startPoint y: 230, endPoint x: 350, endPoint y: 227, distance: 5.6
click at [346, 229] on span at bounding box center [346, 227] width 5 height 5
click at [346, 230] on input "Doy Conformidad" at bounding box center [346, 230] width 0 height 0
checkbox input "true"
click at [405, 226] on span "Guardar" at bounding box center [402, 227] width 20 height 5
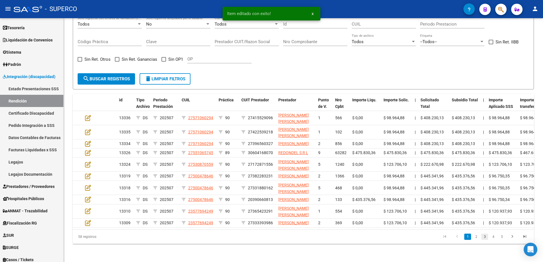
click at [483, 240] on link "3" at bounding box center [484, 237] width 7 height 6
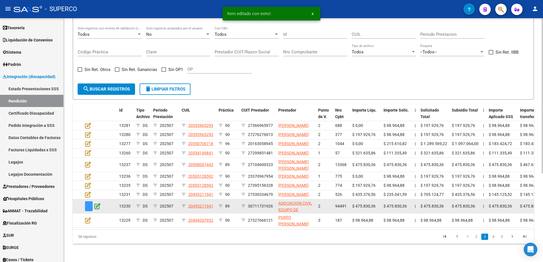
click at [99, 209] on icon at bounding box center [97, 206] width 6 height 6
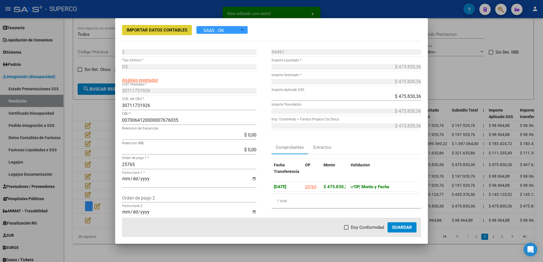
click at [358, 228] on span "Doy Conformidad" at bounding box center [367, 227] width 33 height 7
click at [346, 230] on input "Doy Conformidad" at bounding box center [346, 230] width 0 height 0
checkbox input "true"
click at [394, 227] on span "Guardar" at bounding box center [402, 227] width 20 height 5
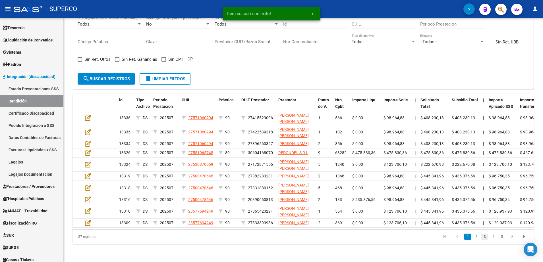
click at [484, 240] on link "3" at bounding box center [484, 237] width 7 height 6
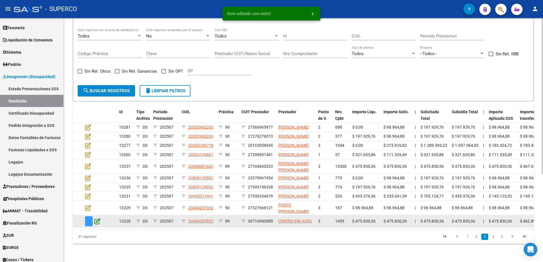
click at [97, 224] on icon at bounding box center [97, 221] width 6 height 6
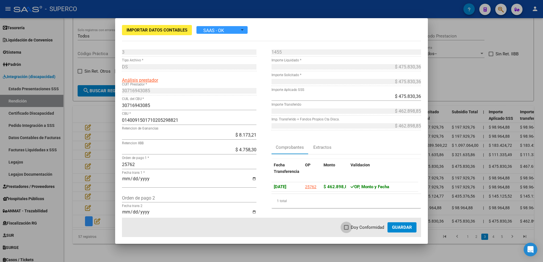
click at [347, 228] on span at bounding box center [346, 227] width 5 height 5
click at [346, 230] on input "Doy Conformidad" at bounding box center [346, 230] width 0 height 0
checkbox input "true"
click at [409, 225] on span "Guardar" at bounding box center [402, 227] width 20 height 5
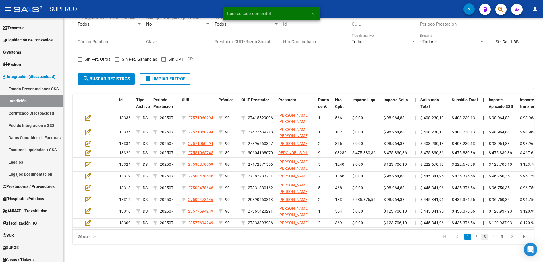
click at [486, 240] on link "3" at bounding box center [484, 237] width 7 height 6
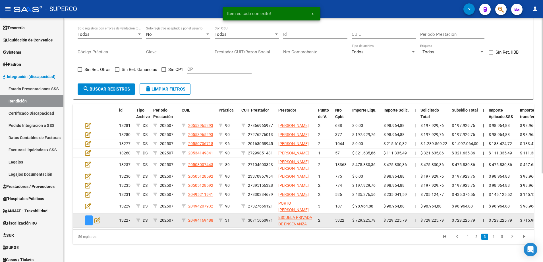
click at [101, 227] on datatable-body-cell at bounding box center [93, 221] width 20 height 14
click at [99, 224] on icon at bounding box center [97, 220] width 6 height 6
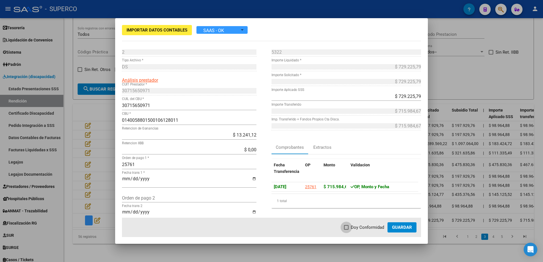
click at [358, 229] on span "Doy Conformidad" at bounding box center [367, 227] width 33 height 7
click at [346, 230] on input "Doy Conformidad" at bounding box center [346, 230] width 0 height 0
checkbox input "true"
click at [398, 229] on span "Guardar" at bounding box center [402, 227] width 20 height 5
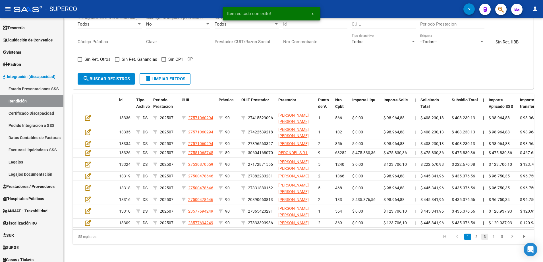
click at [484, 240] on link "3" at bounding box center [484, 237] width 7 height 6
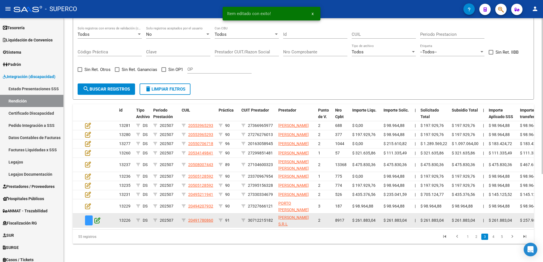
click at [100, 224] on icon at bounding box center [97, 220] width 6 height 6
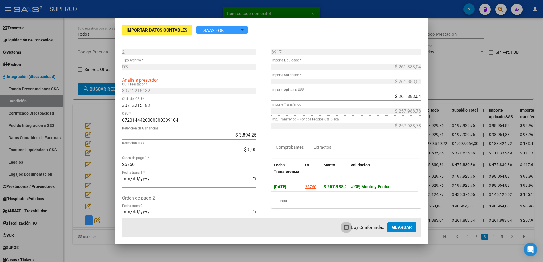
click at [350, 228] on label "Doy Conformidad" at bounding box center [364, 227] width 40 height 7
click at [346, 230] on input "Doy Conformidad" at bounding box center [346, 230] width 0 height 0
checkbox input "true"
drag, startPoint x: 402, startPoint y: 227, endPoint x: 394, endPoint y: 231, distance: 9.3
click at [402, 227] on span "Guardar" at bounding box center [402, 227] width 20 height 5
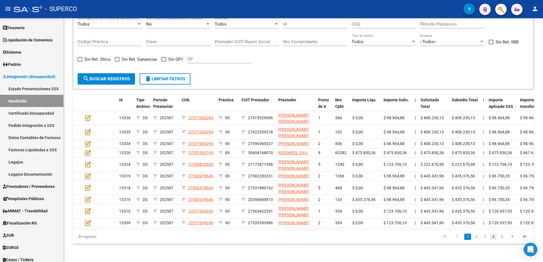
click at [494, 240] on link "4" at bounding box center [493, 237] width 7 height 6
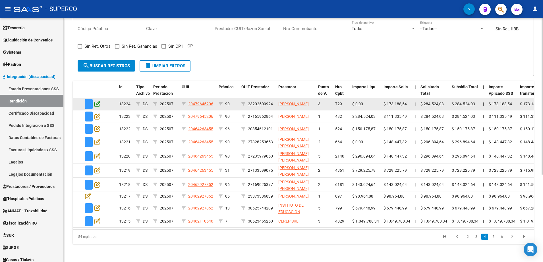
click at [97, 101] on icon at bounding box center [97, 104] width 6 height 6
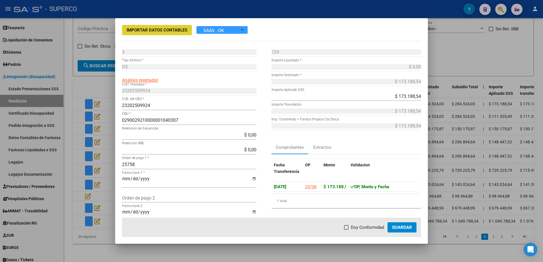
click at [359, 231] on mat-dialog-actions "Doy Conformidad Guardar" at bounding box center [271, 227] width 299 height 19
click at [364, 227] on span "Doy Conformidad" at bounding box center [367, 227] width 33 height 7
click at [346, 230] on input "Doy Conformidad" at bounding box center [346, 230] width 0 height 0
checkbox input "true"
click at [404, 228] on span "Guardar" at bounding box center [402, 227] width 20 height 5
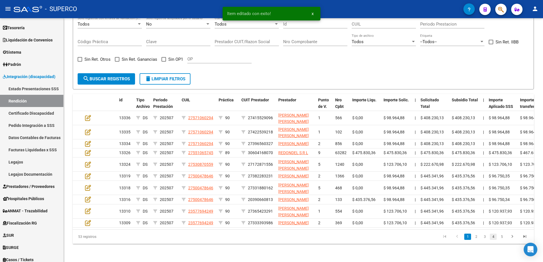
click at [492, 240] on link "4" at bounding box center [493, 237] width 7 height 6
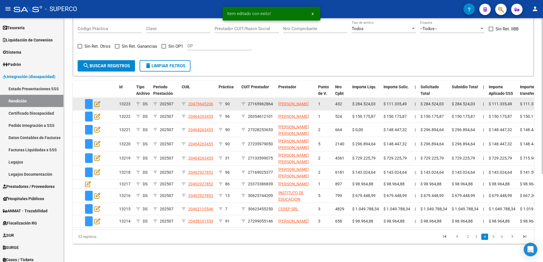
click at [100, 99] on datatable-body-cell at bounding box center [93, 104] width 20 height 12
click at [97, 101] on icon at bounding box center [97, 104] width 6 height 6
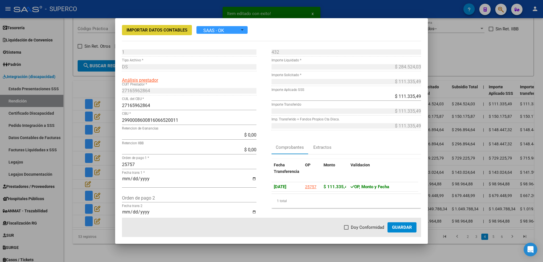
drag, startPoint x: 366, startPoint y: 229, endPoint x: 370, endPoint y: 229, distance: 4.3
click at [368, 229] on span "Doy Conformidad" at bounding box center [367, 227] width 33 height 7
click at [346, 230] on input "Doy Conformidad" at bounding box center [346, 230] width 0 height 0
checkbox input "true"
click at [393, 229] on span "Guardar" at bounding box center [402, 227] width 20 height 5
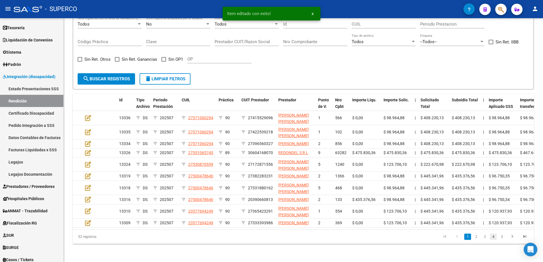
click at [491, 240] on link "4" at bounding box center [493, 237] width 7 height 6
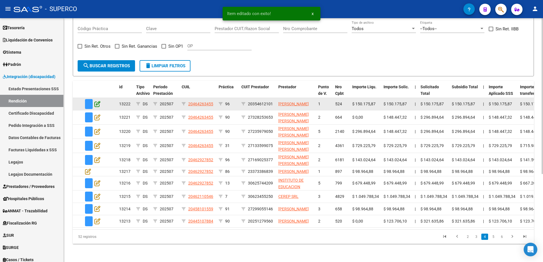
click at [97, 101] on icon at bounding box center [97, 104] width 6 height 6
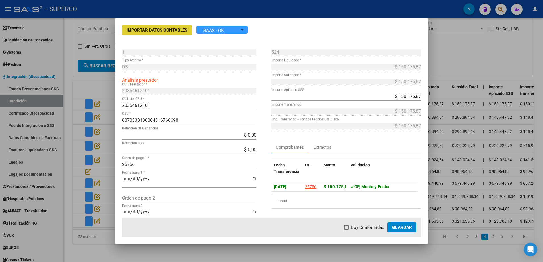
click at [360, 227] on span "Doy Conformidad" at bounding box center [367, 227] width 33 height 7
click at [346, 230] on input "Doy Conformidad" at bounding box center [346, 230] width 0 height 0
checkbox input "true"
click at [406, 231] on button "Guardar" at bounding box center [401, 228] width 29 height 10
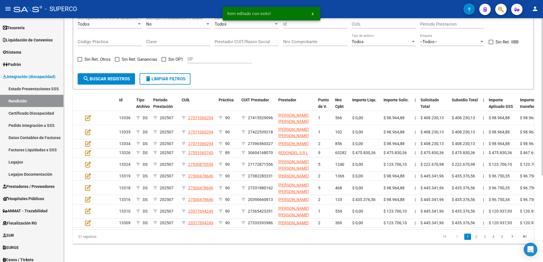
click at [494, 244] on div "51 registros 1 2 3 4 5" at bounding box center [303, 237] width 461 height 14
click at [493, 240] on link "4" at bounding box center [493, 237] width 7 height 6
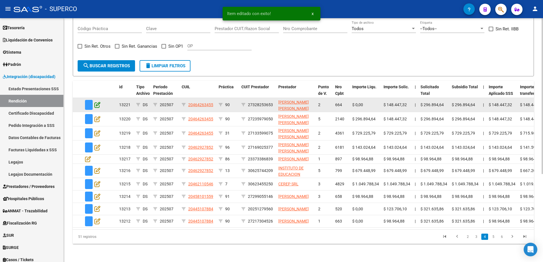
click at [98, 102] on icon at bounding box center [97, 105] width 6 height 6
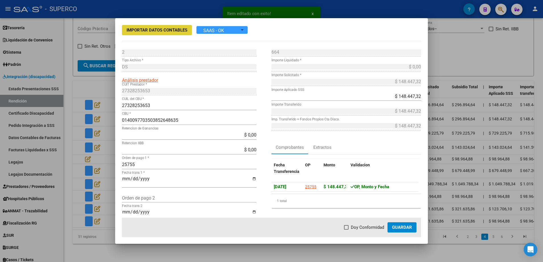
drag, startPoint x: 351, startPoint y: 229, endPoint x: 377, endPoint y: 229, distance: 26.1
click at [352, 229] on label "Doy Conformidad" at bounding box center [364, 227] width 40 height 7
click at [346, 230] on input "Doy Conformidad" at bounding box center [346, 230] width 0 height 0
checkbox input "true"
click at [405, 231] on button "Guardar" at bounding box center [401, 228] width 29 height 10
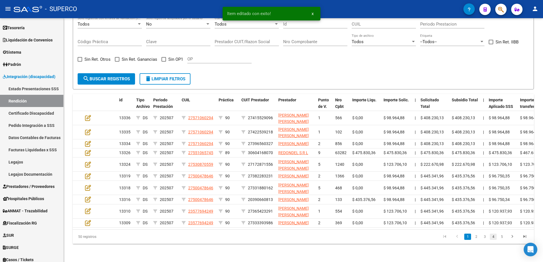
click at [494, 240] on link "4" at bounding box center [493, 237] width 7 height 6
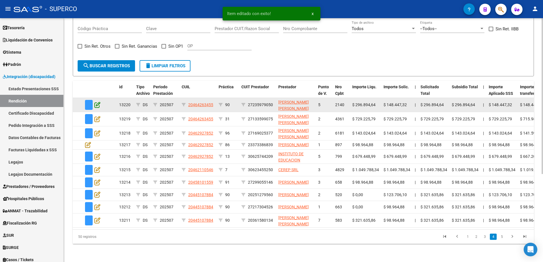
click at [97, 102] on icon at bounding box center [97, 105] width 6 height 6
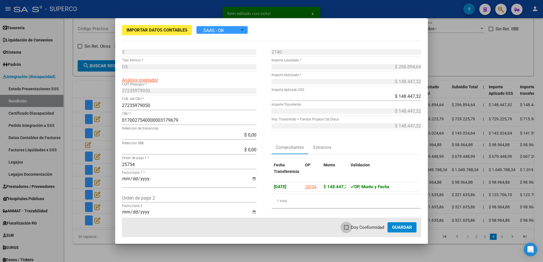
drag, startPoint x: 361, startPoint y: 228, endPoint x: 382, endPoint y: 226, distance: 20.8
click at [363, 228] on span "Doy Conformidad" at bounding box center [367, 227] width 33 height 7
click at [346, 230] on input "Doy Conformidad" at bounding box center [346, 230] width 0 height 0
checkbox input "true"
drag, startPoint x: 401, startPoint y: 226, endPoint x: 420, endPoint y: 227, distance: 18.5
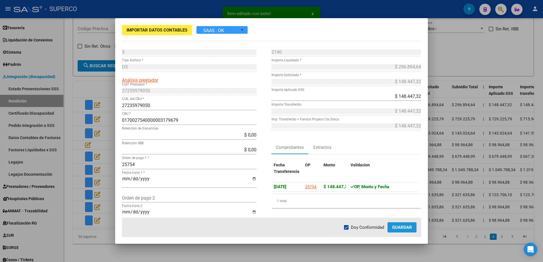
click at [401, 227] on span "Guardar" at bounding box center [402, 227] width 20 height 5
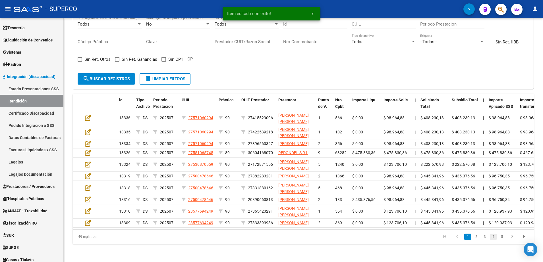
click at [494, 240] on link "4" at bounding box center [493, 237] width 7 height 6
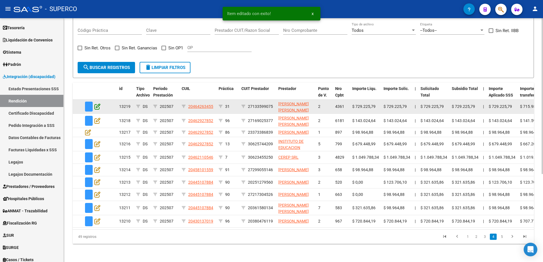
click at [97, 103] on icon at bounding box center [97, 106] width 6 height 6
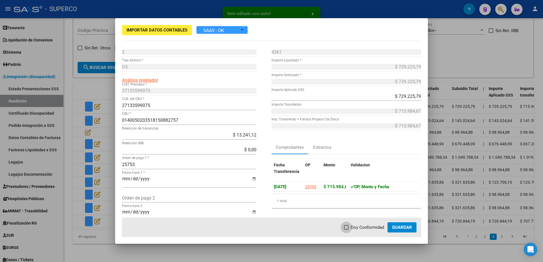
click at [355, 224] on span "Doy Conformidad" at bounding box center [367, 227] width 33 height 7
click at [346, 230] on input "Doy Conformidad" at bounding box center [346, 230] width 0 height 0
checkbox input "true"
click at [403, 231] on button "Guardar" at bounding box center [401, 228] width 29 height 10
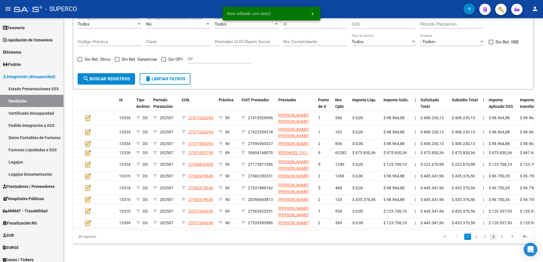
click at [493, 240] on link "4" at bounding box center [493, 237] width 7 height 6
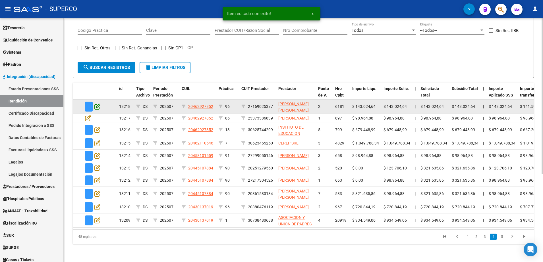
click at [100, 103] on icon at bounding box center [97, 106] width 6 height 6
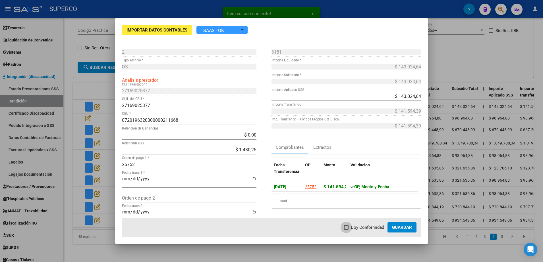
click at [371, 225] on span "Doy Conformidad" at bounding box center [367, 227] width 33 height 7
click at [346, 230] on input "Doy Conformidad" at bounding box center [346, 230] width 0 height 0
checkbox input "true"
click at [408, 229] on span "Guardar" at bounding box center [402, 227] width 20 height 5
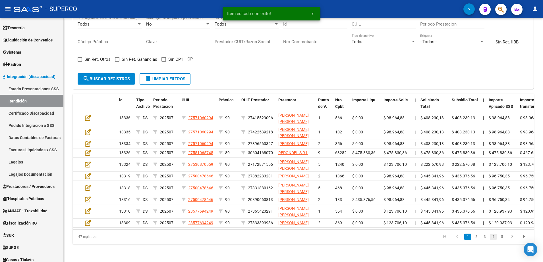
click at [495, 240] on link "4" at bounding box center [493, 237] width 7 height 6
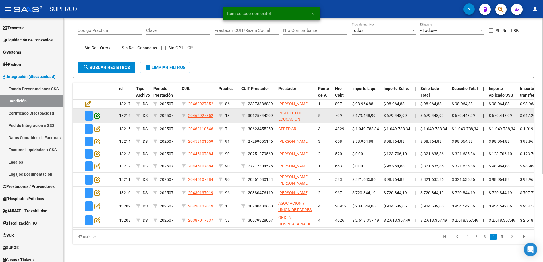
click at [100, 115] on icon at bounding box center [97, 116] width 6 height 6
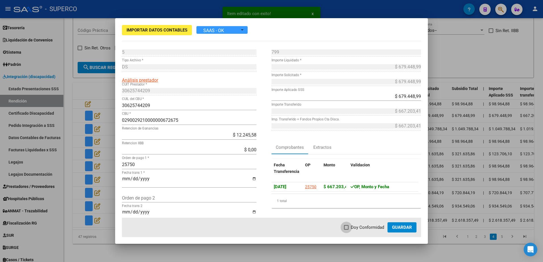
drag, startPoint x: 362, startPoint y: 227, endPoint x: 398, endPoint y: 228, distance: 35.5
click at [365, 228] on span "Doy Conformidad" at bounding box center [367, 227] width 33 height 7
click at [346, 230] on input "Doy Conformidad" at bounding box center [346, 230] width 0 height 0
checkbox input "true"
click at [405, 228] on span "Guardar" at bounding box center [402, 227] width 20 height 5
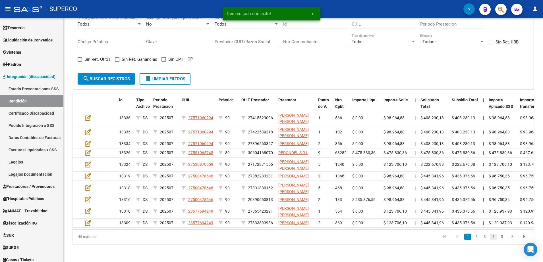
click at [491, 240] on link "4" at bounding box center [493, 237] width 7 height 6
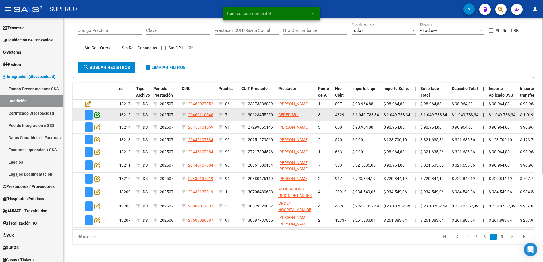
scroll to position [0, 0]
drag, startPoint x: 93, startPoint y: 112, endPoint x: 95, endPoint y: 113, distance: 3.1
click at [95, 113] on div at bounding box center [92, 115] width 15 height 10
click at [95, 113] on icon at bounding box center [97, 115] width 6 height 6
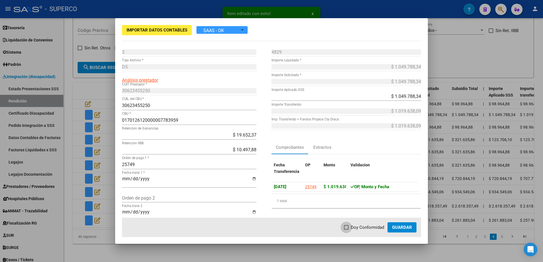
click at [377, 226] on span "Doy Conformidad" at bounding box center [367, 227] width 33 height 7
click at [346, 230] on input "Doy Conformidad" at bounding box center [346, 230] width 0 height 0
checkbox input "true"
click at [406, 231] on button "Guardar" at bounding box center [401, 228] width 29 height 10
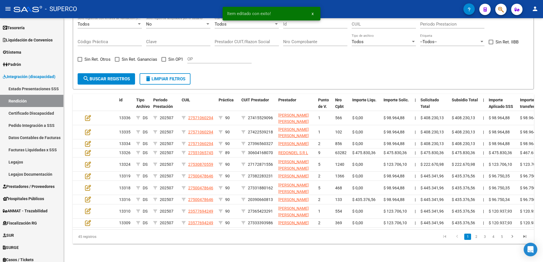
scroll to position [0, 0]
click at [493, 240] on link "4" at bounding box center [493, 237] width 7 height 6
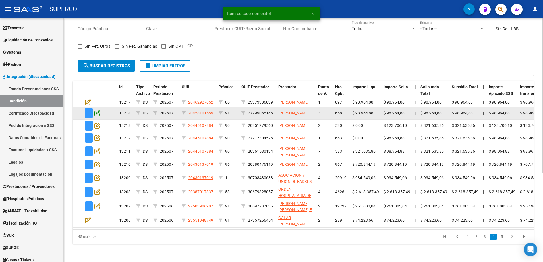
click at [98, 112] on icon at bounding box center [97, 113] width 6 height 6
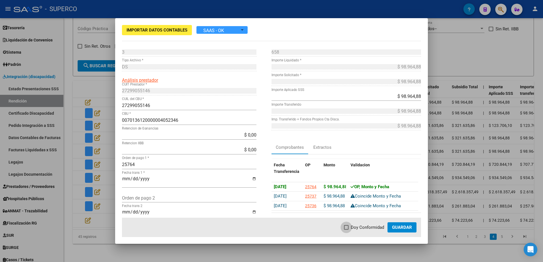
click at [357, 228] on span "Doy Conformidad" at bounding box center [367, 227] width 33 height 7
click at [346, 230] on input "Doy Conformidad" at bounding box center [346, 230] width 0 height 0
checkbox input "true"
click at [407, 232] on button "Guardar" at bounding box center [401, 228] width 29 height 10
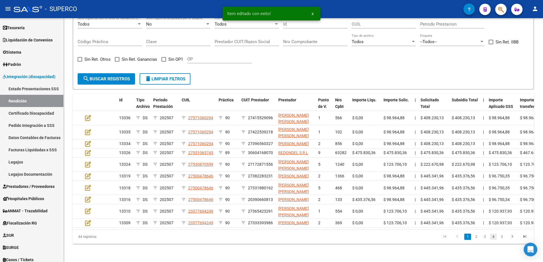
click at [492, 240] on link "4" at bounding box center [493, 237] width 7 height 6
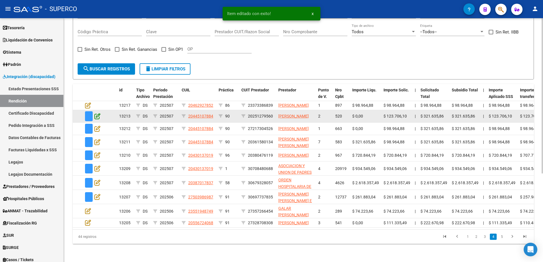
click at [96, 114] on icon at bounding box center [97, 116] width 6 height 6
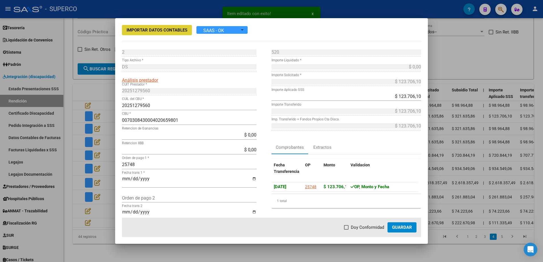
click at [381, 225] on span "Doy Conformidad" at bounding box center [367, 227] width 33 height 7
click at [346, 230] on input "Doy Conformidad" at bounding box center [346, 230] width 0 height 0
checkbox input "true"
click at [408, 229] on span "Guardar" at bounding box center [402, 227] width 20 height 5
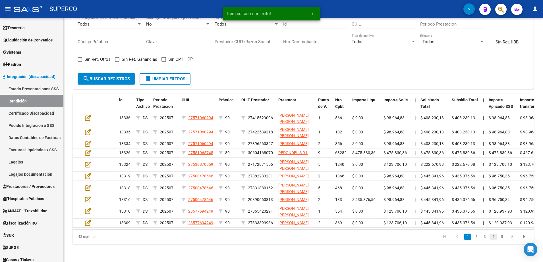
click at [492, 240] on link "4" at bounding box center [493, 237] width 7 height 6
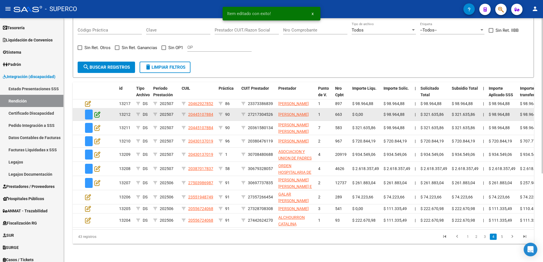
click at [98, 113] on icon at bounding box center [97, 114] width 6 height 6
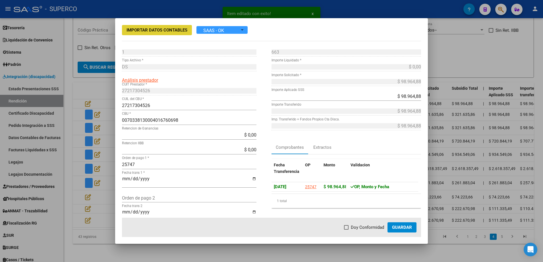
click at [356, 228] on span "Doy Conformidad" at bounding box center [367, 227] width 33 height 7
click at [346, 230] on input "Doy Conformidad" at bounding box center [346, 230] width 0 height 0
checkbox input "true"
click at [406, 232] on button "Guardar" at bounding box center [401, 228] width 29 height 10
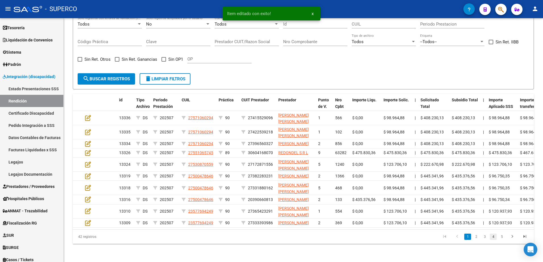
click at [494, 240] on link "4" at bounding box center [493, 237] width 7 height 6
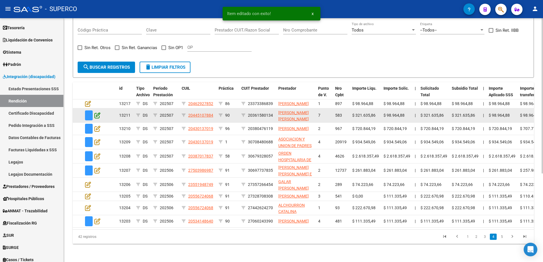
click at [95, 112] on icon at bounding box center [97, 115] width 6 height 6
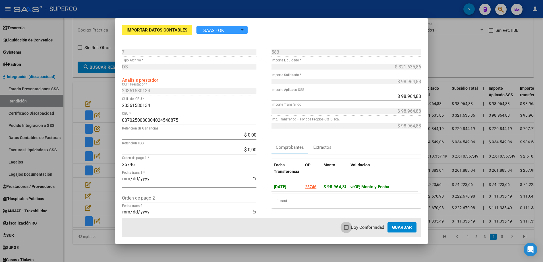
click at [363, 228] on span "Doy Conformidad" at bounding box center [367, 227] width 33 height 7
click at [346, 230] on input "Doy Conformidad" at bounding box center [346, 230] width 0 height 0
checkbox input "true"
click at [392, 230] on button "Guardar" at bounding box center [401, 228] width 29 height 10
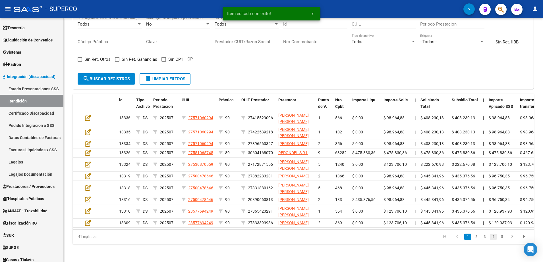
drag, startPoint x: 495, startPoint y: 239, endPoint x: 495, endPoint y: 244, distance: 4.5
click at [495, 242] on li "4" at bounding box center [493, 237] width 9 height 10
click at [495, 240] on link "4" at bounding box center [493, 237] width 7 height 6
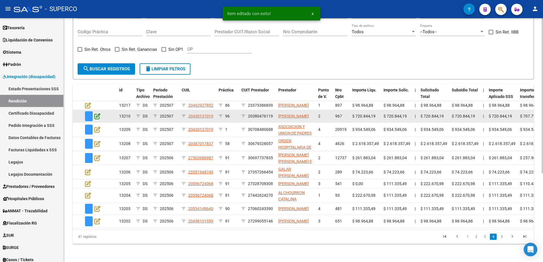
click at [97, 113] on icon at bounding box center [97, 116] width 6 height 6
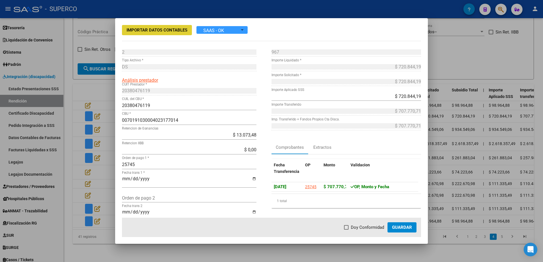
click at [359, 225] on span "Doy Conformidad" at bounding box center [367, 227] width 33 height 7
click at [346, 230] on input "Doy Conformidad" at bounding box center [346, 230] width 0 height 0
checkbox input "true"
click at [412, 226] on span "Guardar" at bounding box center [402, 227] width 20 height 5
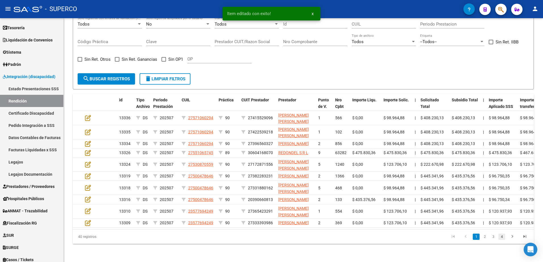
click at [501, 240] on link "4" at bounding box center [501, 237] width 7 height 6
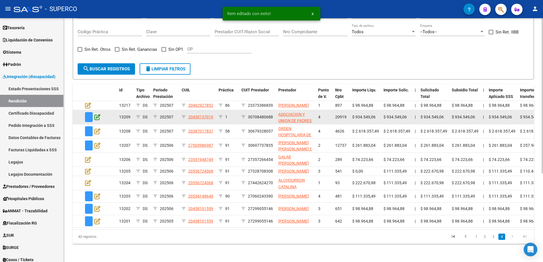
click at [97, 115] on icon at bounding box center [97, 117] width 6 height 6
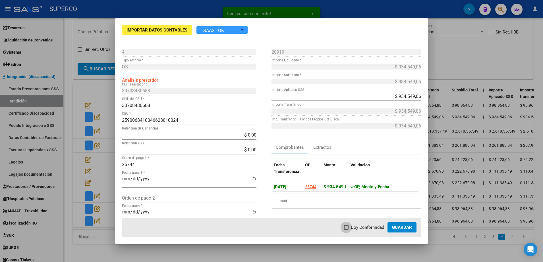
drag, startPoint x: 360, startPoint y: 227, endPoint x: 406, endPoint y: 229, distance: 45.8
click at [368, 228] on span "Doy Conformidad" at bounding box center [367, 227] width 33 height 7
click at [346, 230] on input "Doy Conformidad" at bounding box center [346, 230] width 0 height 0
checkbox input "true"
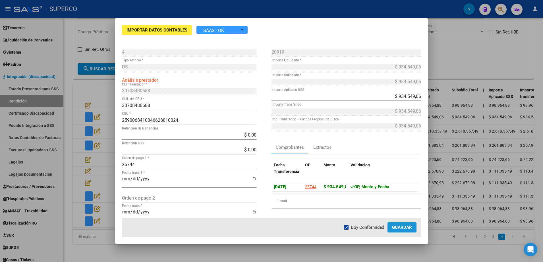
click at [412, 230] on span "Guardar" at bounding box center [402, 227] width 20 height 5
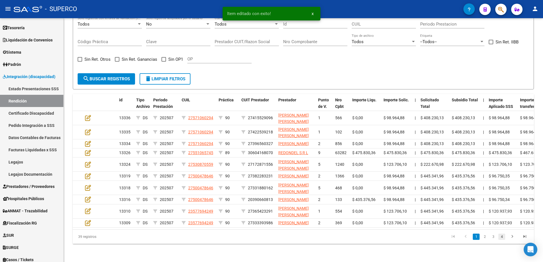
click at [501, 240] on link "4" at bounding box center [501, 237] width 7 height 6
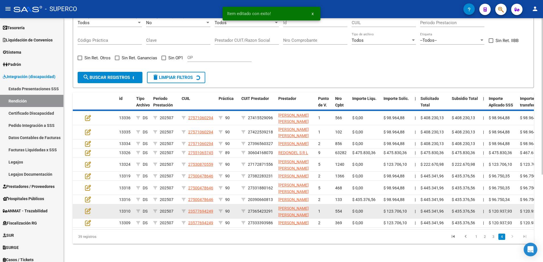
scroll to position [125, 0]
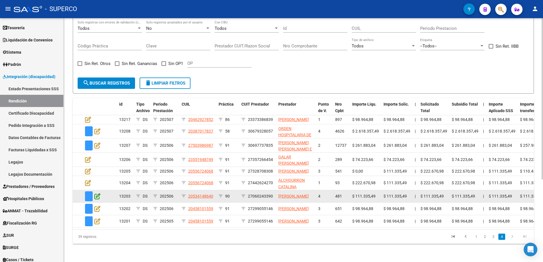
click at [98, 193] on icon at bounding box center [97, 196] width 6 height 6
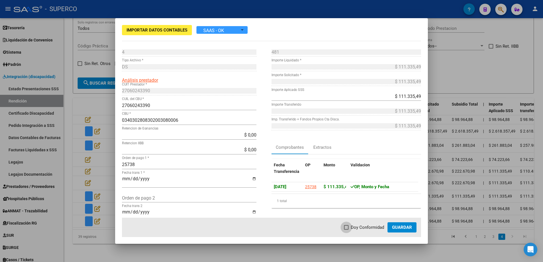
drag, startPoint x: 354, startPoint y: 227, endPoint x: 398, endPoint y: 225, distance: 44.4
click at [358, 227] on span "Doy Conformidad" at bounding box center [367, 227] width 33 height 7
click at [346, 230] on input "Doy Conformidad" at bounding box center [346, 230] width 0 height 0
checkbox input "true"
click at [398, 225] on span "Guardar" at bounding box center [402, 227] width 20 height 5
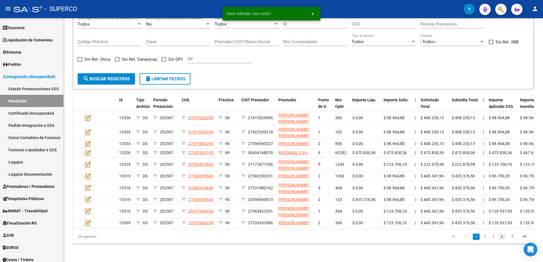
click at [502, 240] on link "4" at bounding box center [501, 237] width 7 height 6
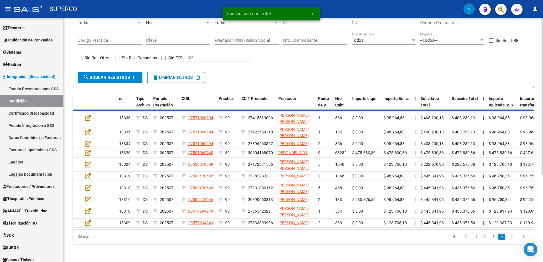
scroll to position [111, 0]
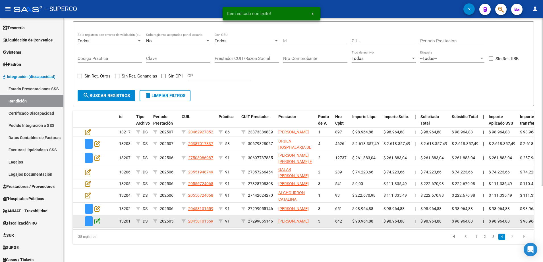
click at [98, 218] on icon at bounding box center [97, 221] width 6 height 6
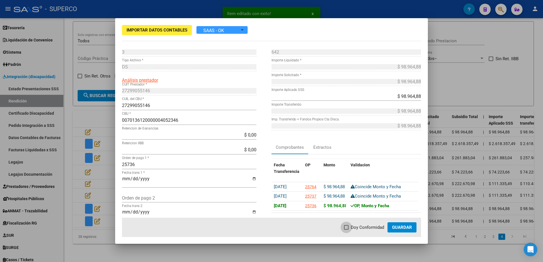
drag, startPoint x: 353, startPoint y: 228, endPoint x: 375, endPoint y: 228, distance: 21.9
click at [354, 228] on span "Doy Conformidad" at bounding box center [367, 227] width 33 height 7
click at [346, 230] on input "Doy Conformidad" at bounding box center [346, 230] width 0 height 0
checkbox input "true"
click at [396, 229] on span "Guardar" at bounding box center [402, 227] width 20 height 5
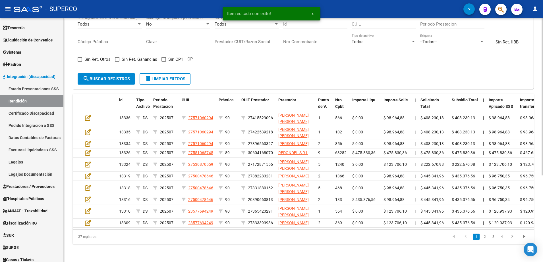
scroll to position [135, 0]
click at [501, 236] on link "4" at bounding box center [501, 237] width 7 height 6
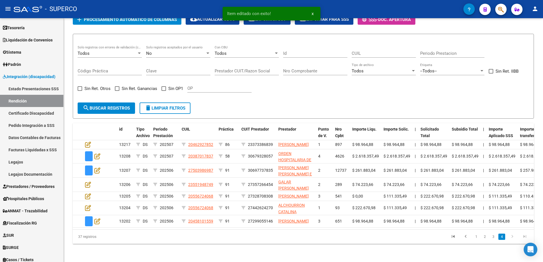
scroll to position [97, 0]
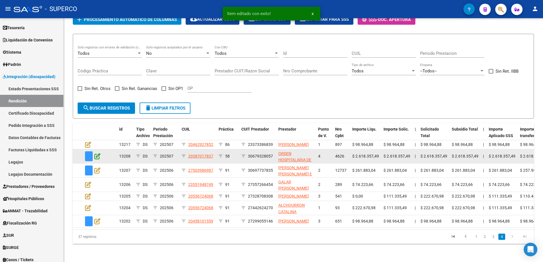
click at [95, 153] on icon at bounding box center [97, 156] width 6 height 6
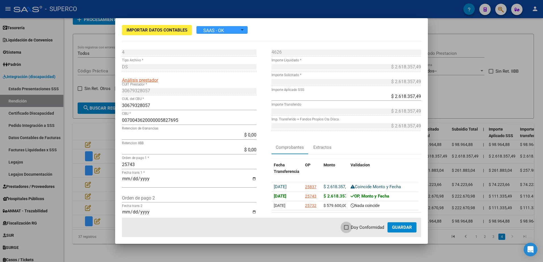
click at [358, 228] on span "Doy Conformidad" at bounding box center [367, 227] width 33 height 7
click at [346, 230] on input "Doy Conformidad" at bounding box center [346, 230] width 0 height 0
checkbox input "true"
click at [400, 230] on span "Guardar" at bounding box center [402, 227] width 20 height 5
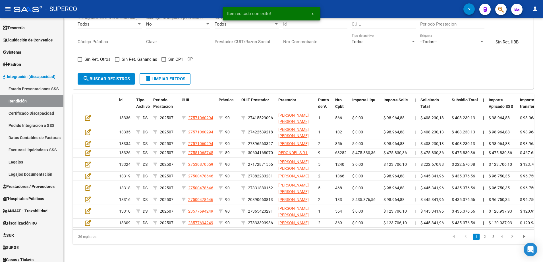
scroll to position [135, 0]
click at [501, 236] on link "4" at bounding box center [501, 237] width 7 height 6
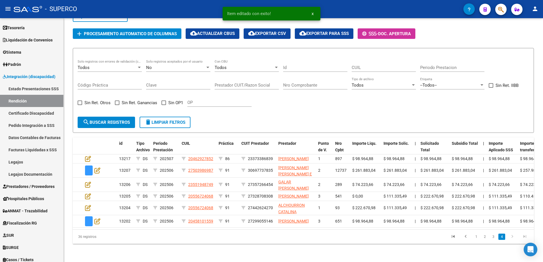
scroll to position [83, 0]
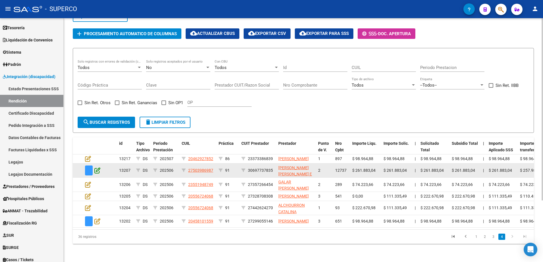
click at [99, 167] on icon at bounding box center [97, 170] width 6 height 6
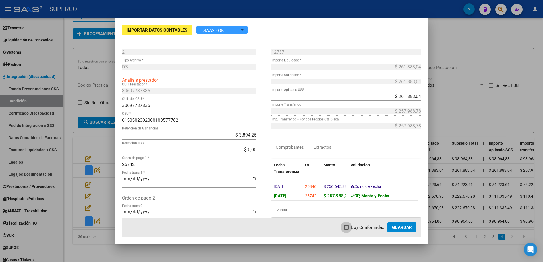
click at [346, 229] on label "Doy Conformidad" at bounding box center [364, 227] width 40 height 7
click at [346, 230] on input "Doy Conformidad" at bounding box center [346, 230] width 0 height 0
checkbox input "true"
click at [400, 226] on span "Guardar" at bounding box center [402, 227] width 20 height 5
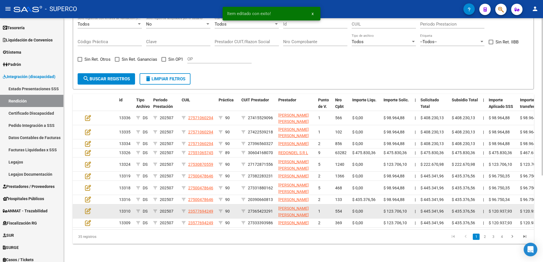
scroll to position [135, 0]
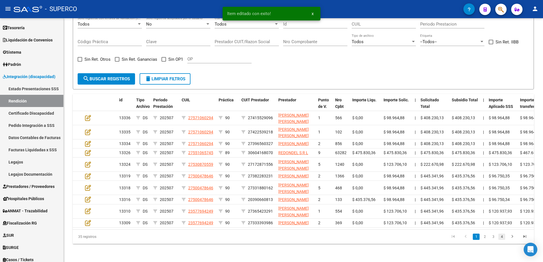
click at [502, 236] on link "4" at bounding box center [501, 237] width 7 height 6
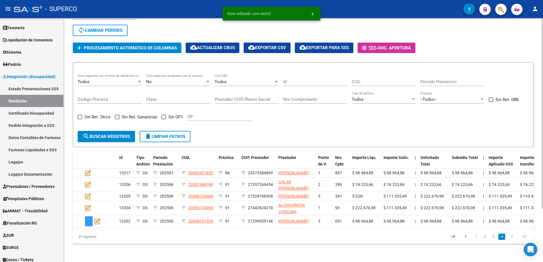
scroll to position [68, 0]
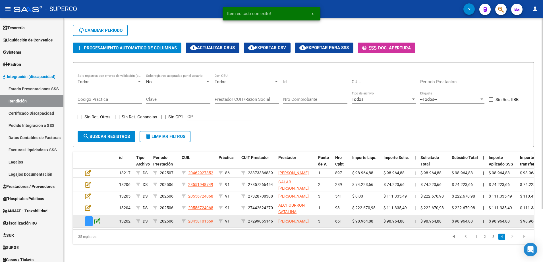
click at [98, 218] on icon at bounding box center [97, 221] width 6 height 6
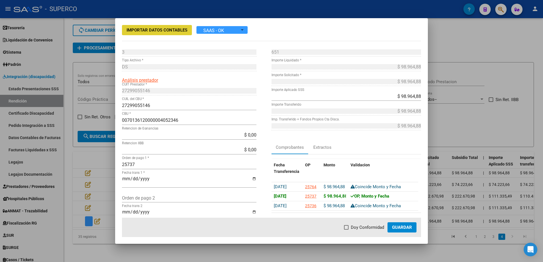
click at [351, 226] on label "Doy Conformidad" at bounding box center [364, 227] width 40 height 7
click at [346, 230] on input "Doy Conformidad" at bounding box center [346, 230] width 0 height 0
checkbox input "true"
click at [402, 228] on span "Guardar" at bounding box center [402, 227] width 20 height 5
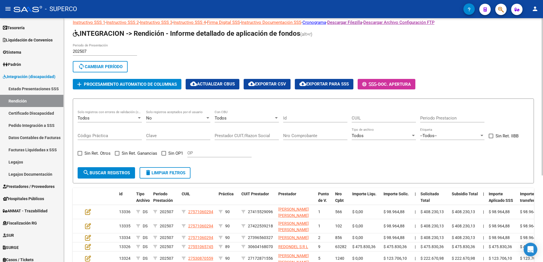
scroll to position [0, 0]
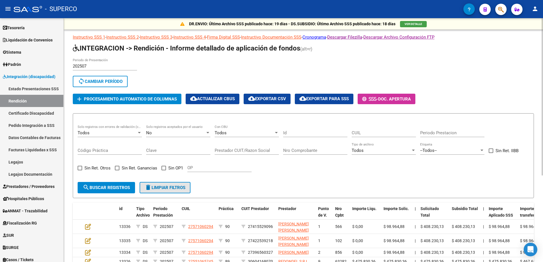
click at [168, 190] on span "delete Limpiar filtros" at bounding box center [165, 187] width 41 height 5
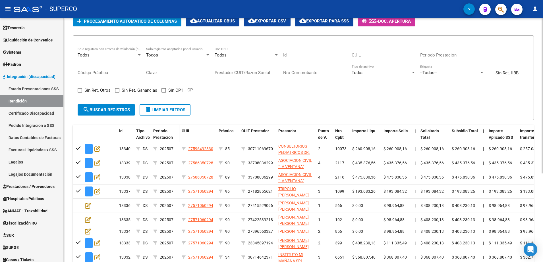
scroll to position [68, 0]
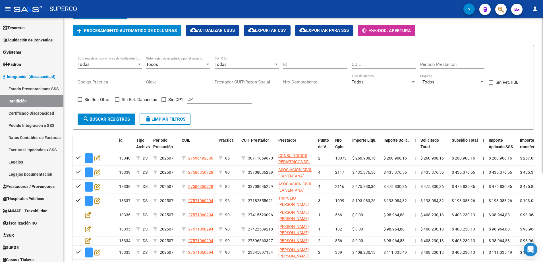
click at [173, 61] on div "Todos Solo registros aceptados por el usuario" at bounding box center [178, 63] width 64 height 12
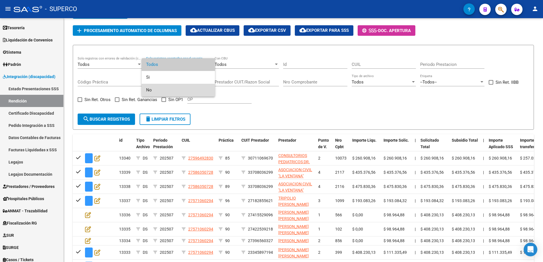
click at [161, 94] on span "No" at bounding box center [178, 90] width 64 height 13
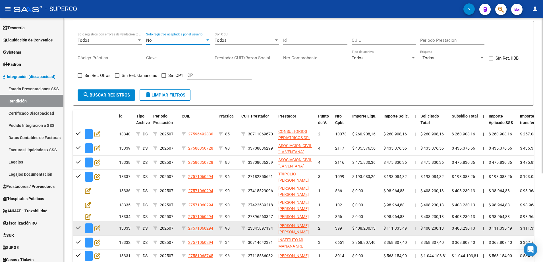
scroll to position [104, 0]
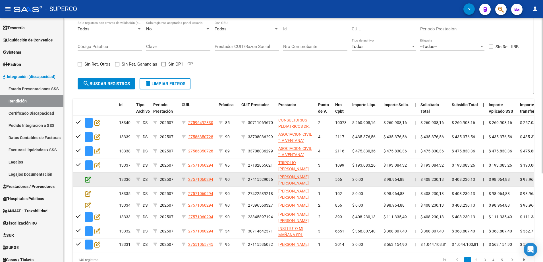
drag, startPoint x: 87, startPoint y: 177, endPoint x: 87, endPoint y: 180, distance: 2.9
click at [87, 180] on icon at bounding box center [88, 179] width 6 height 6
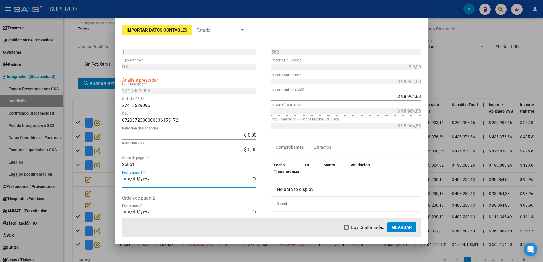
click at [167, 180] on input "Fecha trans 1 *" at bounding box center [189, 181] width 134 height 10
